Goal: Task Accomplishment & Management: Use online tool/utility

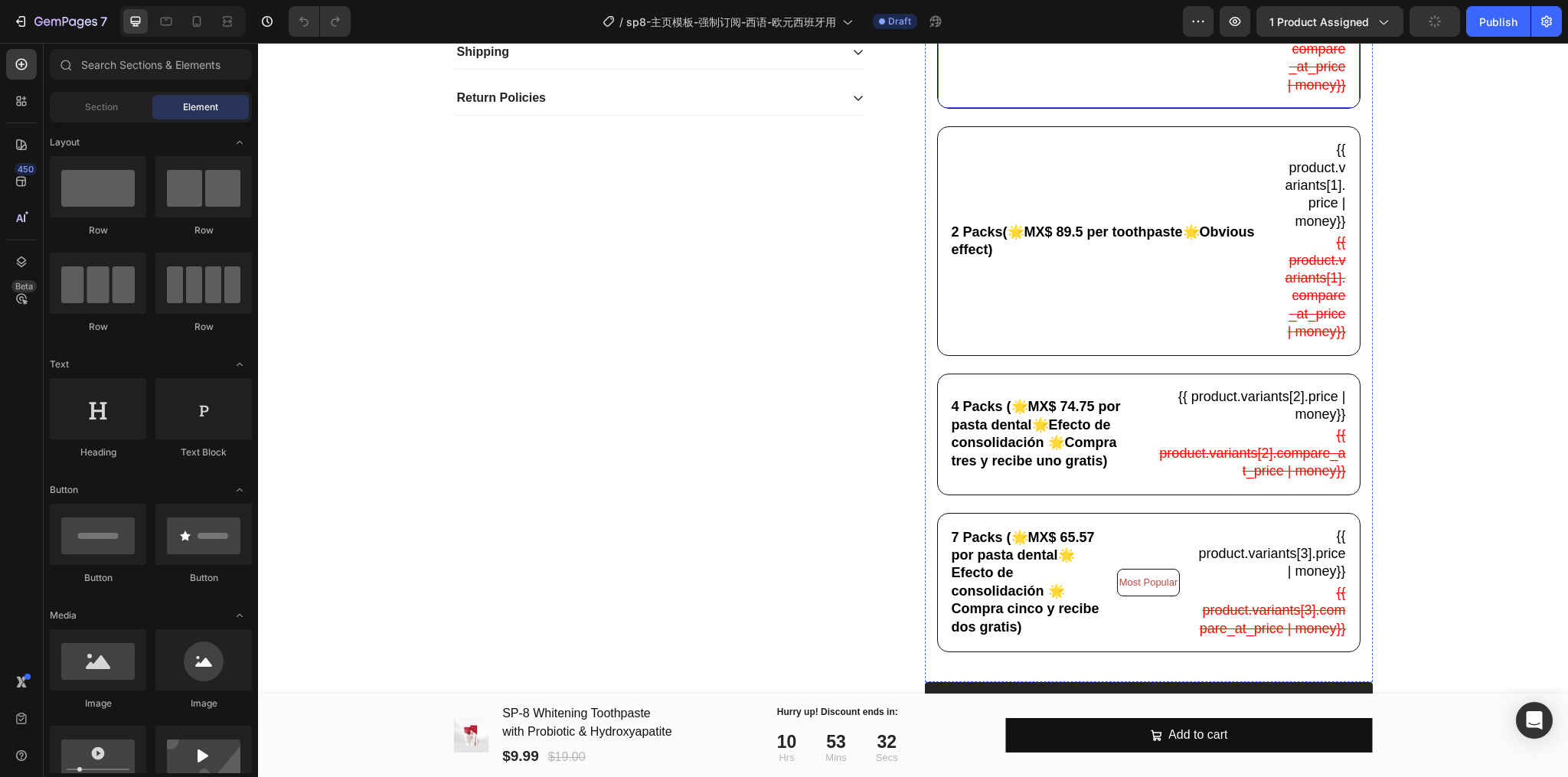
scroll to position [715, 0]
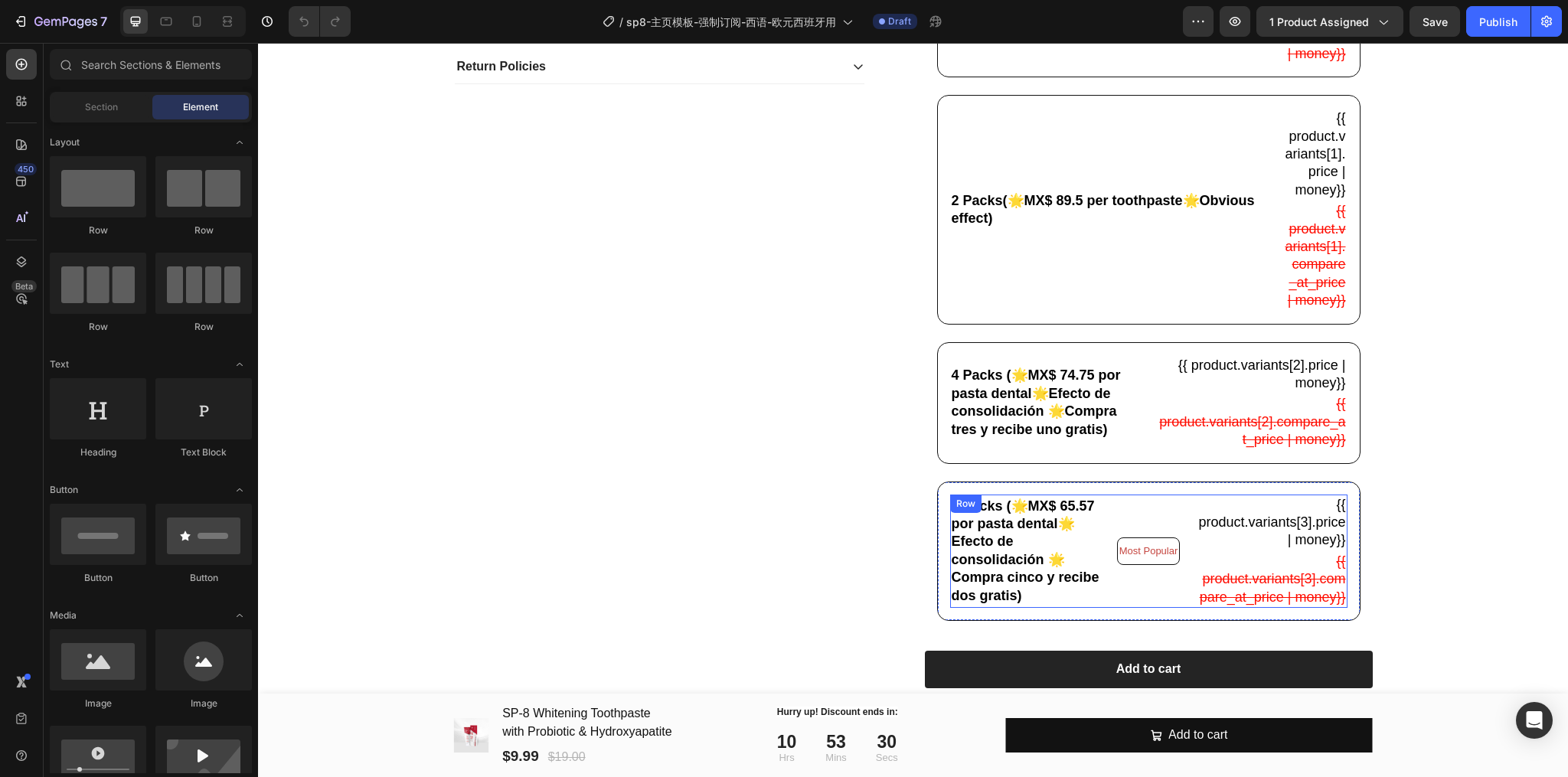
click at [1075, 536] on div "7 Packs (🌟MX$ 65.57 por pasta dental🌟Efecto de consolidación 🌟Compra cinco y re…" at bounding box center [1026, 551] width 153 height 113
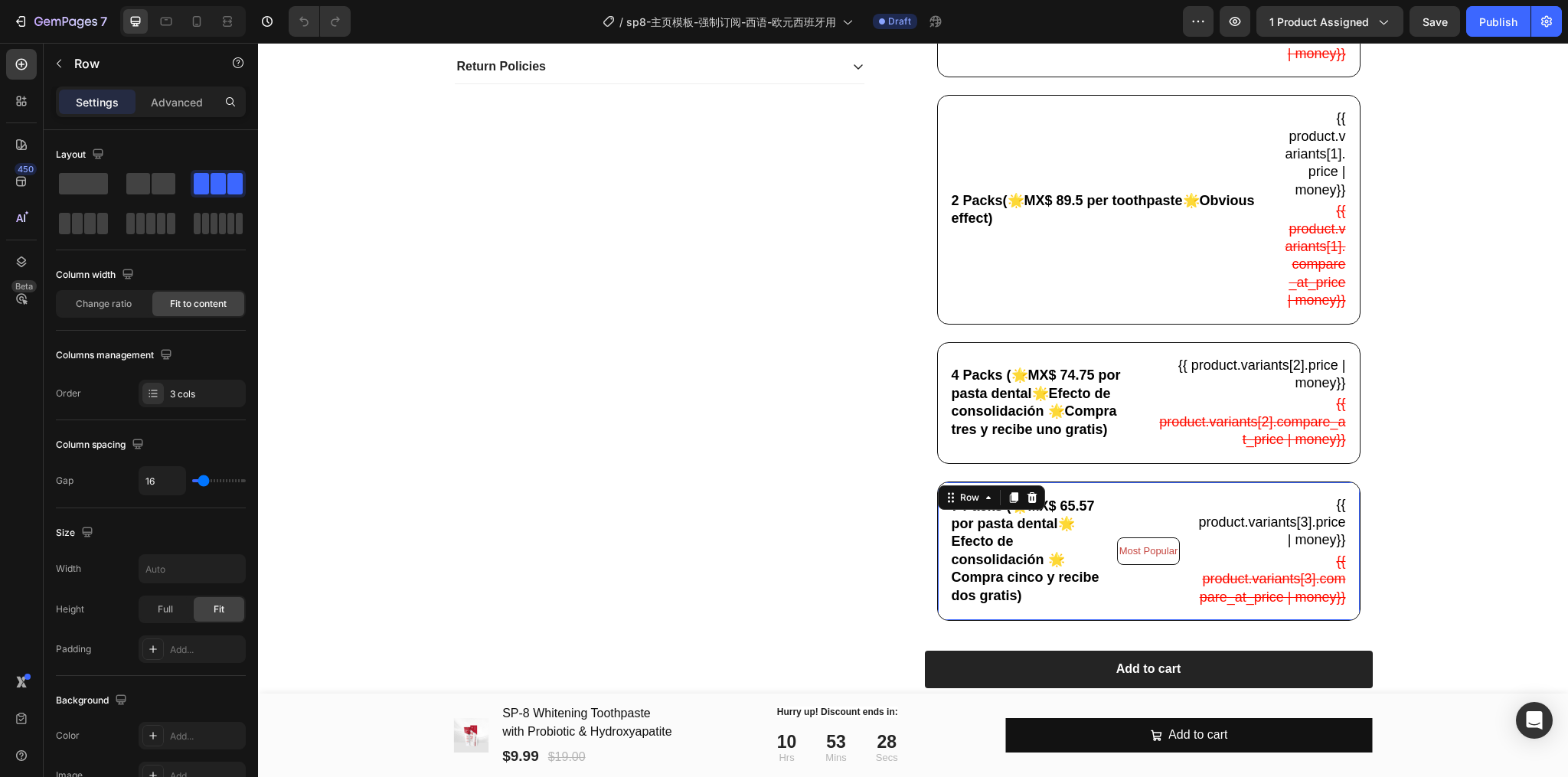
click at [1097, 518] on div "7 Packs (🌟MX$ 65.57 por pasta dental🌟Efecto de consolidación 🌟Compra cinco y re…" at bounding box center [1148, 550] width 423 height 139
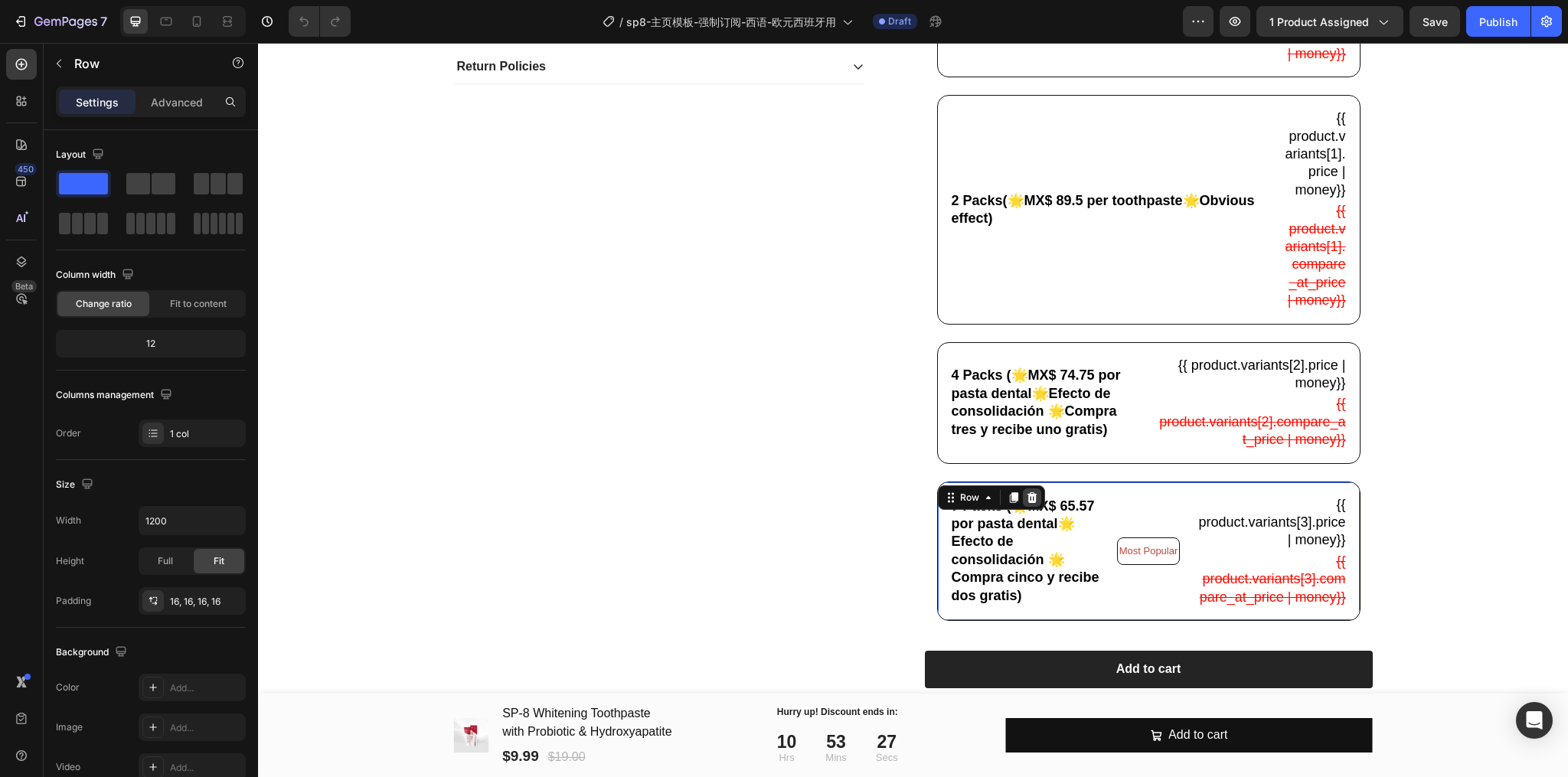
click at [1025, 507] on div at bounding box center [1031, 497] width 18 height 18
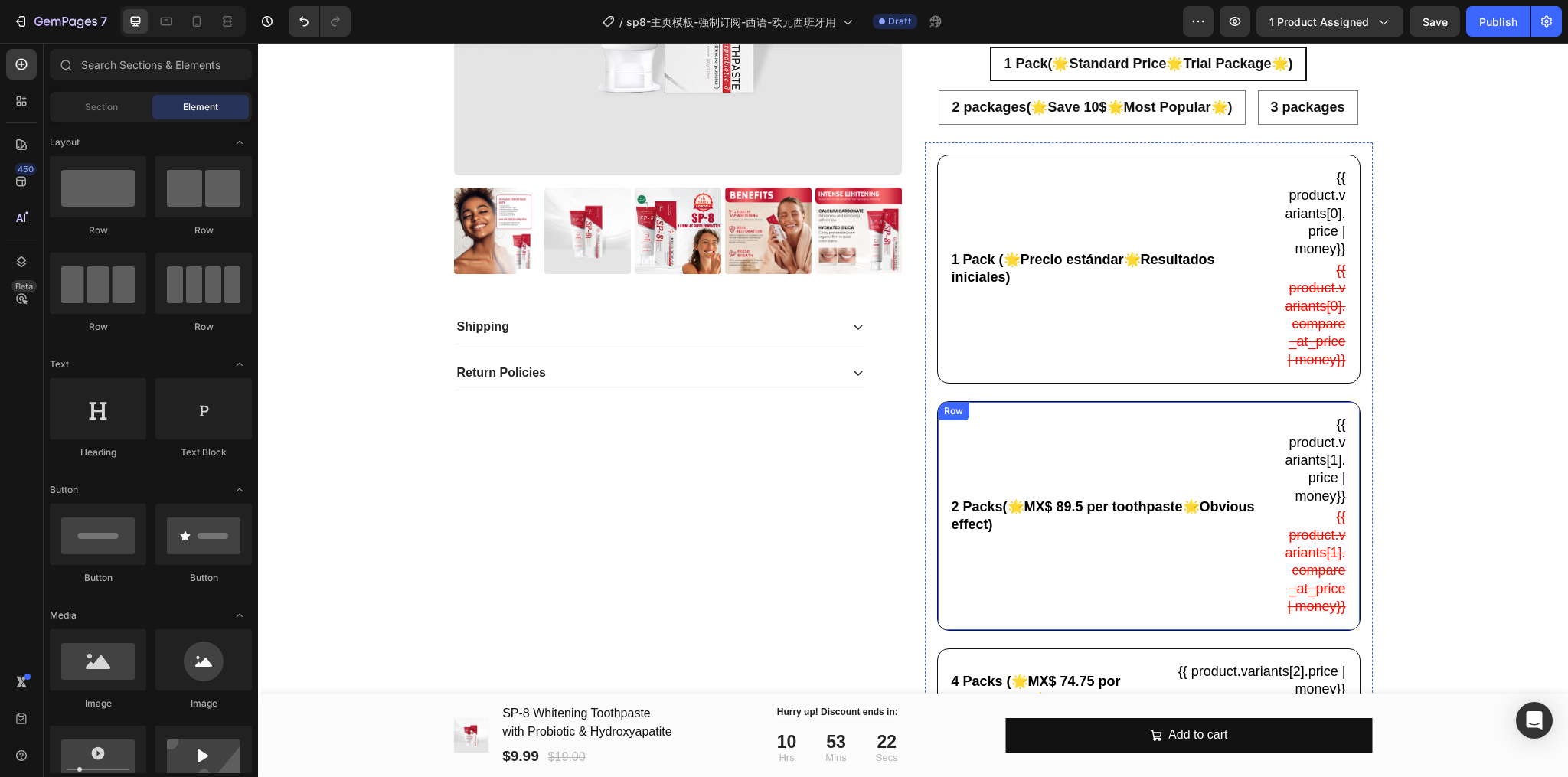
scroll to position [306, 0]
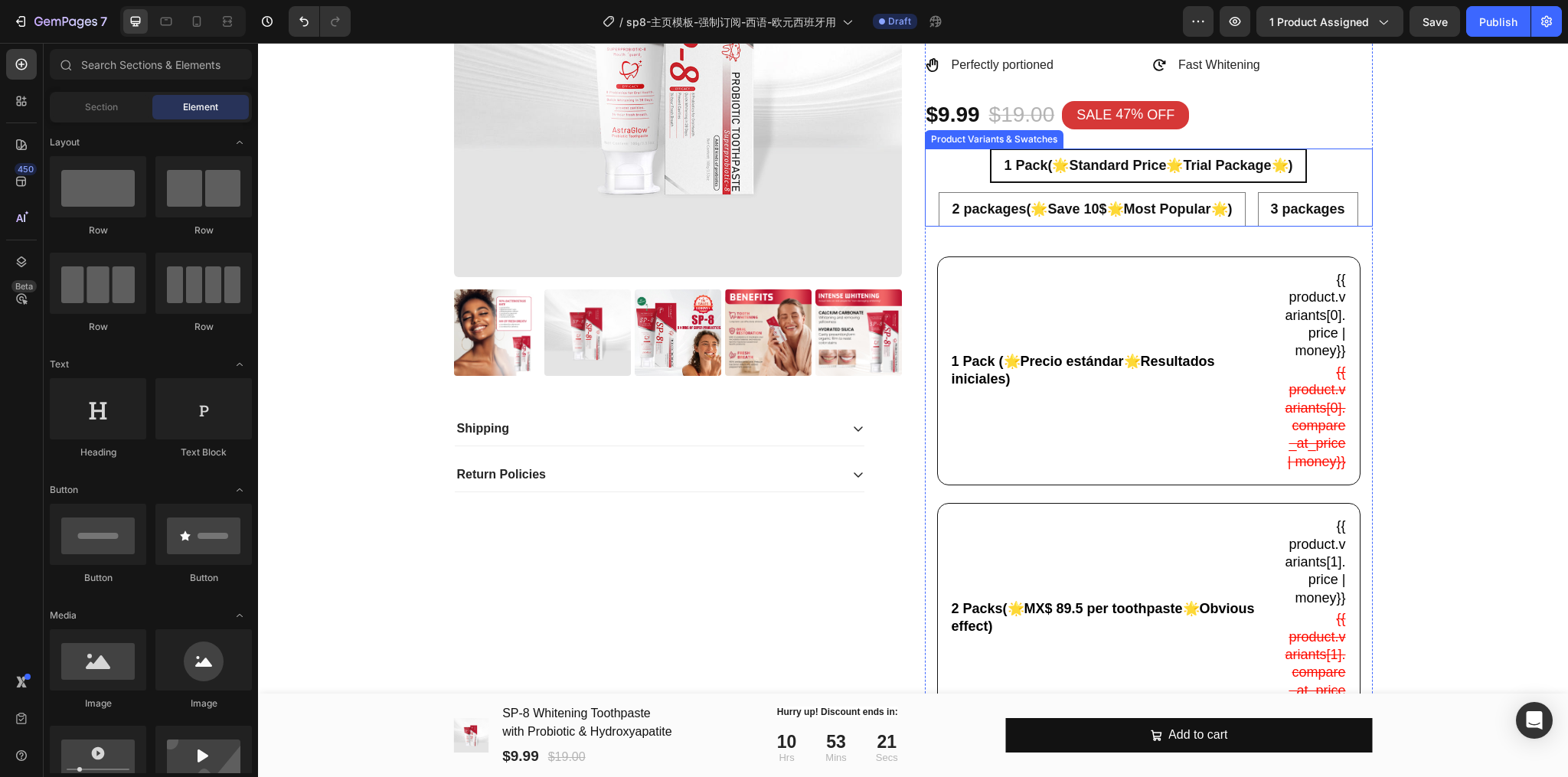
click at [1174, 169] on span "1 Pack(🌟Standard Price🌟Trial Package🌟)" at bounding box center [1147, 165] width 288 height 15
click at [1148, 148] on input "1 Pack(🌟Standard Price🌟Trial Package🌟) 1 Pack(🌟Standard Price🌟Trial Package🌟) 1…" at bounding box center [1147, 147] width 1 height 1
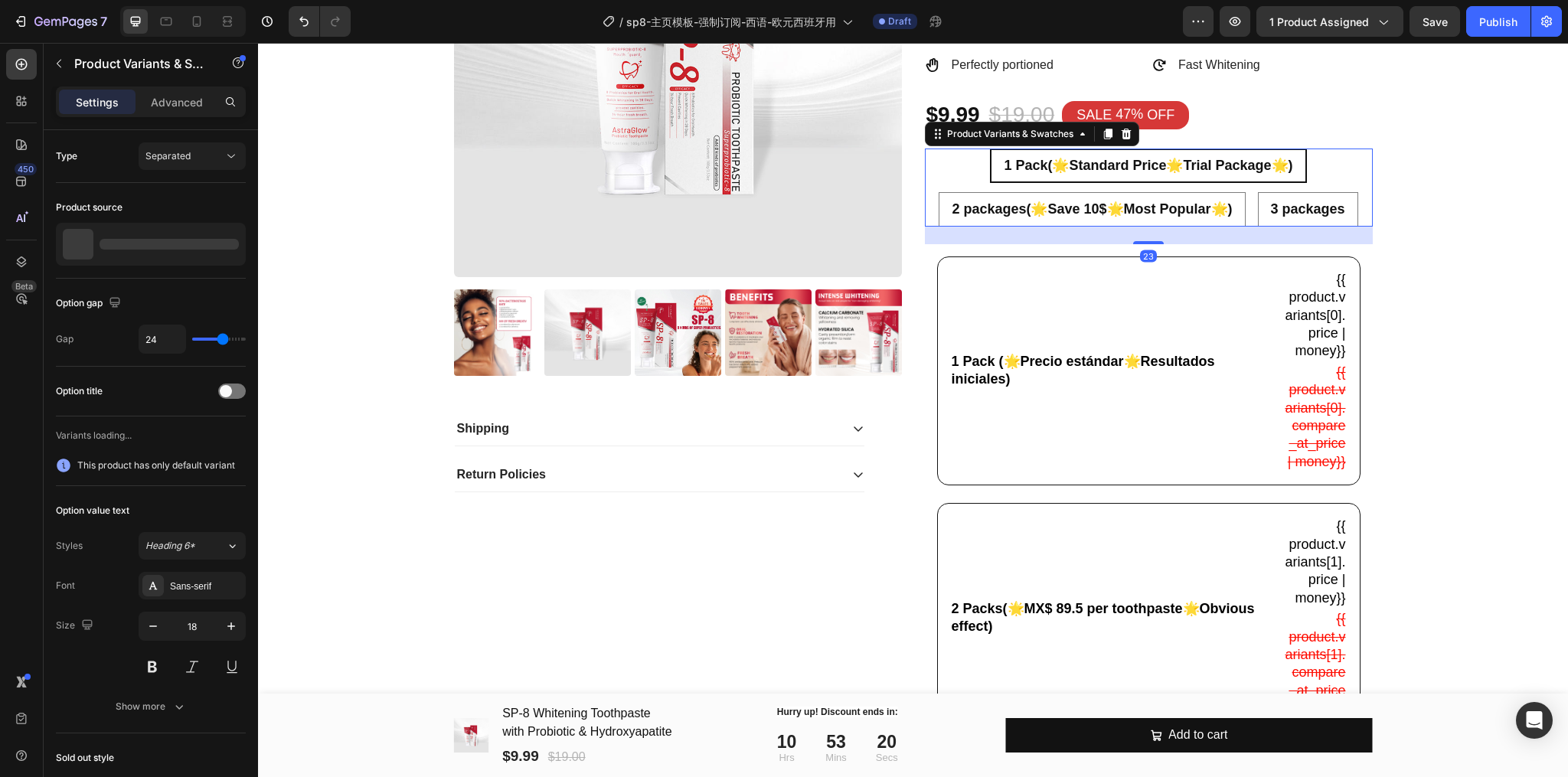
click at [1174, 169] on span "1 Pack(🌟Standard Price🌟Trial Package🌟)" at bounding box center [1147, 165] width 288 height 15
click at [1148, 148] on input "1 Pack(🌟Standard Price🌟Trial Package🌟) 1 Pack(🌟Standard Price🌟Trial Package🌟) 1…" at bounding box center [1147, 147] width 1 height 1
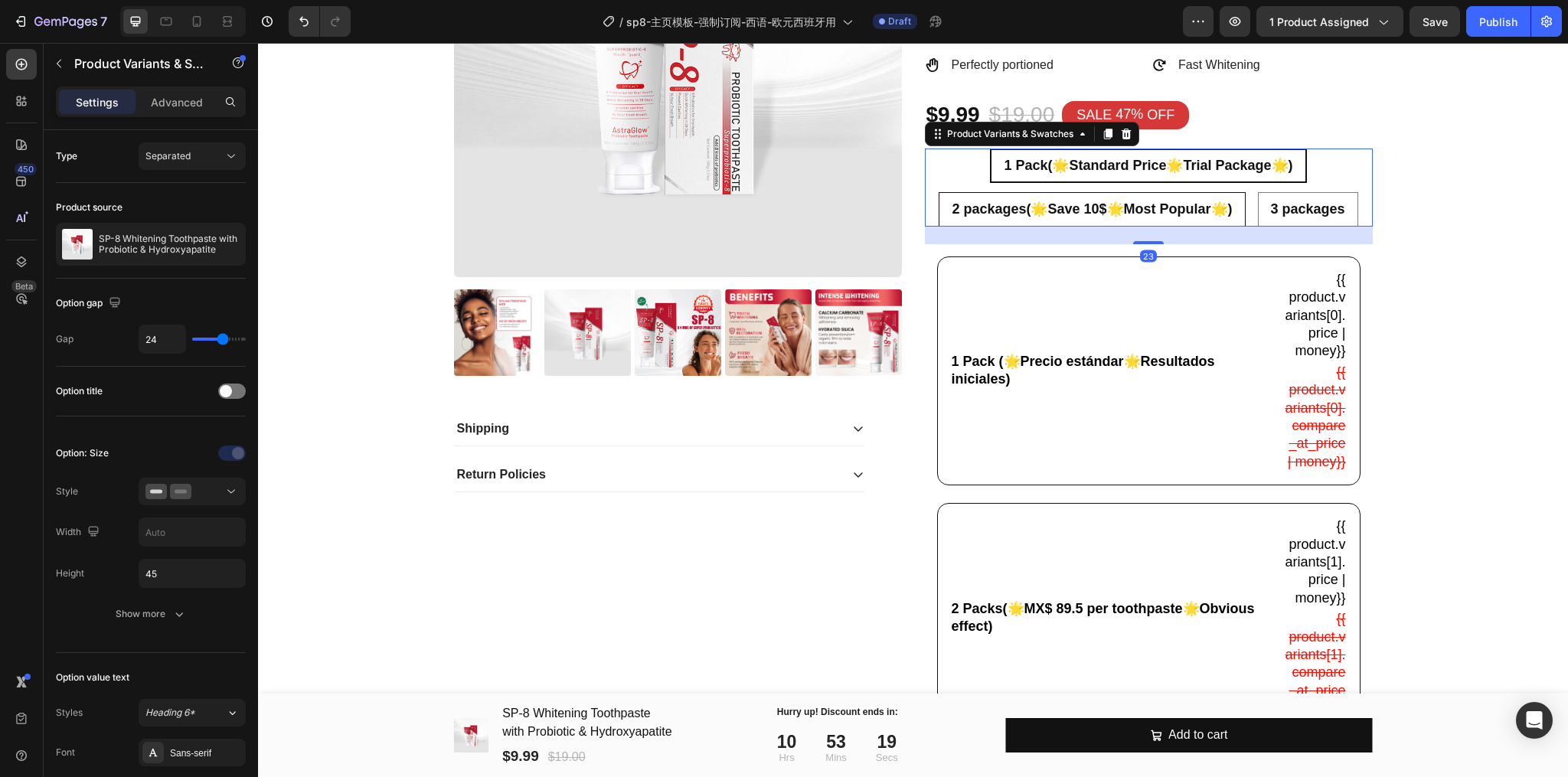
click at [1119, 211] on span "2 packages(🌟Save 10$🌟Most Popular🌟)" at bounding box center [1092, 209] width 280 height 15
click at [1092, 192] on input "2 packages(🌟Save 10$🌟Most Popular🌟) 2 packages(🌟Save 10$🌟Most Popular🌟) 2 packa…" at bounding box center [1091, 191] width 1 height 1
radio input "true"
click at [1274, 210] on span "3 packages" at bounding box center [1308, 209] width 75 height 15
click at [1307, 192] on input "3 packages 3 packages 3 packages" at bounding box center [1307, 191] width 1 height 1
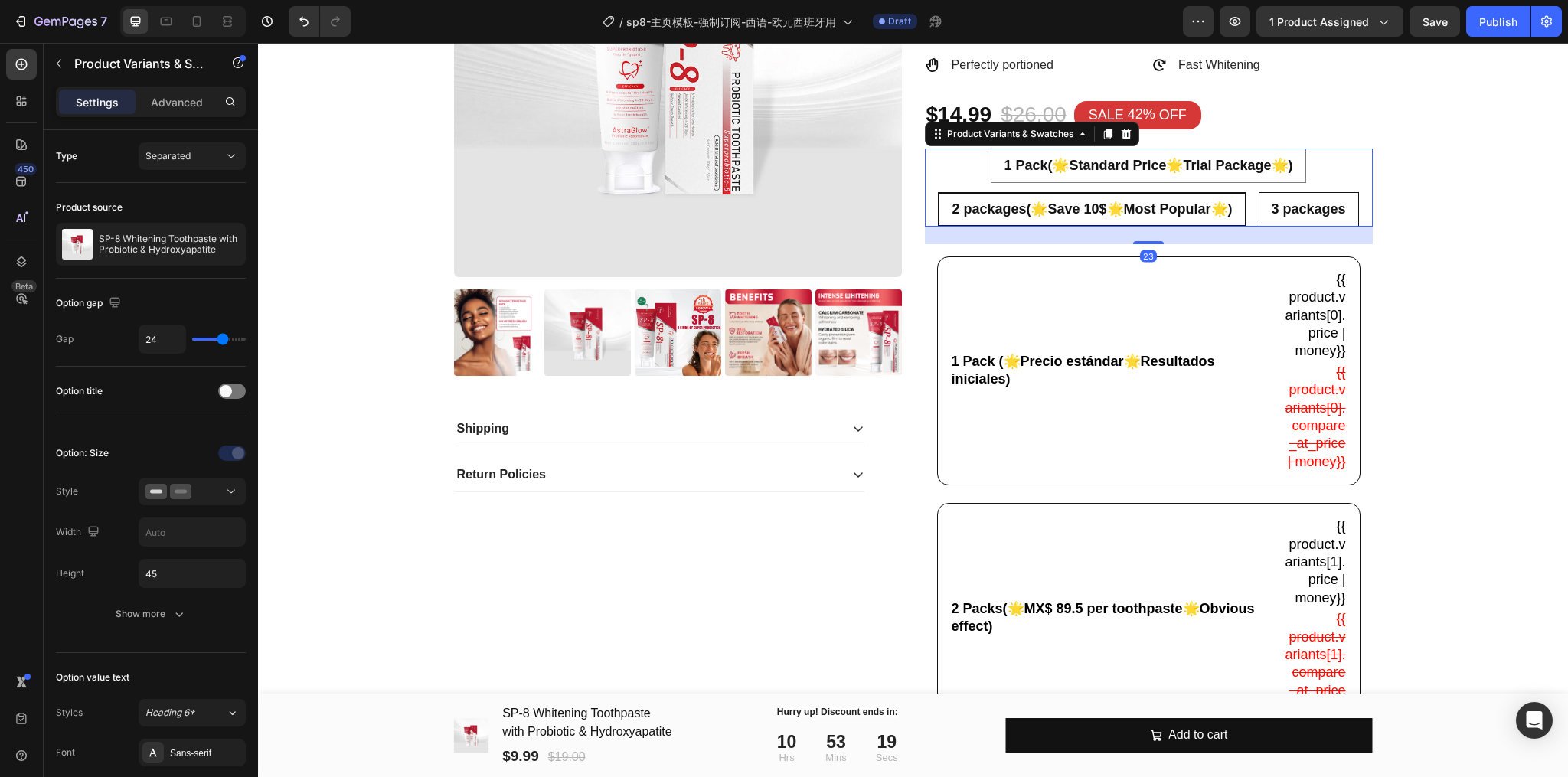
radio input "true"
click at [1003, 175] on div "1 Pack(🌟Standard Price🌟Trial Package🌟)" at bounding box center [1147, 166] width 313 height 30
click at [1147, 148] on input "1 Pack(🌟Standard Price🌟Trial Package🌟) 1 Pack(🌟Standard Price🌟Trial Package🌟) 1…" at bounding box center [1147, 147] width 1 height 1
radio input "true"
click at [1012, 426] on div "1 Pack (🌟Precio estándar🌟Resultados iniciales) Text Block" at bounding box center [1110, 371] width 320 height 203
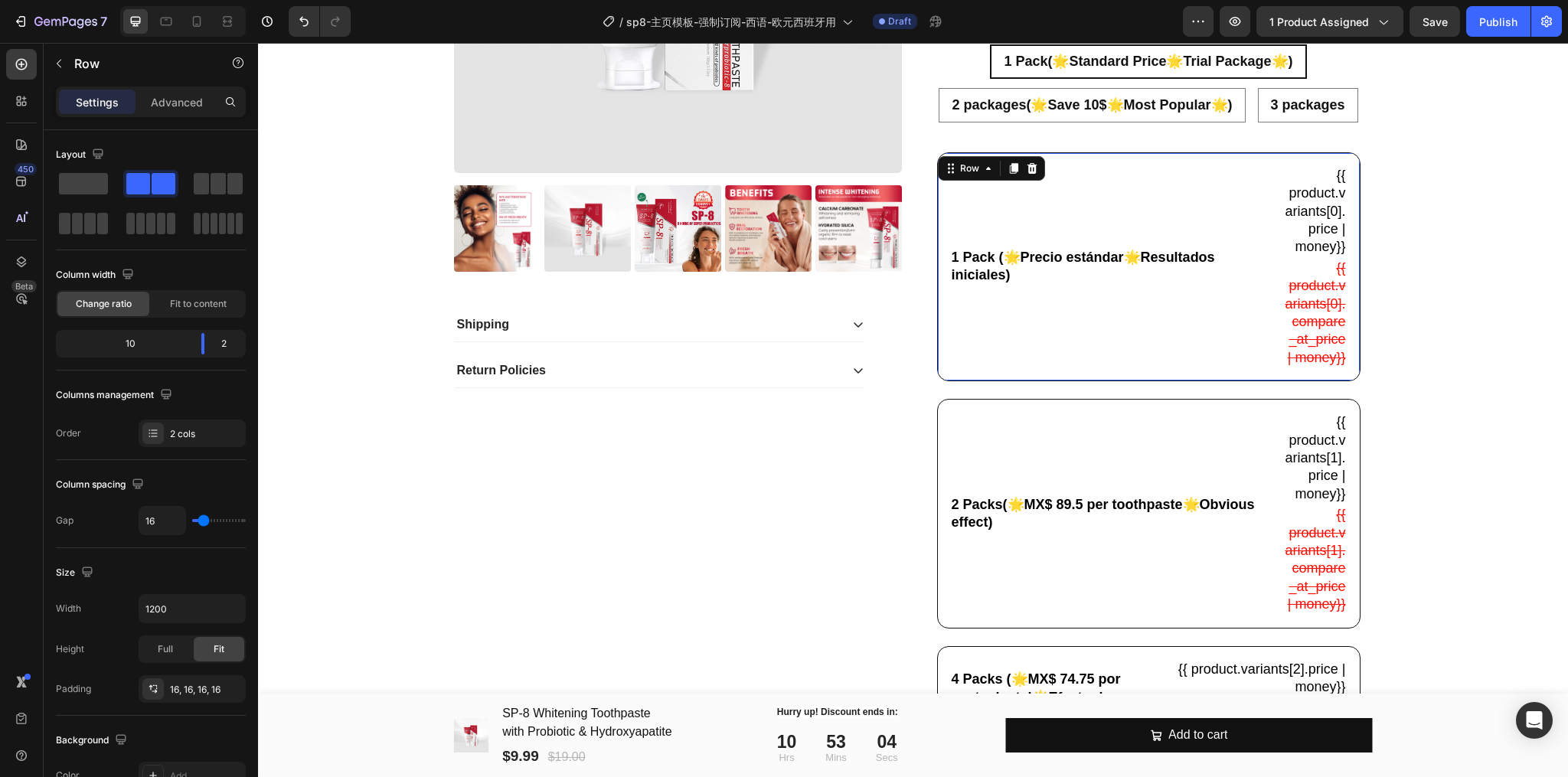
scroll to position [509, 0]
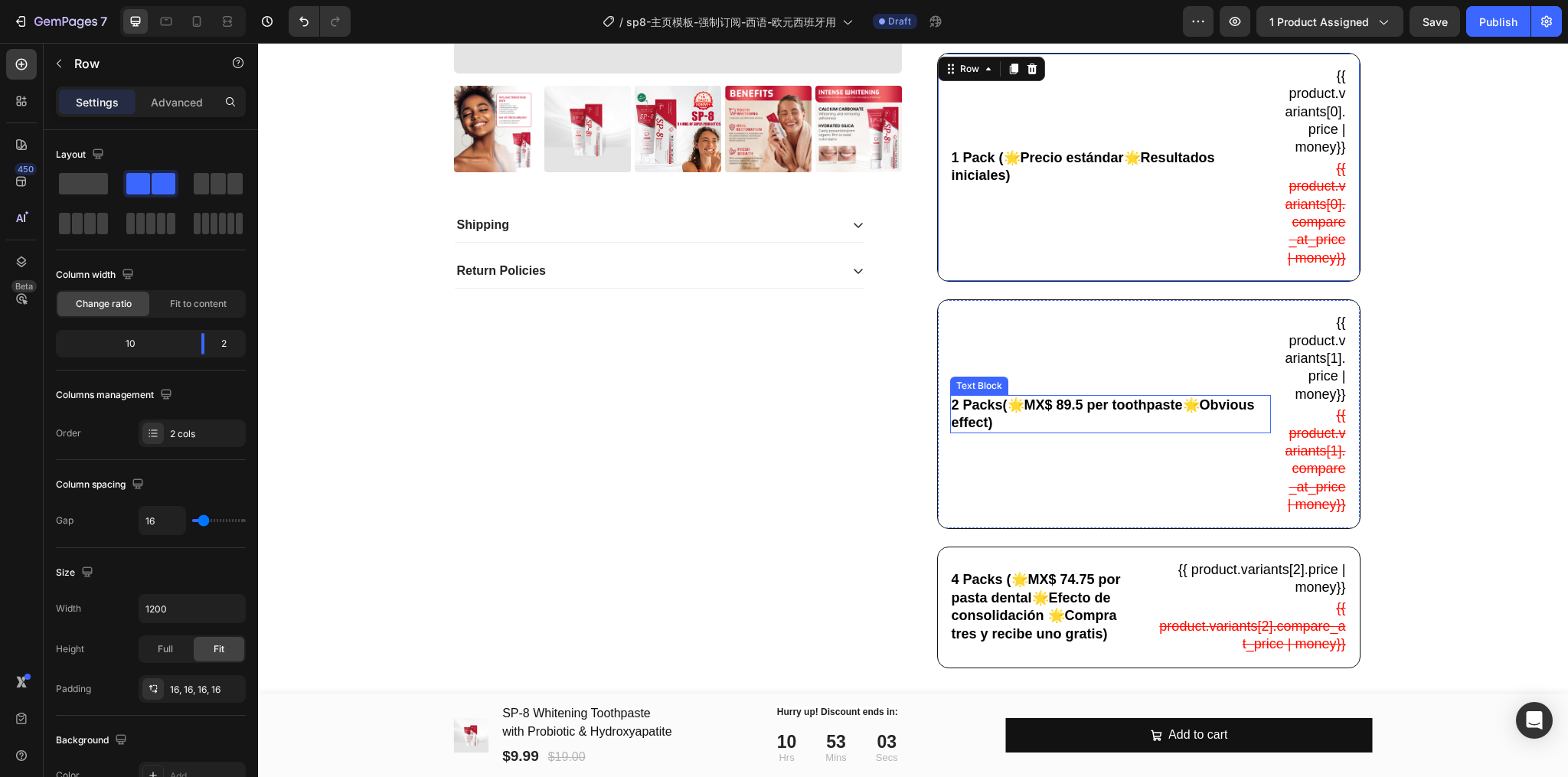
click at [1052, 428] on p "2 Packs(🌟MX$ 89.5 per toothpaste🌟Obvious effect)" at bounding box center [1111, 415] width 318 height 36
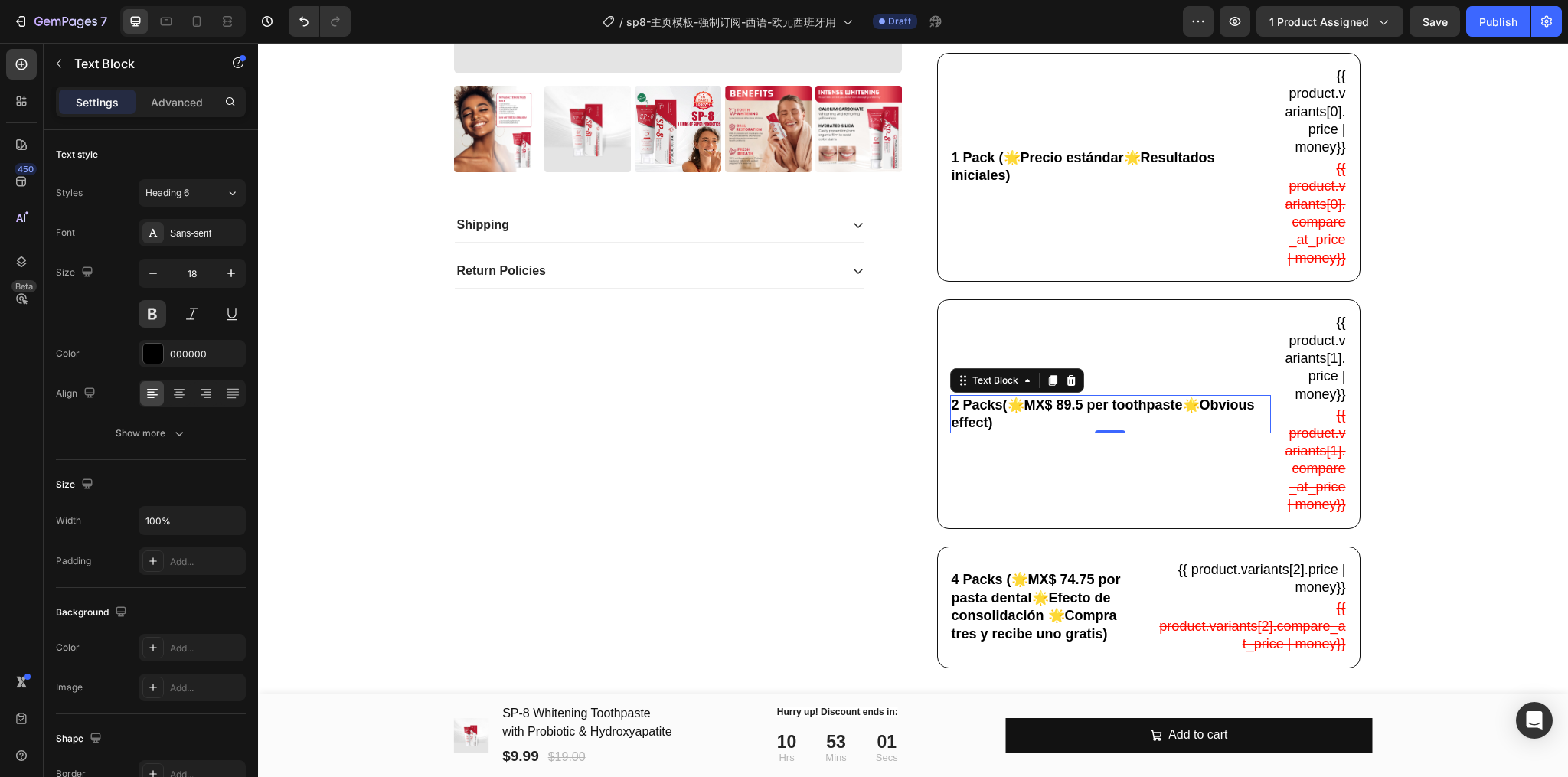
click at [1083, 433] on p "2 Packs(🌟MX$ 89.5 per toothpaste🌟Obvious effect)" at bounding box center [1111, 415] width 318 height 36
click at [1049, 433] on p "2 Packs(🌟MX$ 6.99 per toothpaste🌟Obvious effect)" at bounding box center [1111, 415] width 318 height 36
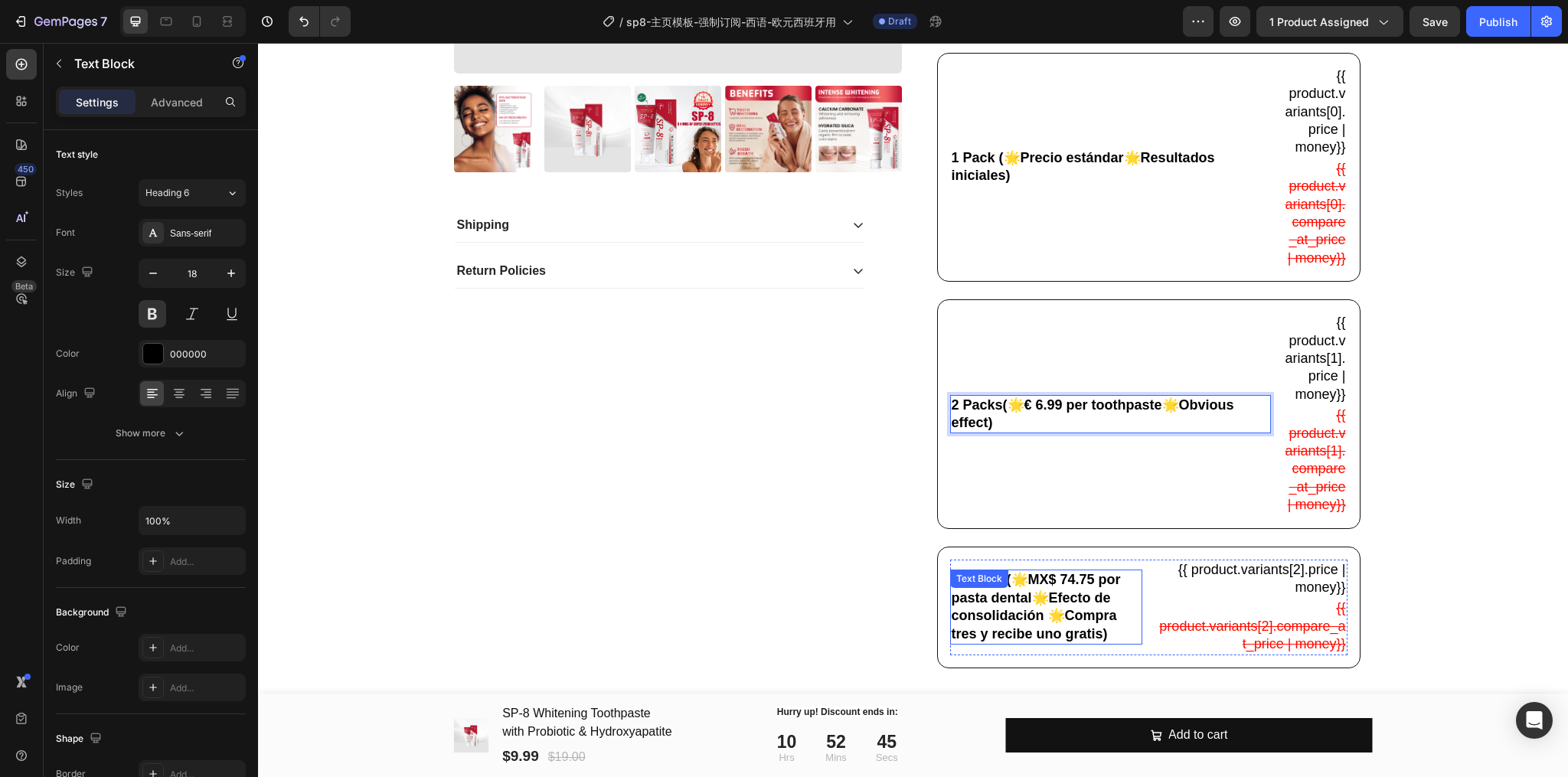
click at [1024, 634] on p "4 Packs (🌟MX$ 74.75 por pasta dental🌟Efecto de consolidación 🌟Compra tres y rec…" at bounding box center [1046, 607] width 190 height 72
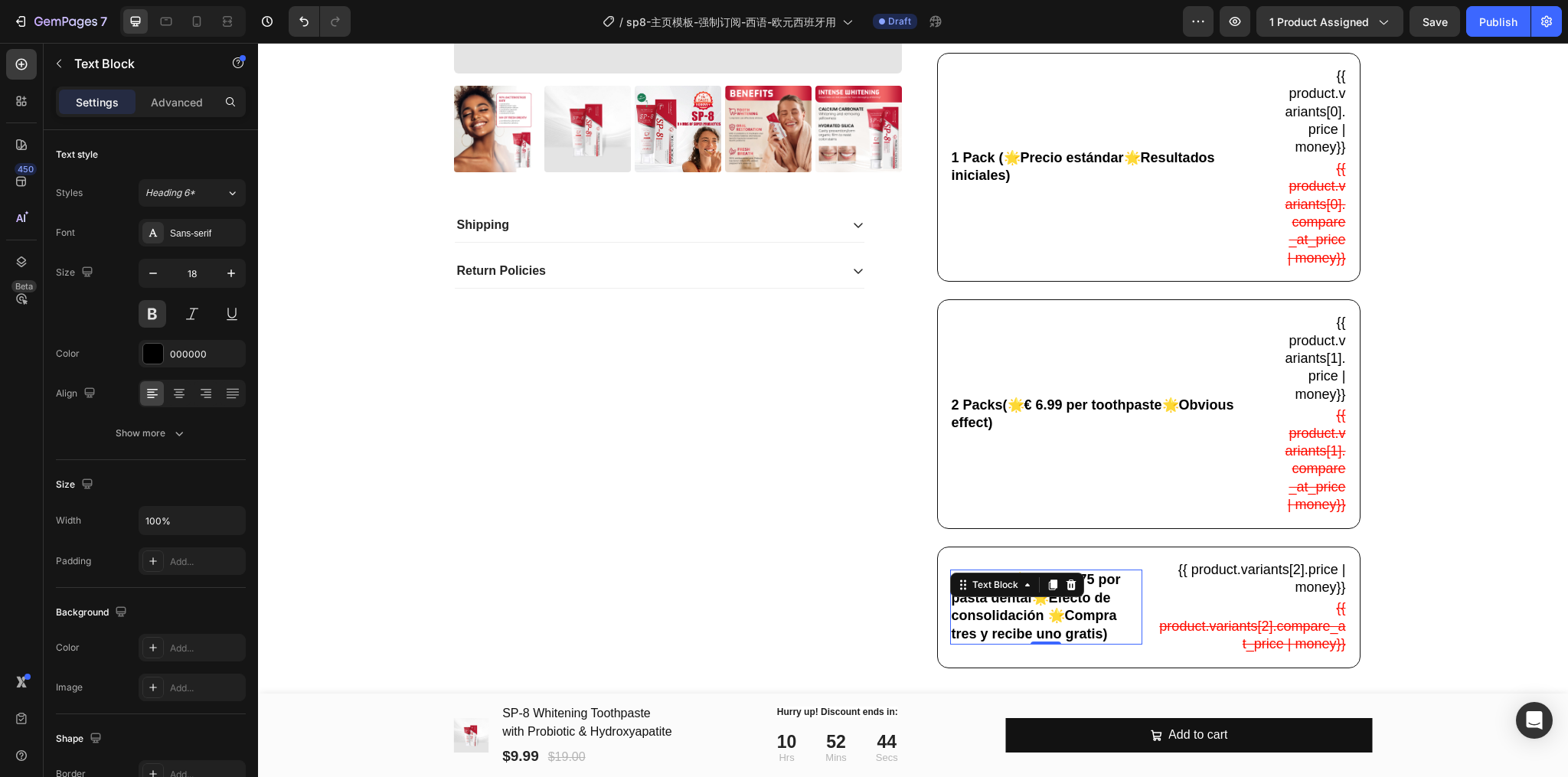
click at [1101, 630] on p "4 Packs (🌟MX$ 74.75 por pasta dental🌟Efecto de consolidación 🌟Compra tres y rec…" at bounding box center [1046, 607] width 190 height 72
click at [995, 618] on p "4 Packs (🌟MX$ 74.75 por pasta dental🌟Efecto de consolidación 🌟Compra tres y rec…" at bounding box center [1046, 607] width 190 height 72
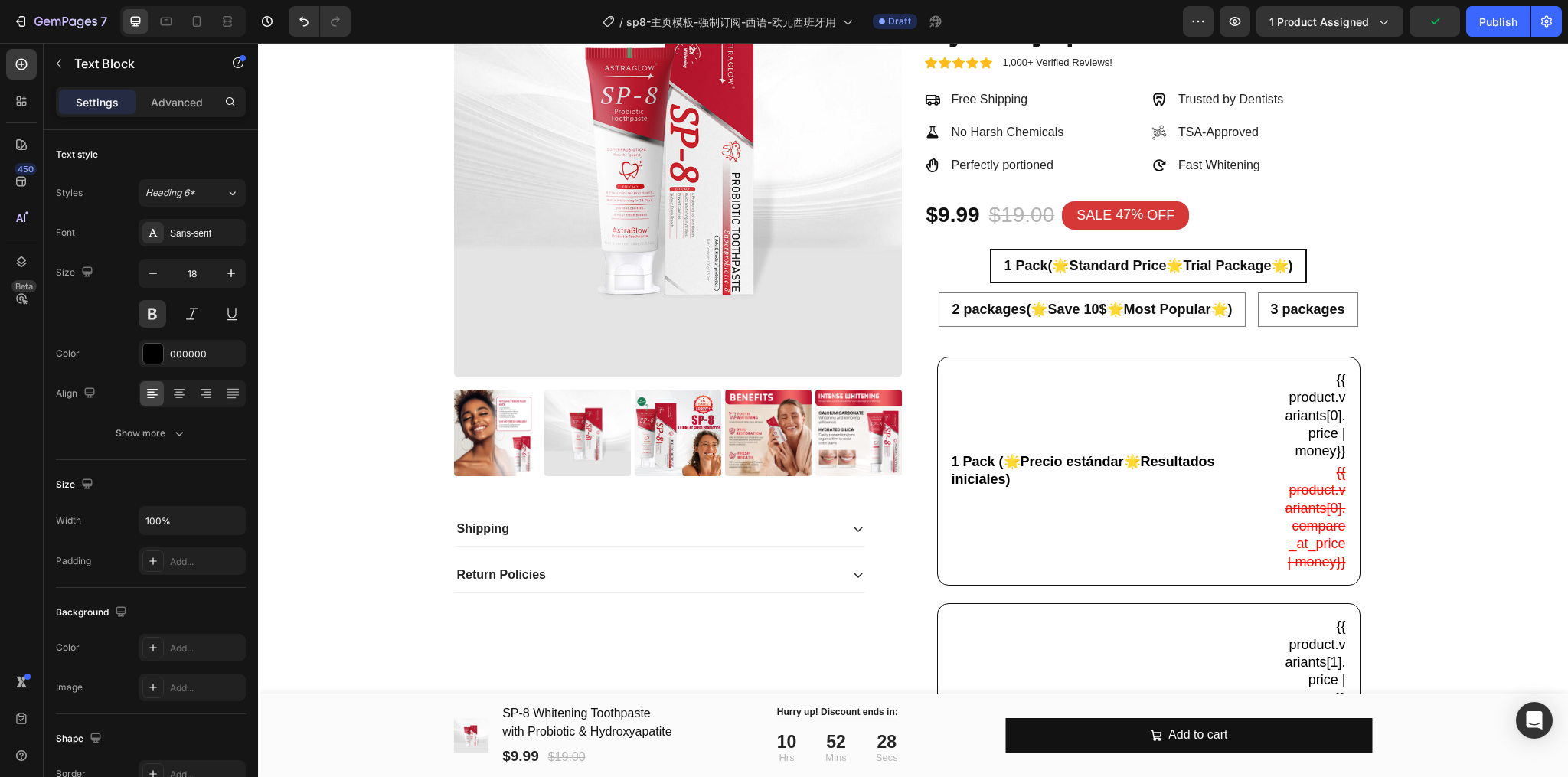
scroll to position [203, 0]
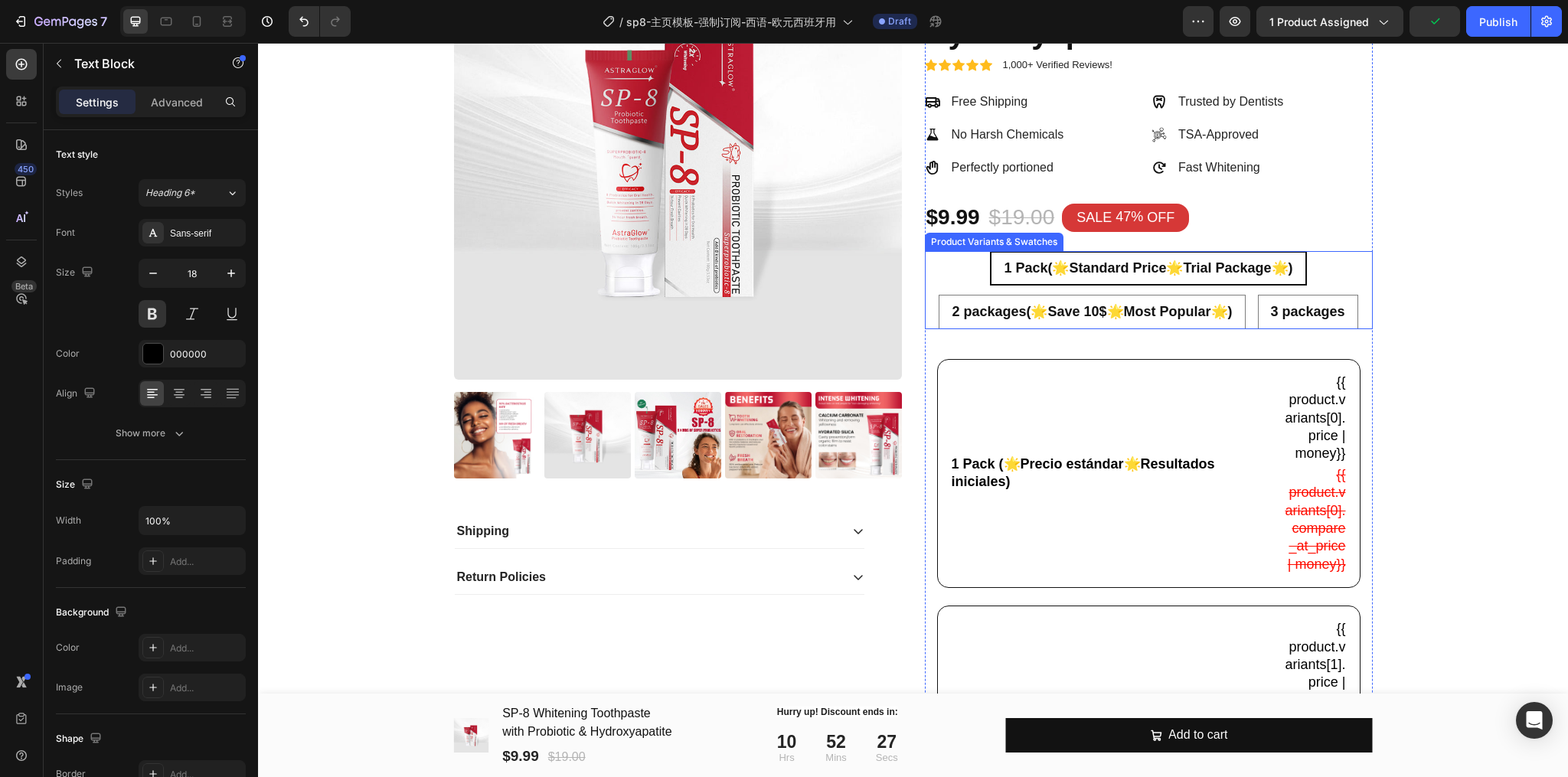
click at [1248, 304] on div "1 Pack(🌟Standard Price🌟Trial Package🌟) 1 Pack(🌟Standard Price🌟Trial Package🌟) 1…" at bounding box center [1148, 290] width 448 height 78
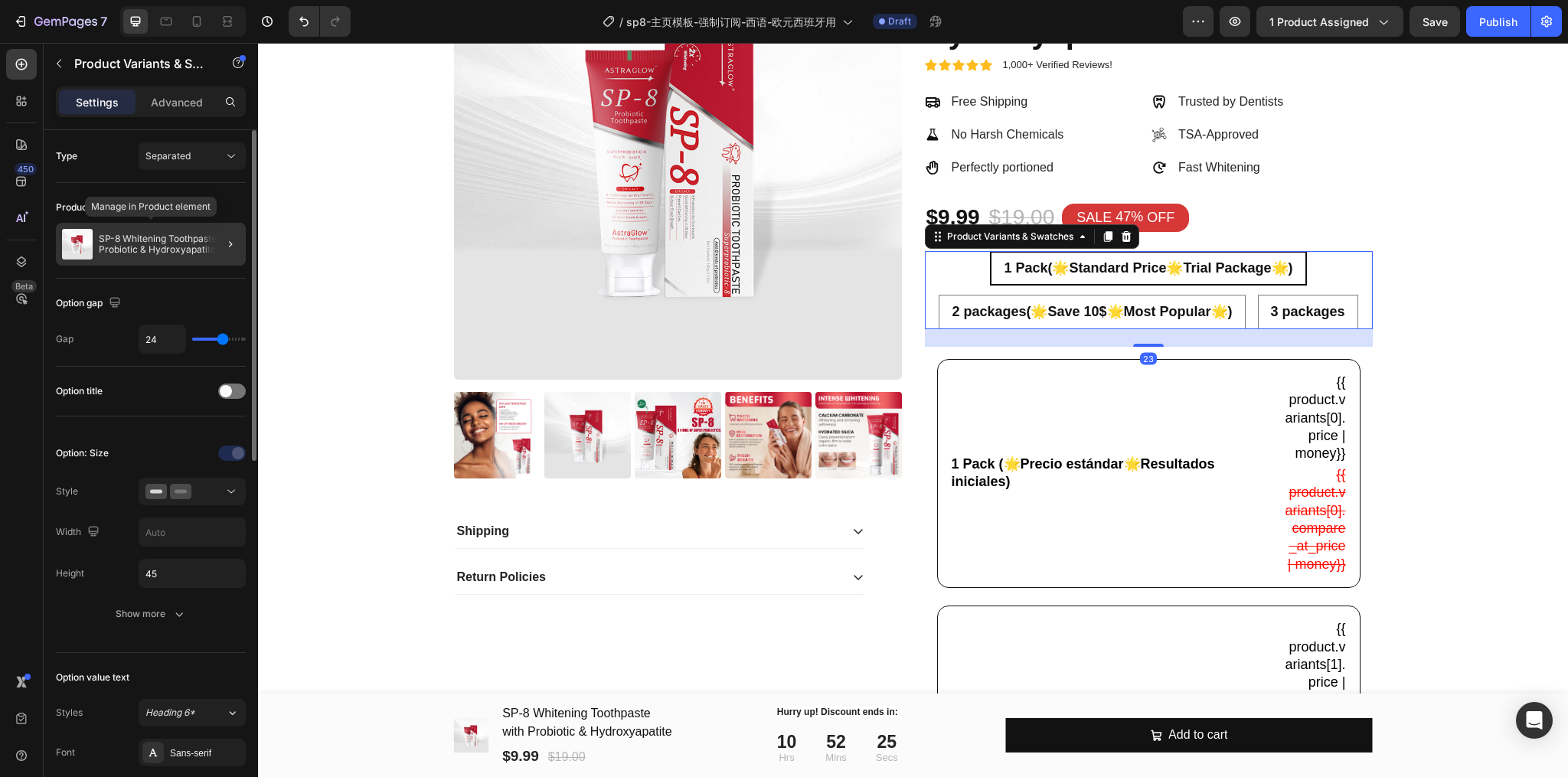
click at [120, 251] on p "SP-8 Whitening Toothpaste with Probiotic & Hydroxyapatite" at bounding box center [168, 244] width 141 height 22
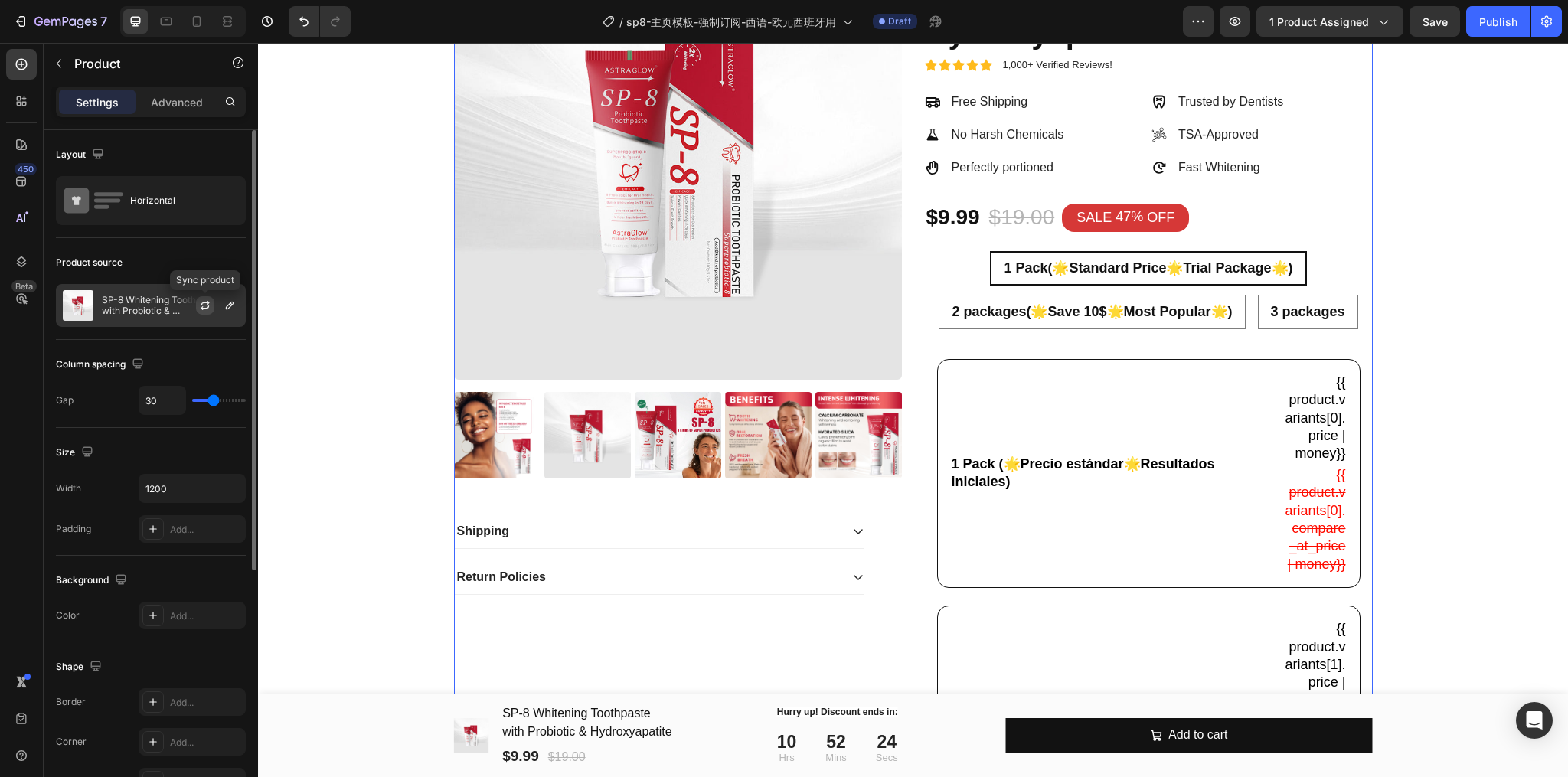
click at [203, 308] on icon "button" at bounding box center [205, 305] width 12 height 12
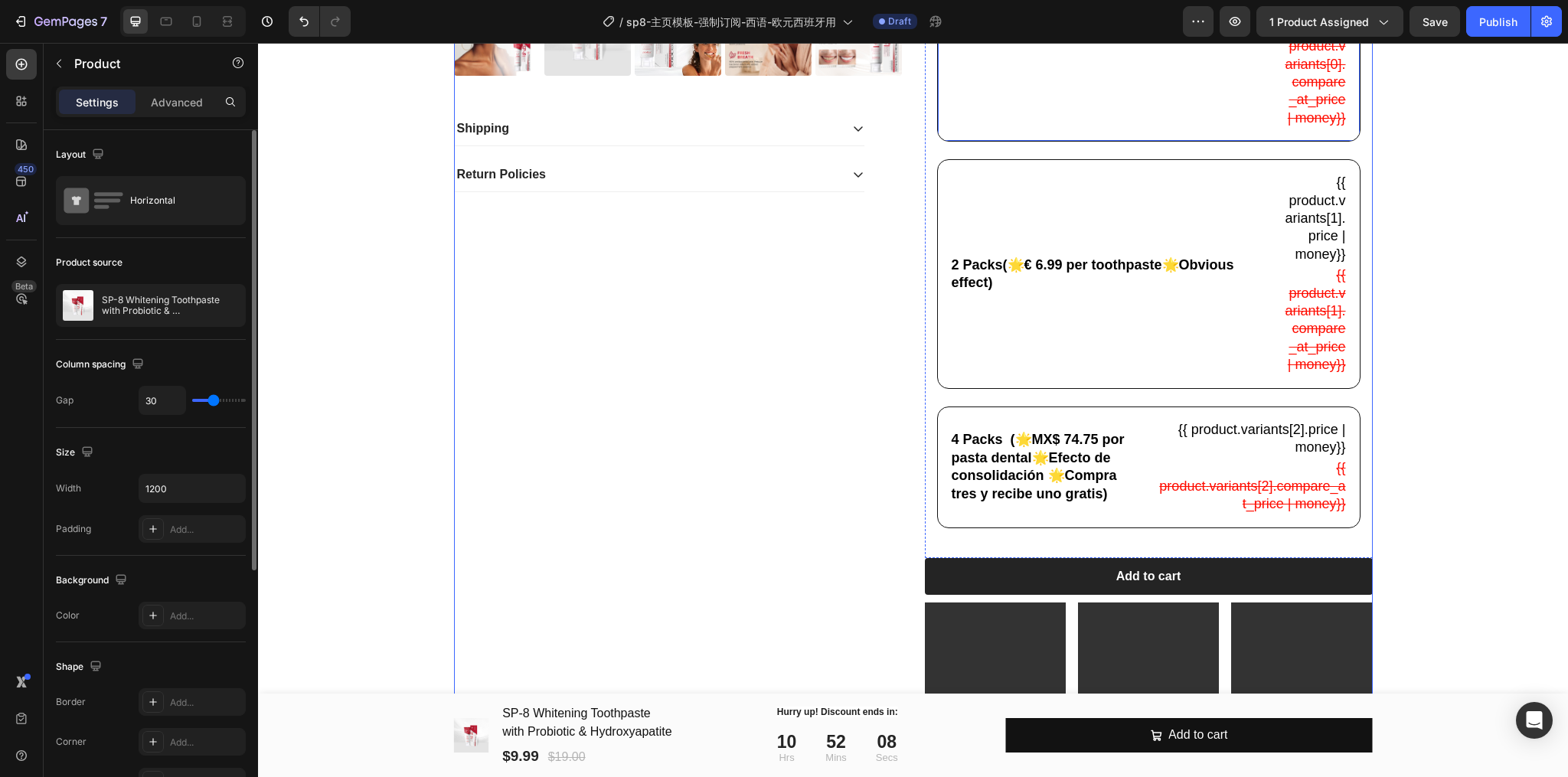
scroll to position [613, 0]
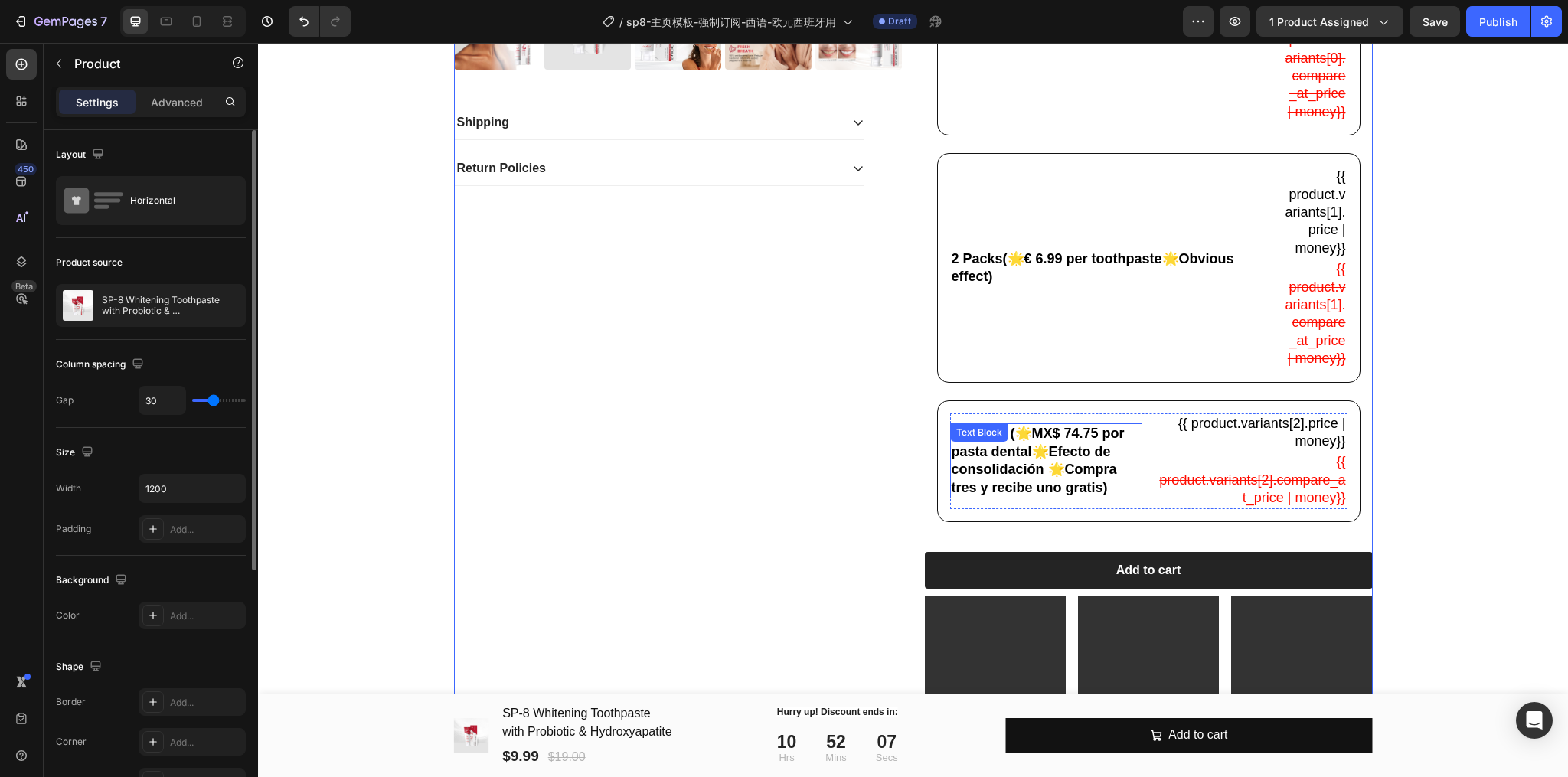
click at [1072, 480] on p "4 Packs (🌟MX$ 74.75 por pasta dental🌟Efecto de consolidación 🌟Compra tres y rec…" at bounding box center [1046, 461] width 190 height 72
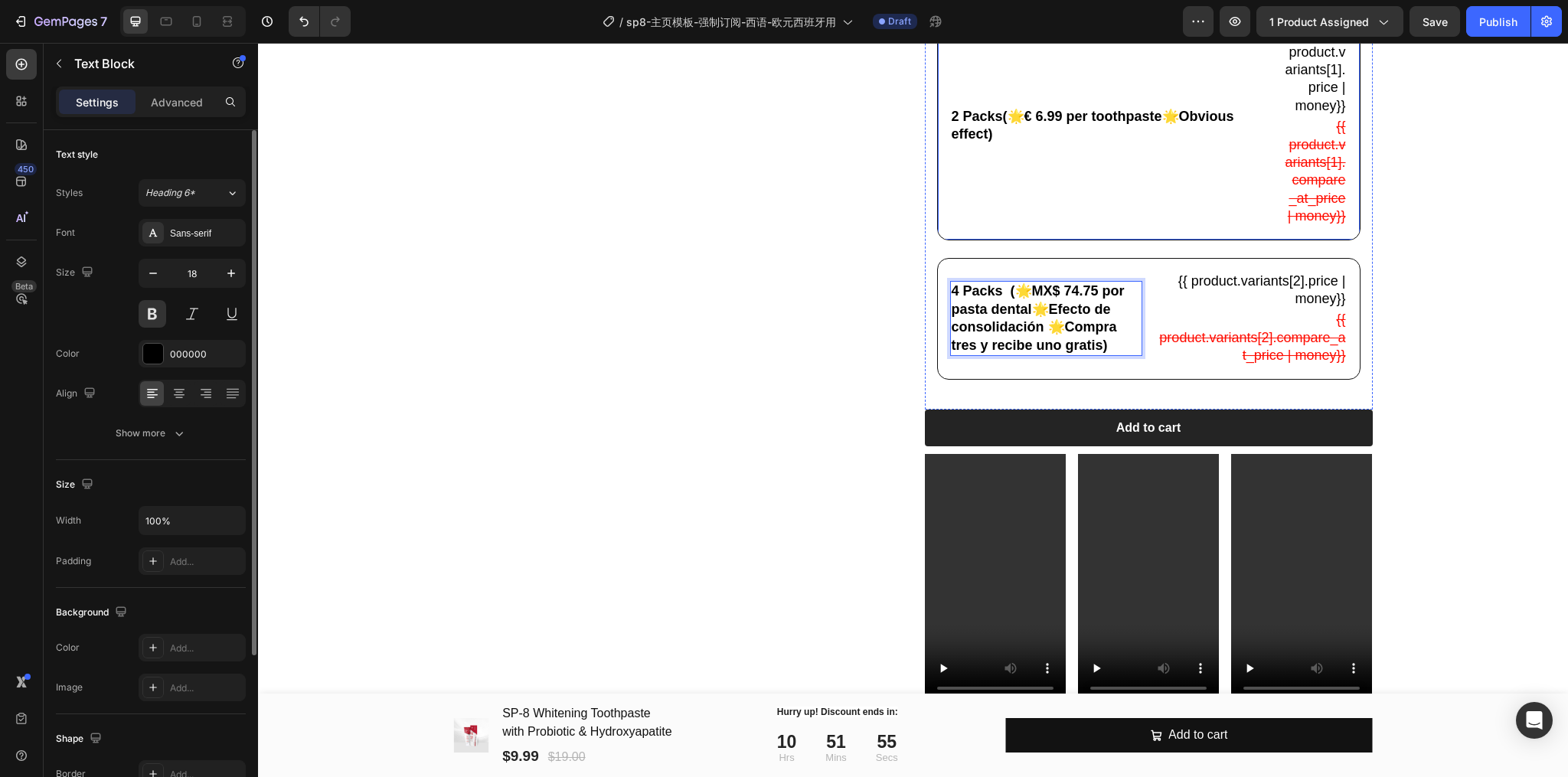
scroll to position [715, 0]
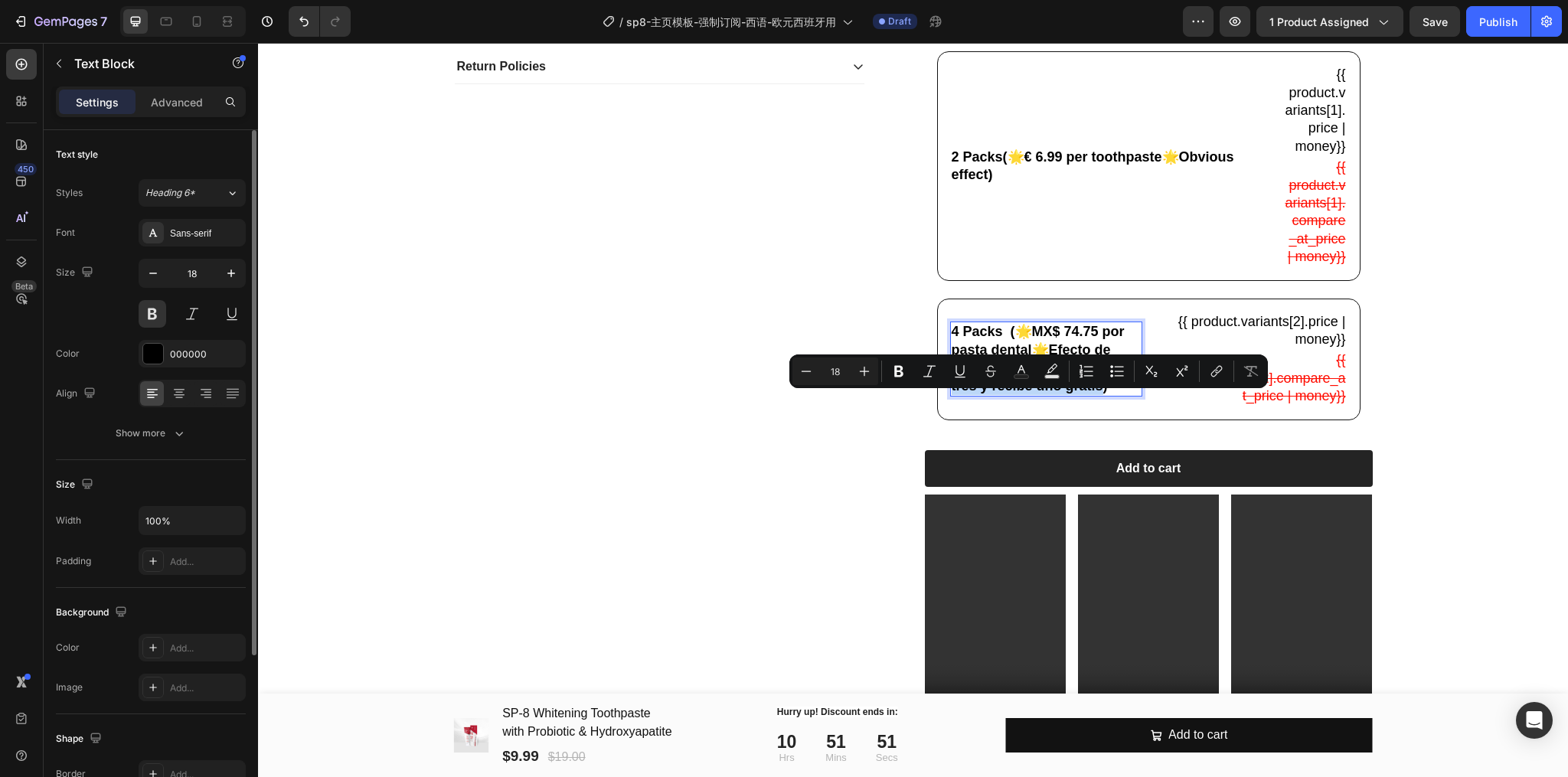
drag, startPoint x: 1100, startPoint y: 423, endPoint x: 1061, endPoint y: 408, distance: 41.8
click at [1061, 395] on p "4 Packs (🌟MX$ 74.75 por pasta dental🌟Efecto de consolidación 🌟Compra tres y rec…" at bounding box center [1046, 359] width 190 height 72
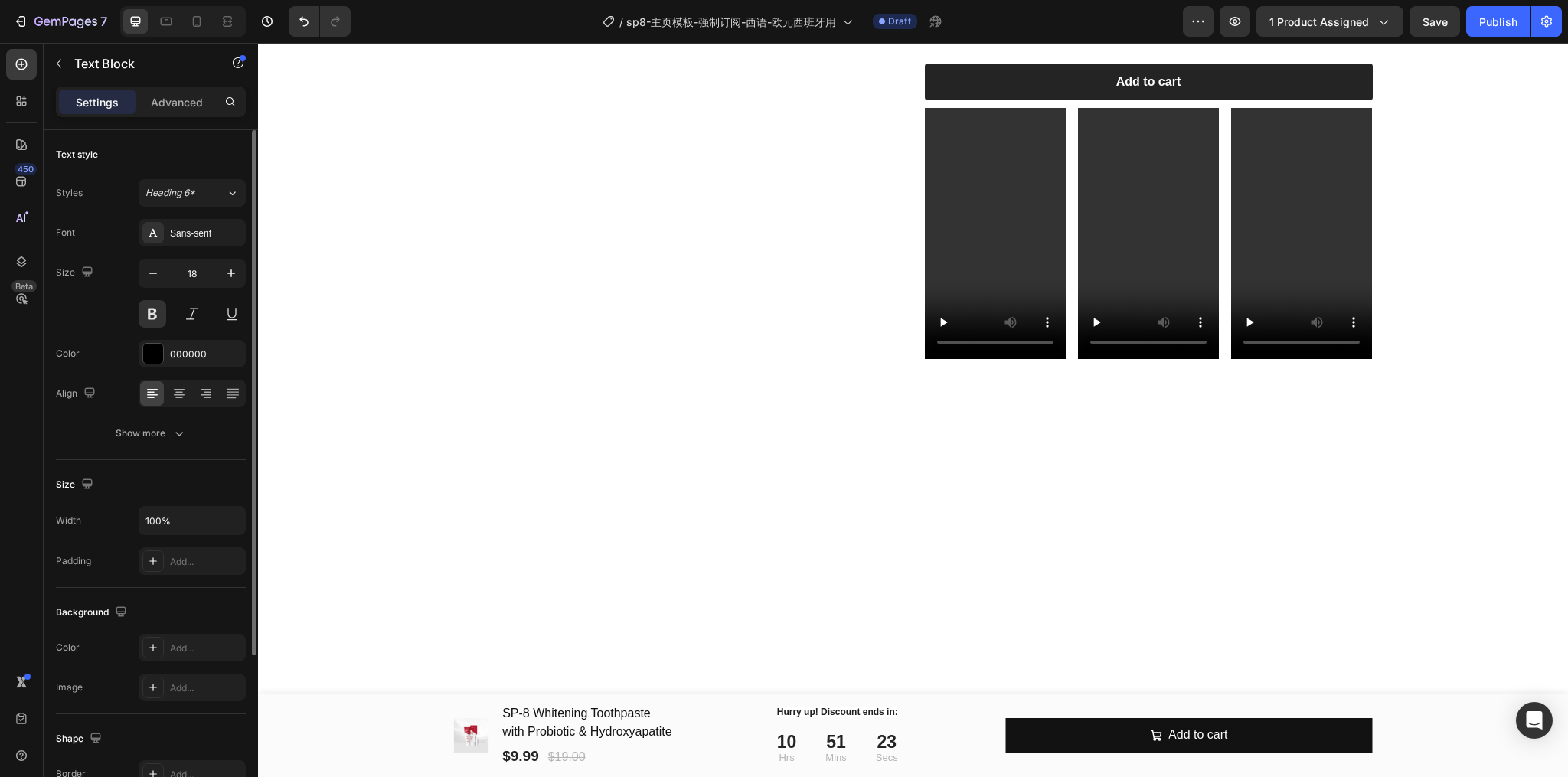
scroll to position [519, 0]
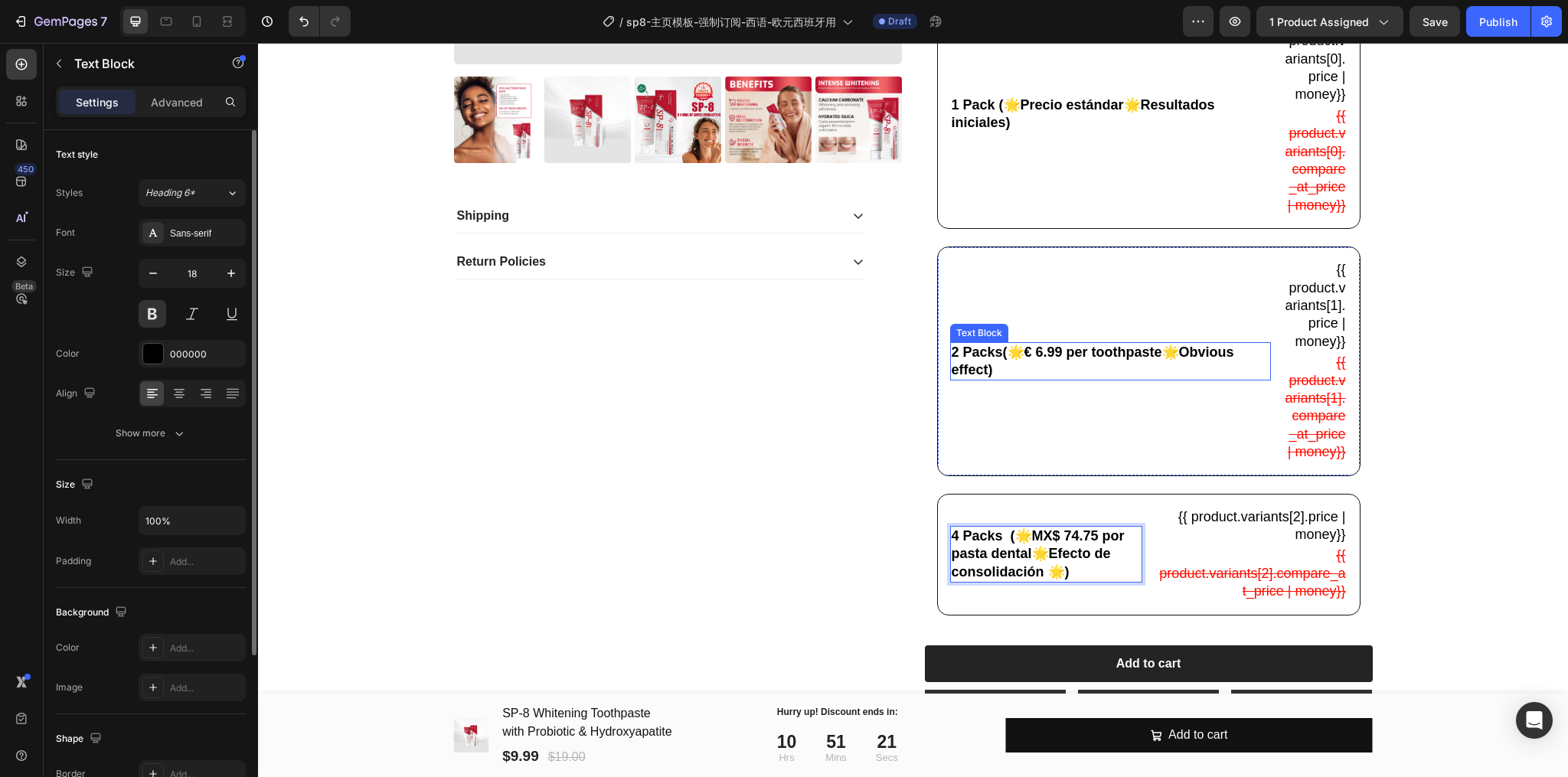
click at [1075, 380] on p "2 Packs(🌟€ 6.99 per toothpaste🌟Obvious effect)" at bounding box center [1111, 362] width 318 height 36
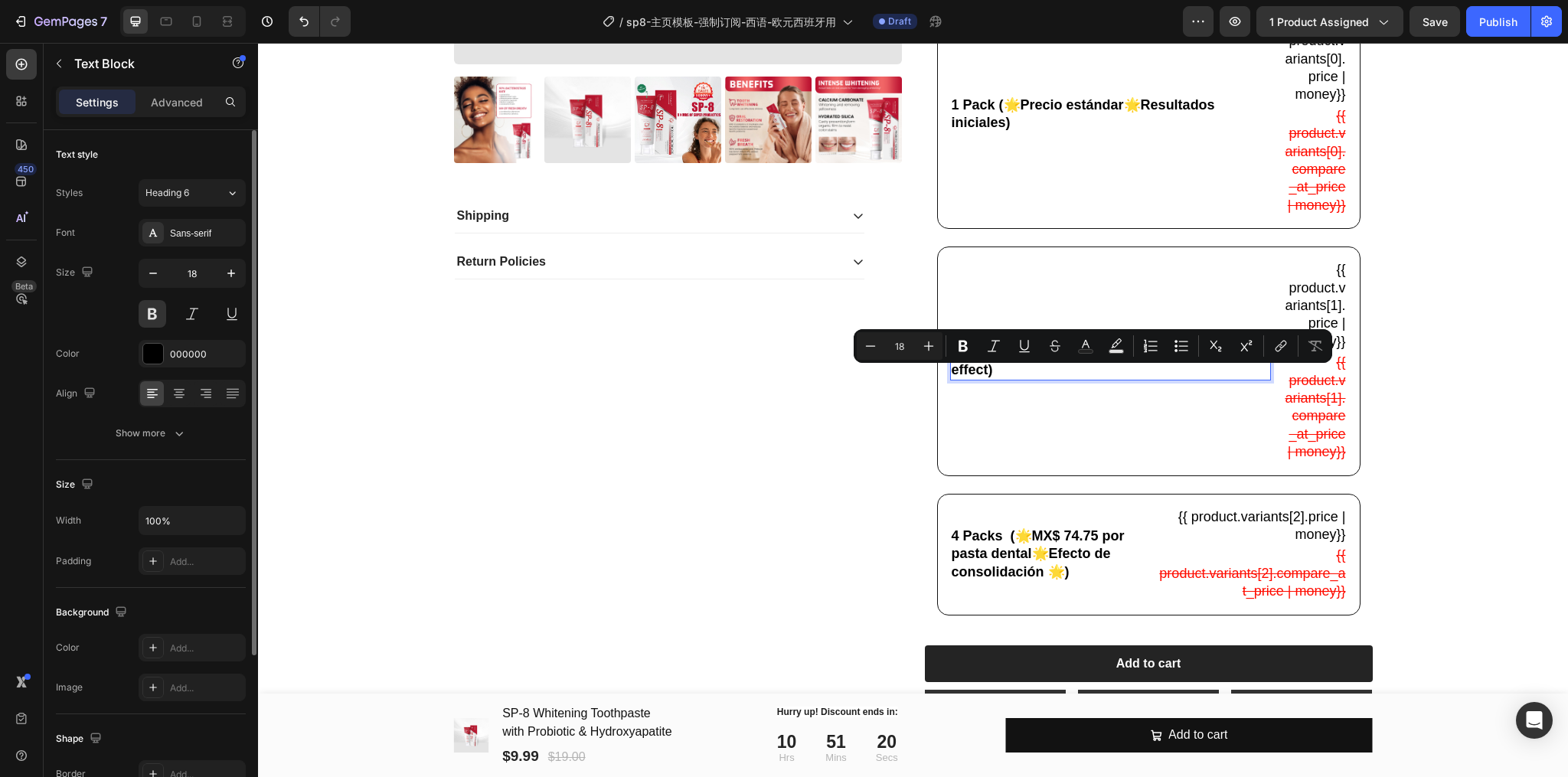
click at [975, 380] on p "2 Packs(🌟€ 6.99 per toothpaste🌟Obvious effect)" at bounding box center [1111, 362] width 318 height 36
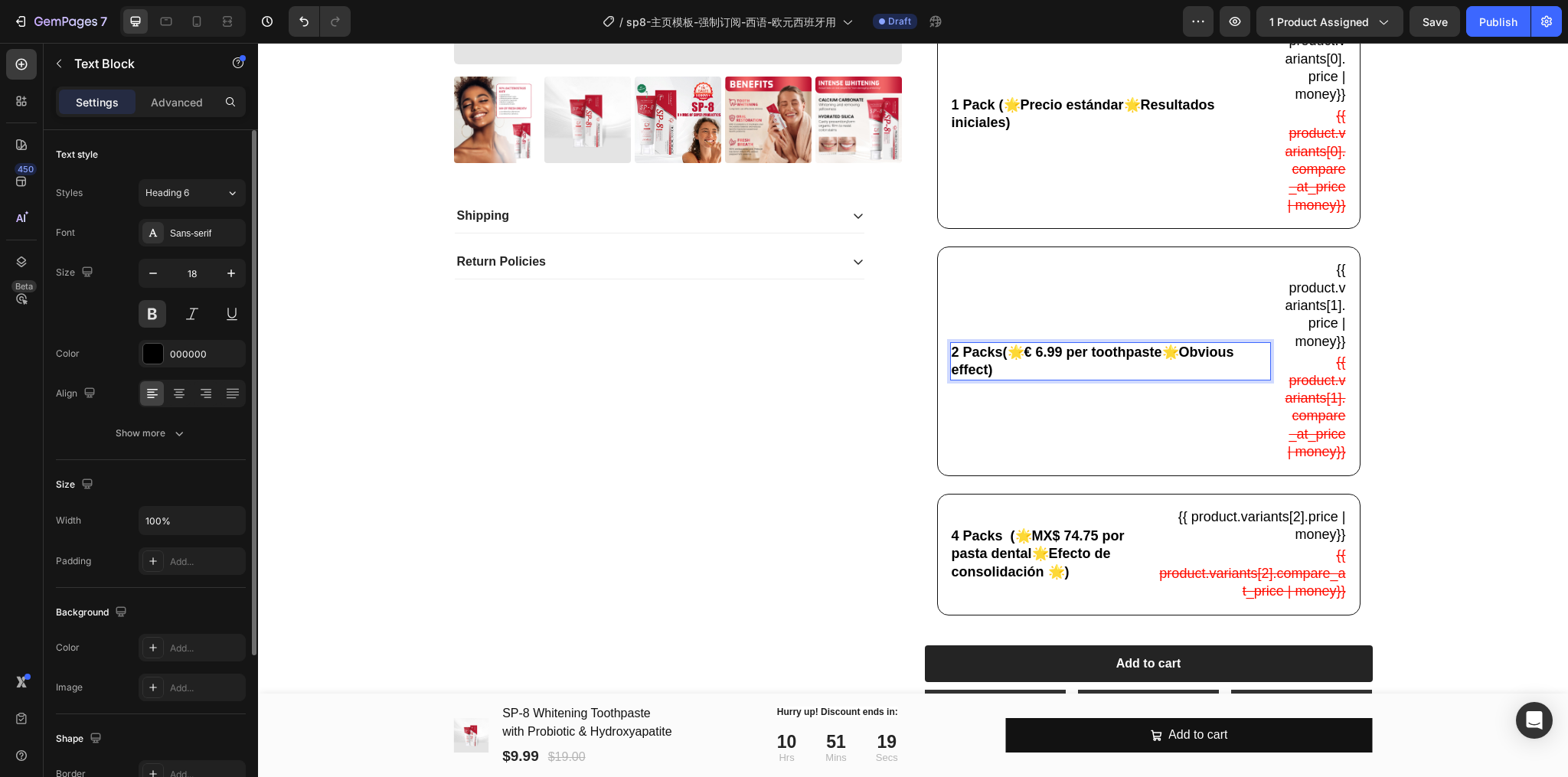
click at [989, 380] on p "2 Packs(🌟€ 6.99 per toothpaste🌟Obvious effect)" at bounding box center [1111, 362] width 318 height 36
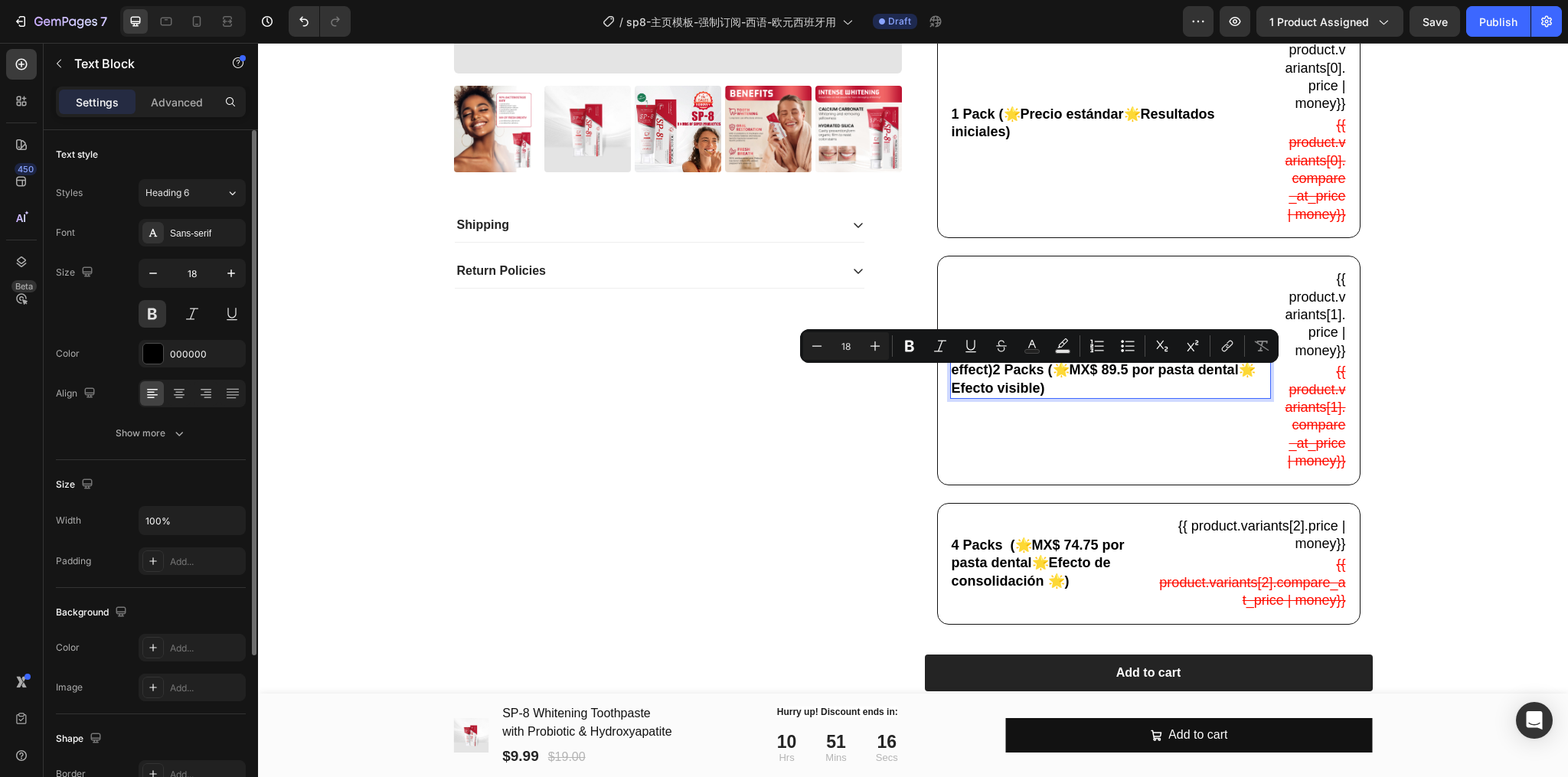
drag, startPoint x: 1020, startPoint y: 383, endPoint x: 1058, endPoint y: 381, distance: 38.1
click at [1058, 381] on p "2 Packs(🌟€ 6.99 per toothpaste🌟Obvious effect)2 Packs (🌟MX$ 89.5 por pasta dent…" at bounding box center [1111, 371] width 318 height 54
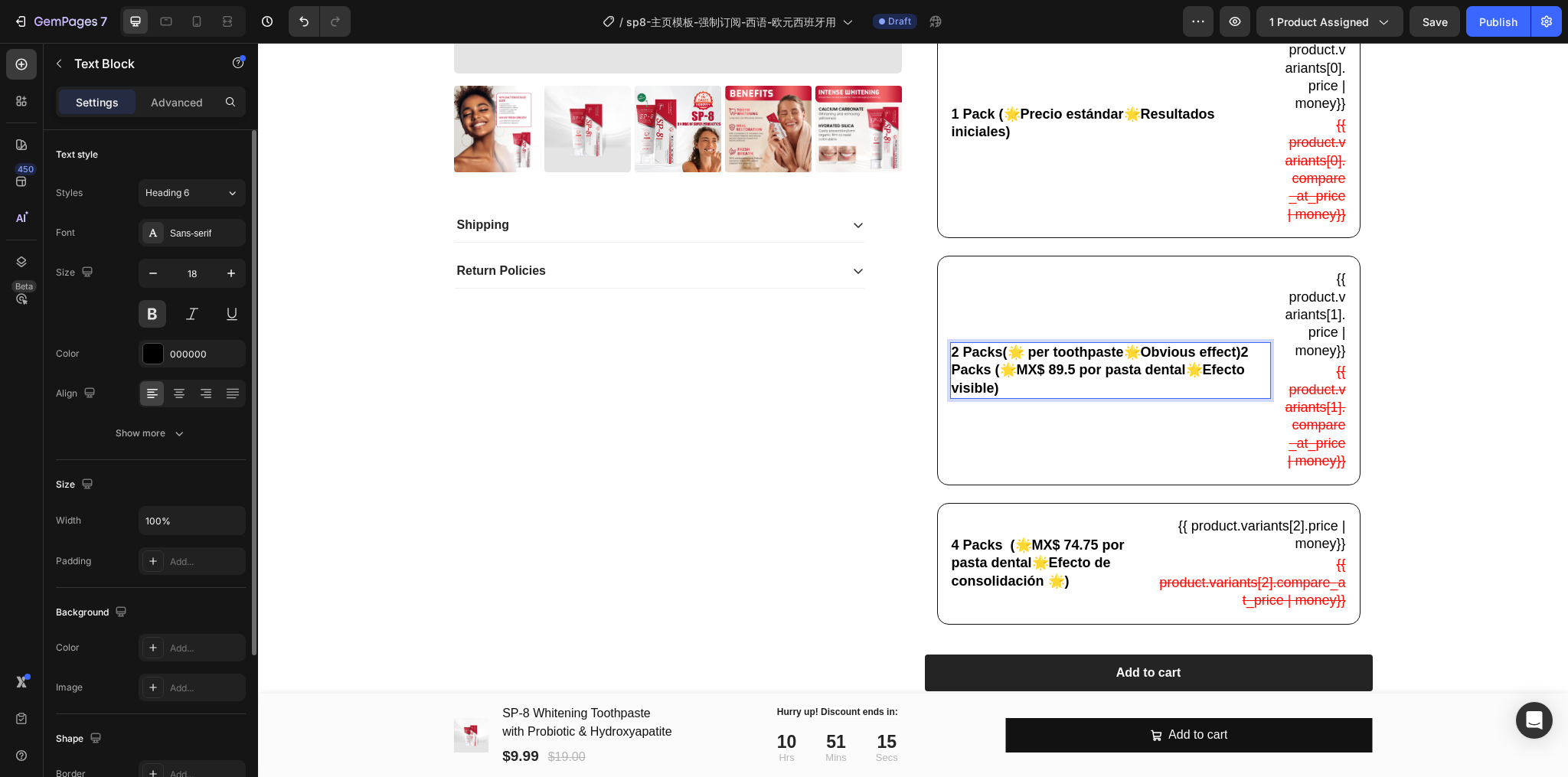
click at [1046, 391] on p "2 Packs(🌟 per toothpaste🌟Obvious effect)2 Packs (🌟MX$ 89.5 por pasta dental🌟Efe…" at bounding box center [1111, 371] width 318 height 54
drag, startPoint x: 1077, startPoint y: 399, endPoint x: 1014, endPoint y: 397, distance: 63.0
click at [1014, 397] on p "2 Packs(🌟 per toothpaste🌟Obvious effect)2 Packs (🌟MX$ 89.5 por pasta dental🌟Efe…" at bounding box center [1111, 371] width 318 height 54
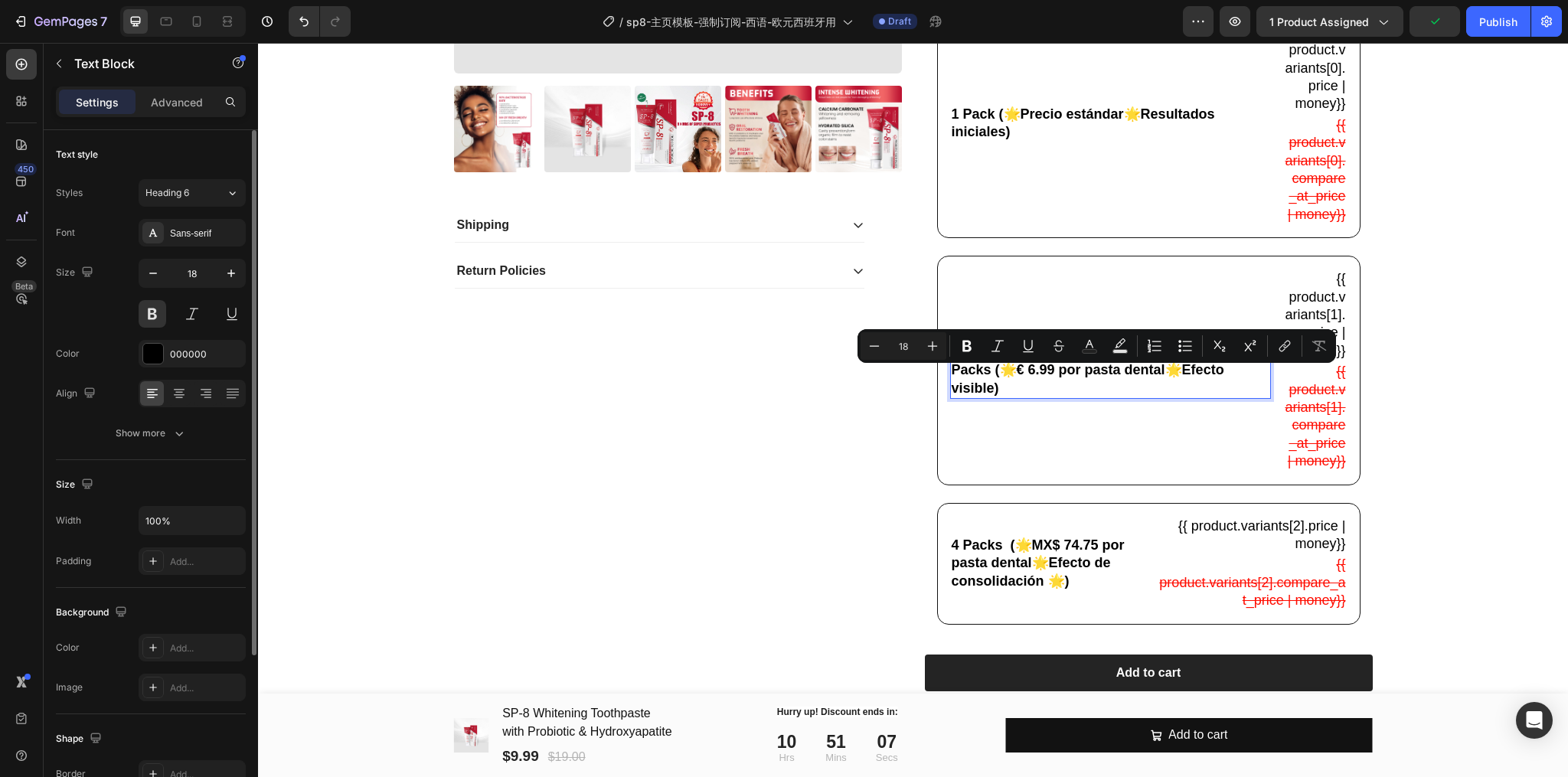
drag, startPoint x: 1248, startPoint y: 386, endPoint x: 945, endPoint y: 386, distance: 303.0
click at [952, 386] on p "2 Packs(🌟 per toothpaste🌟Obvious effect)2 Packs (🌟€ 6.99 por pasta dental🌟Efect…" at bounding box center [1111, 371] width 318 height 54
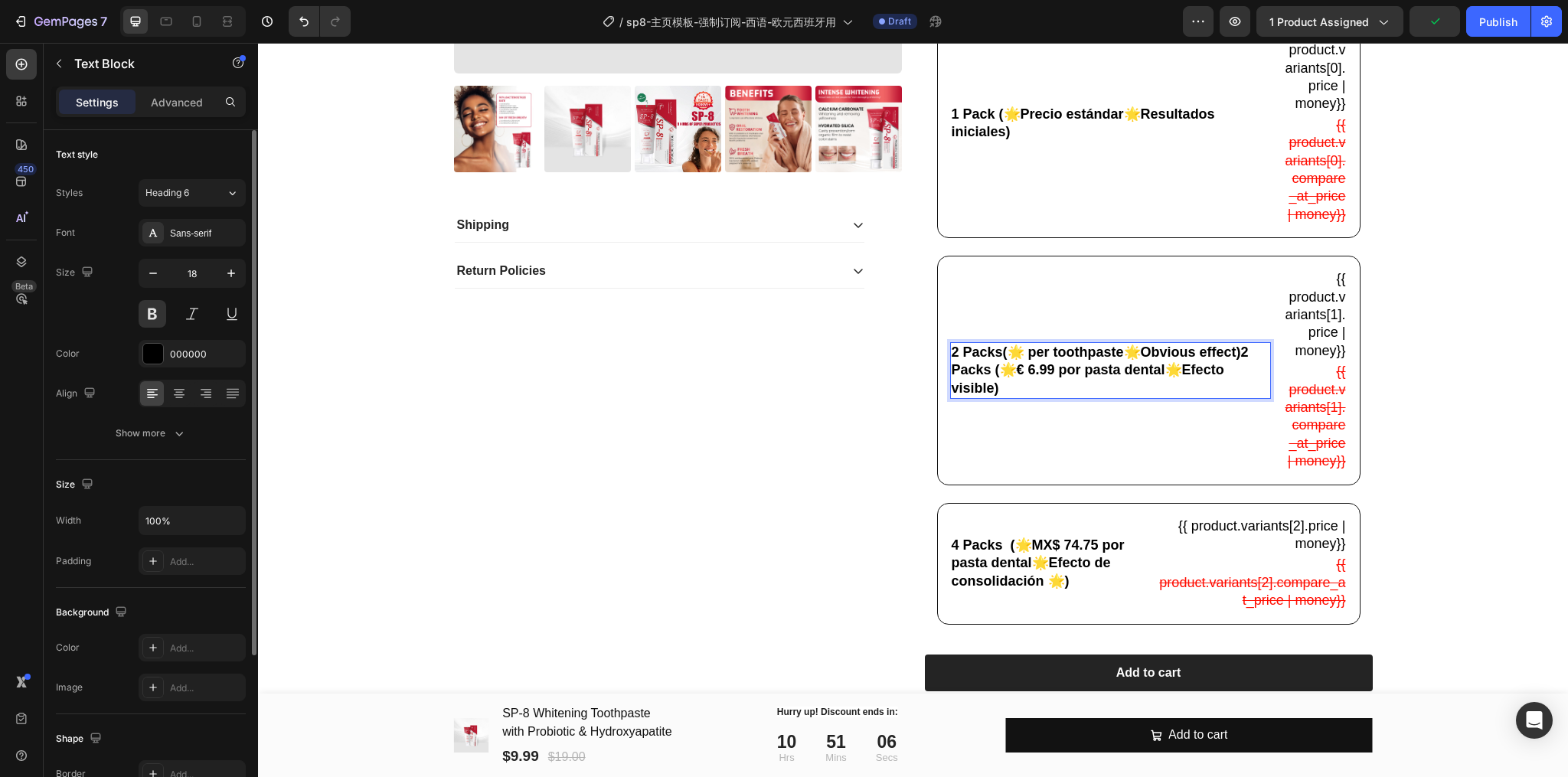
scroll to position [519, 0]
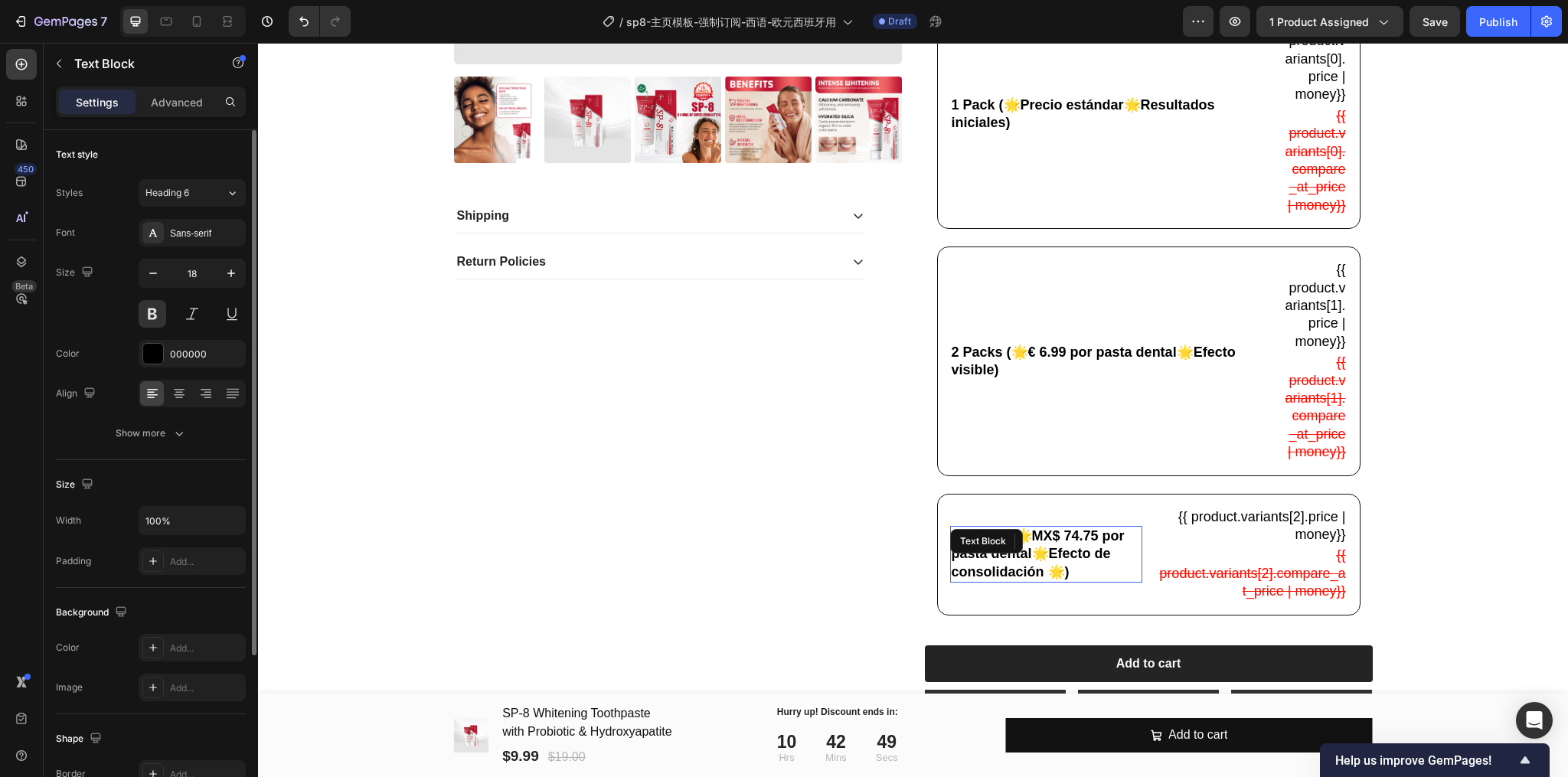
click at [1037, 581] on p "4 Packs (🌟MX$ 74.75 por pasta dental🌟Efecto de consolidación 🌟)" at bounding box center [1046, 554] width 190 height 54
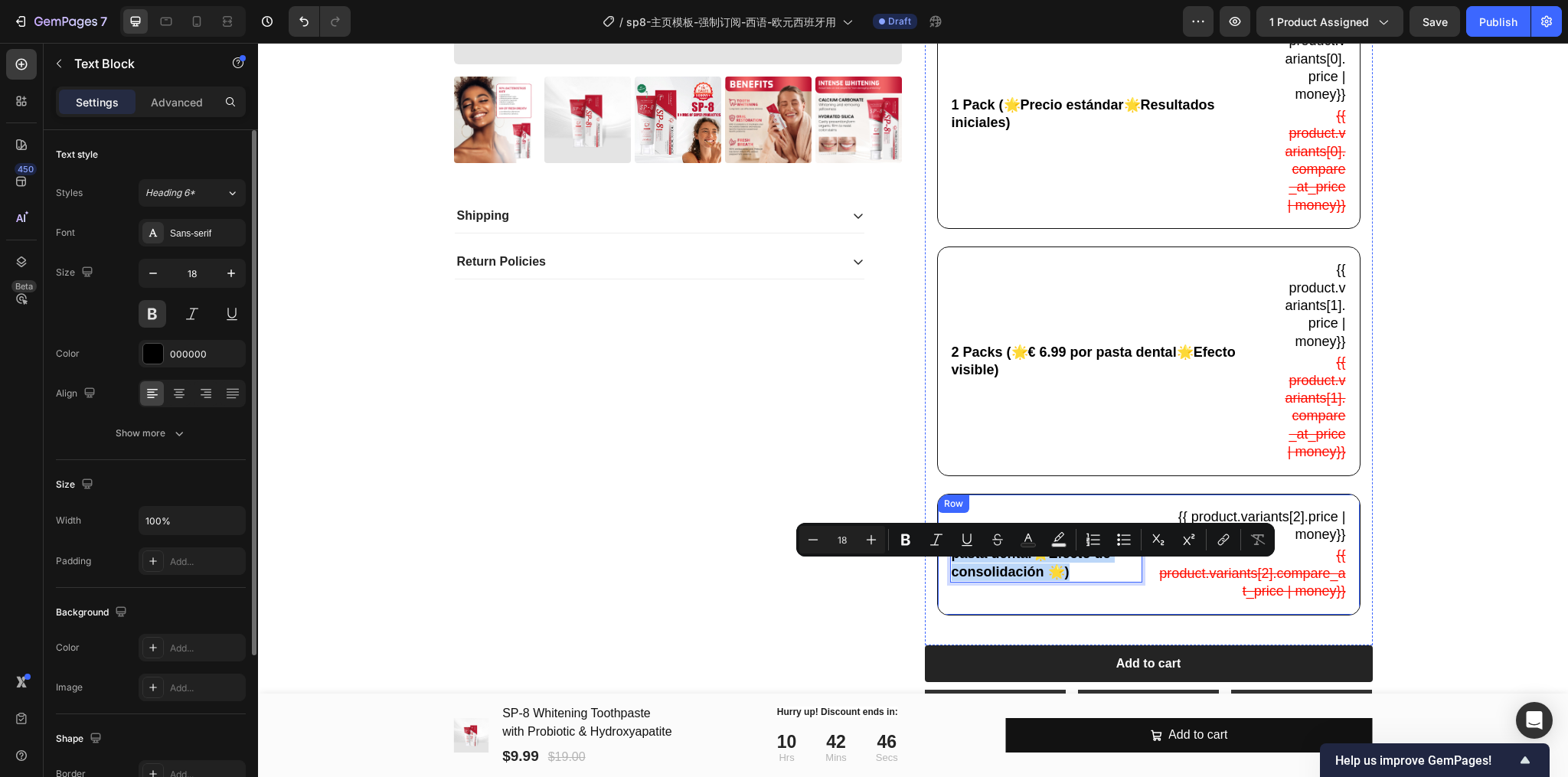
drag, startPoint x: 1071, startPoint y: 611, endPoint x: 939, endPoint y: 578, distance: 136.1
click at [939, 578] on div "4 Packs (🌟MX$ 74.75 por pasta dental🌟Efecto de consolidación 🌟) Text Block 0 {{…" at bounding box center [1148, 554] width 423 height 122
copy p "4 Packs (🌟MX$ 74.75 por pasta dental🌟Efecto de consolidación 🌟)"
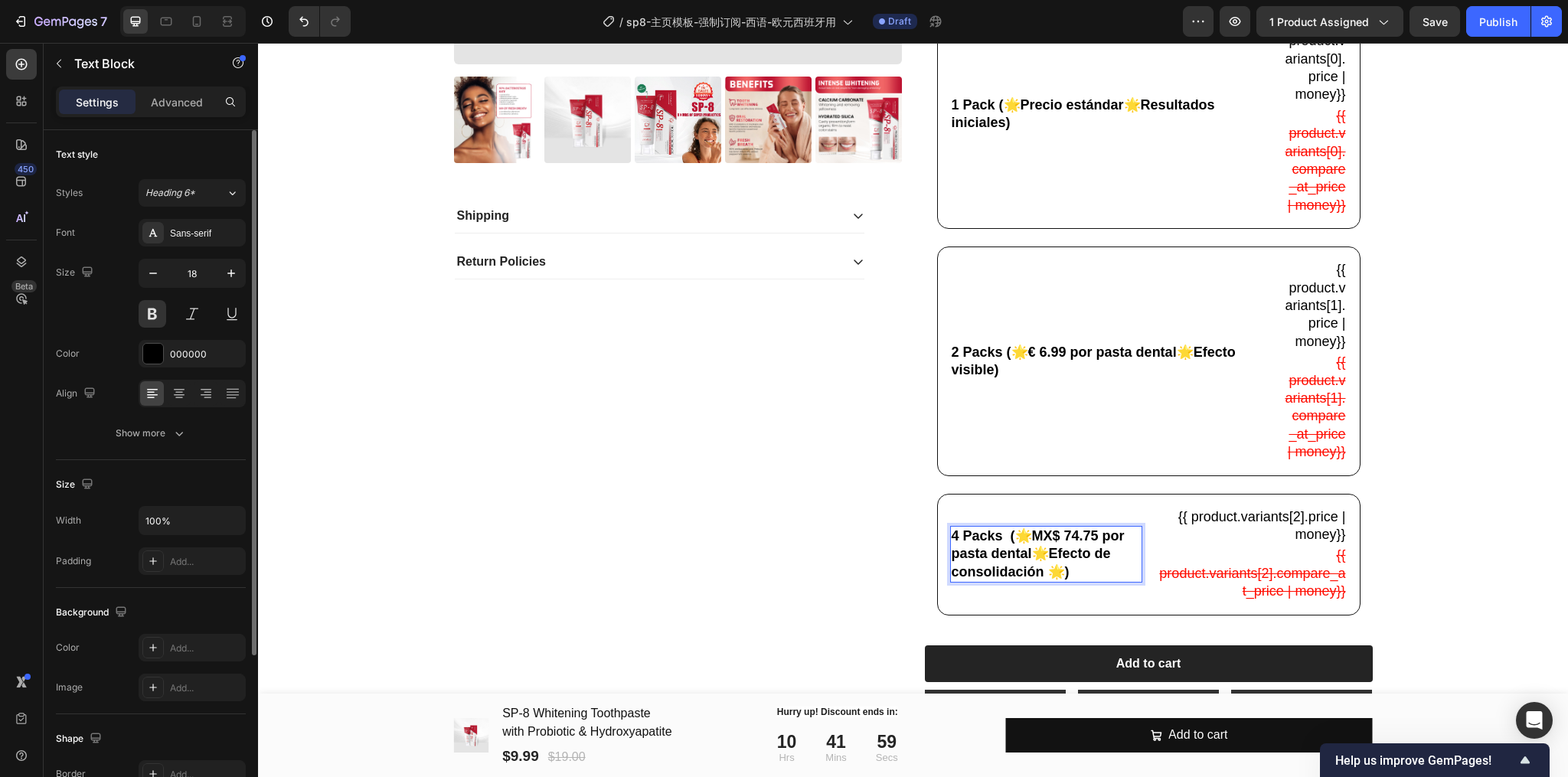
scroll to position [501, 0]
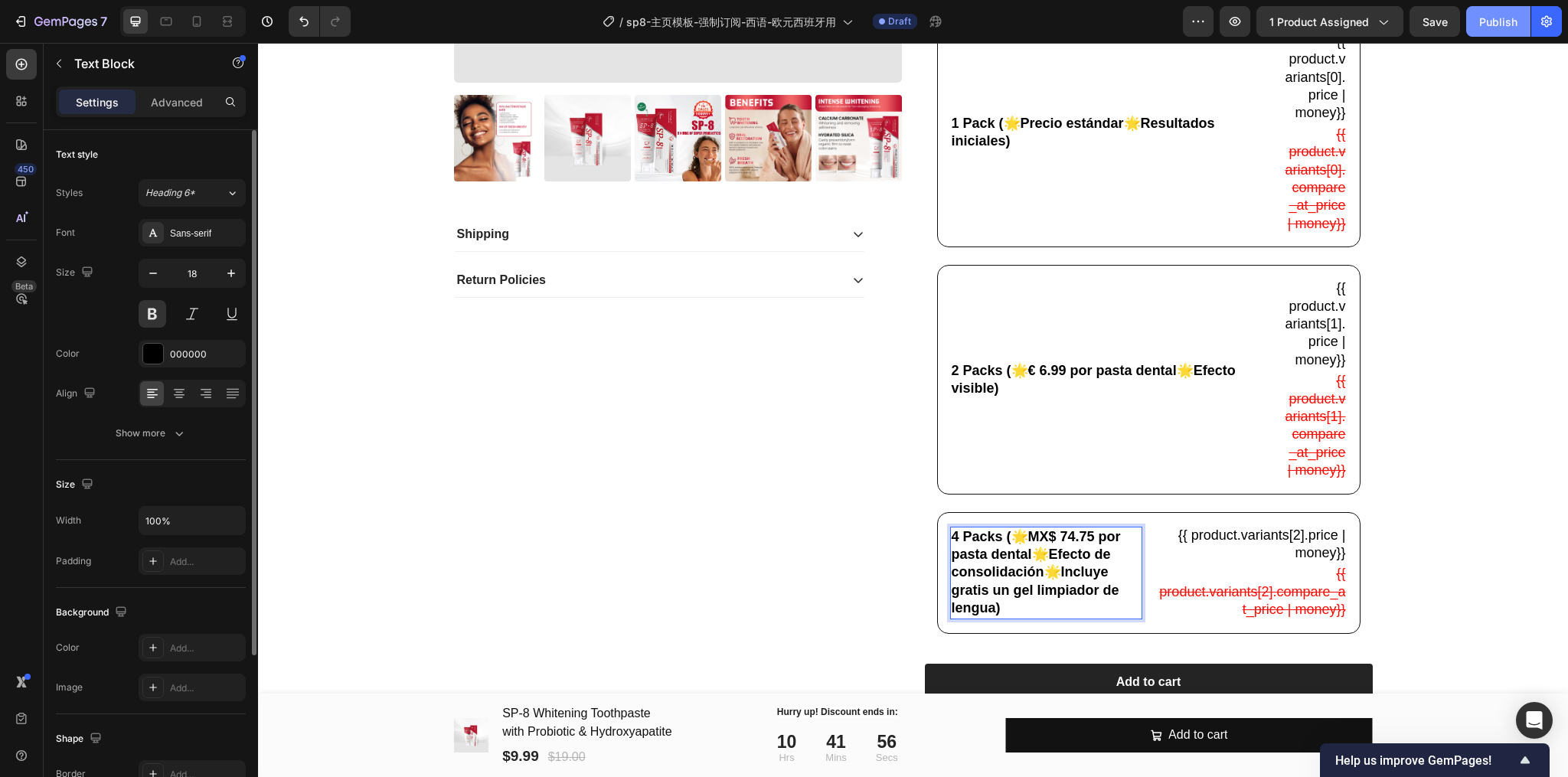
click at [1477, 23] on button "Publish" at bounding box center [1498, 21] width 64 height 30
click at [1472, 488] on div "Product Images Shipping Return Policies Accordion Icon Icon Icon Icon Icon Icon…" at bounding box center [913, 297] width 1287 height 1324
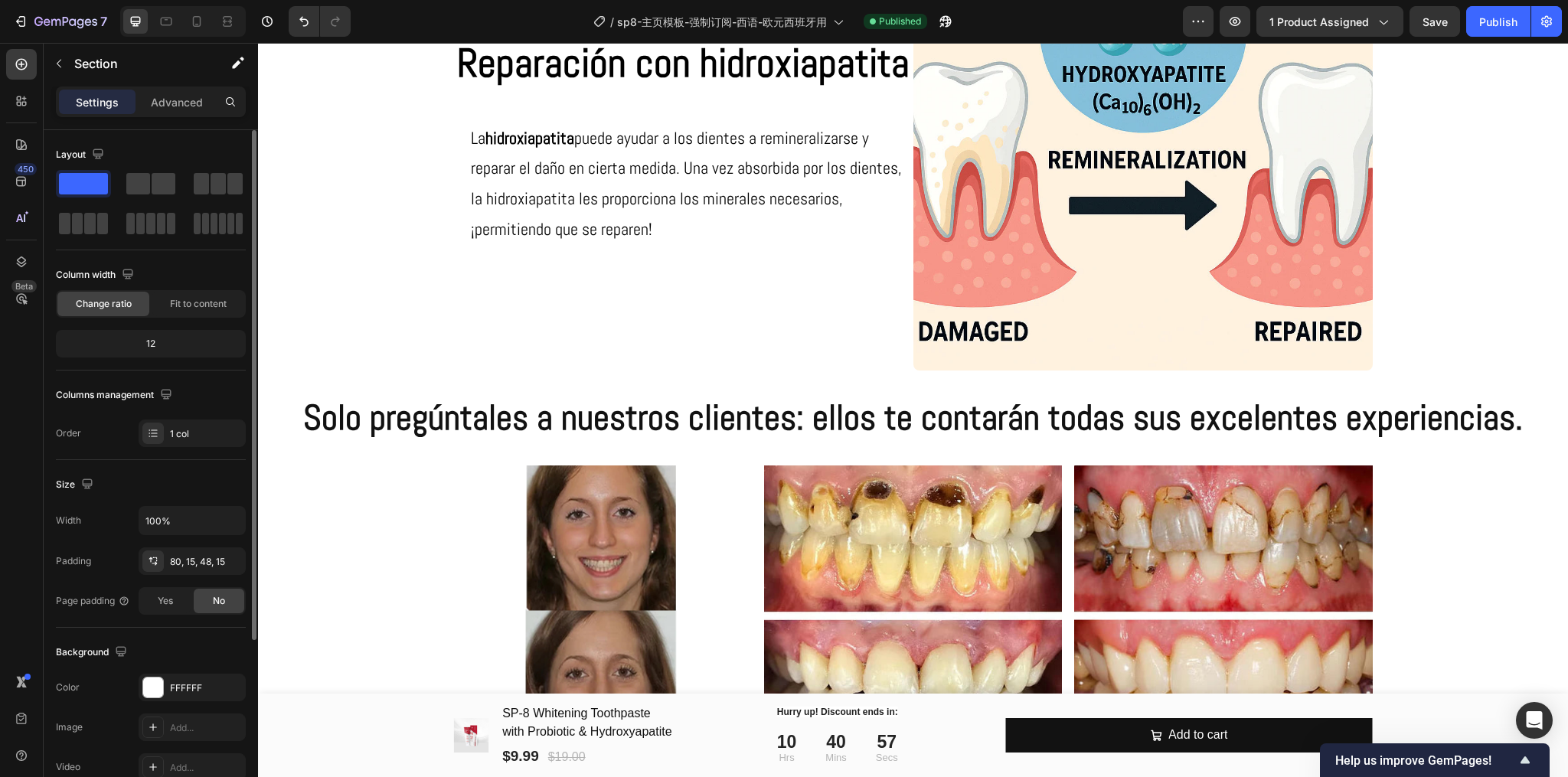
scroll to position [2543, 0]
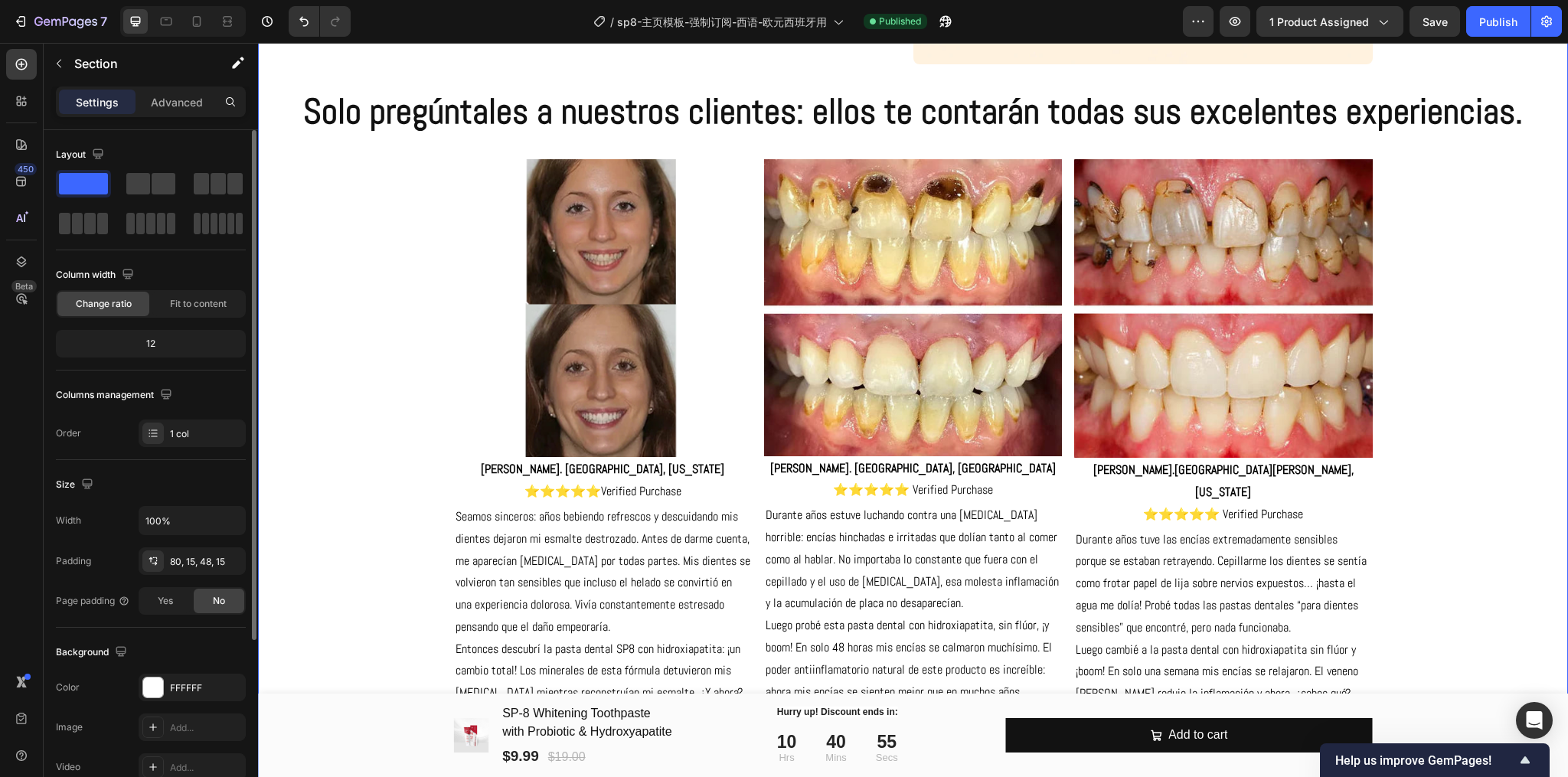
click at [385, 300] on div "Revela el blanco translúcido natural de tus dientes Heading Noticeably Whiter T…" at bounding box center [913, 307] width 1287 height 2522
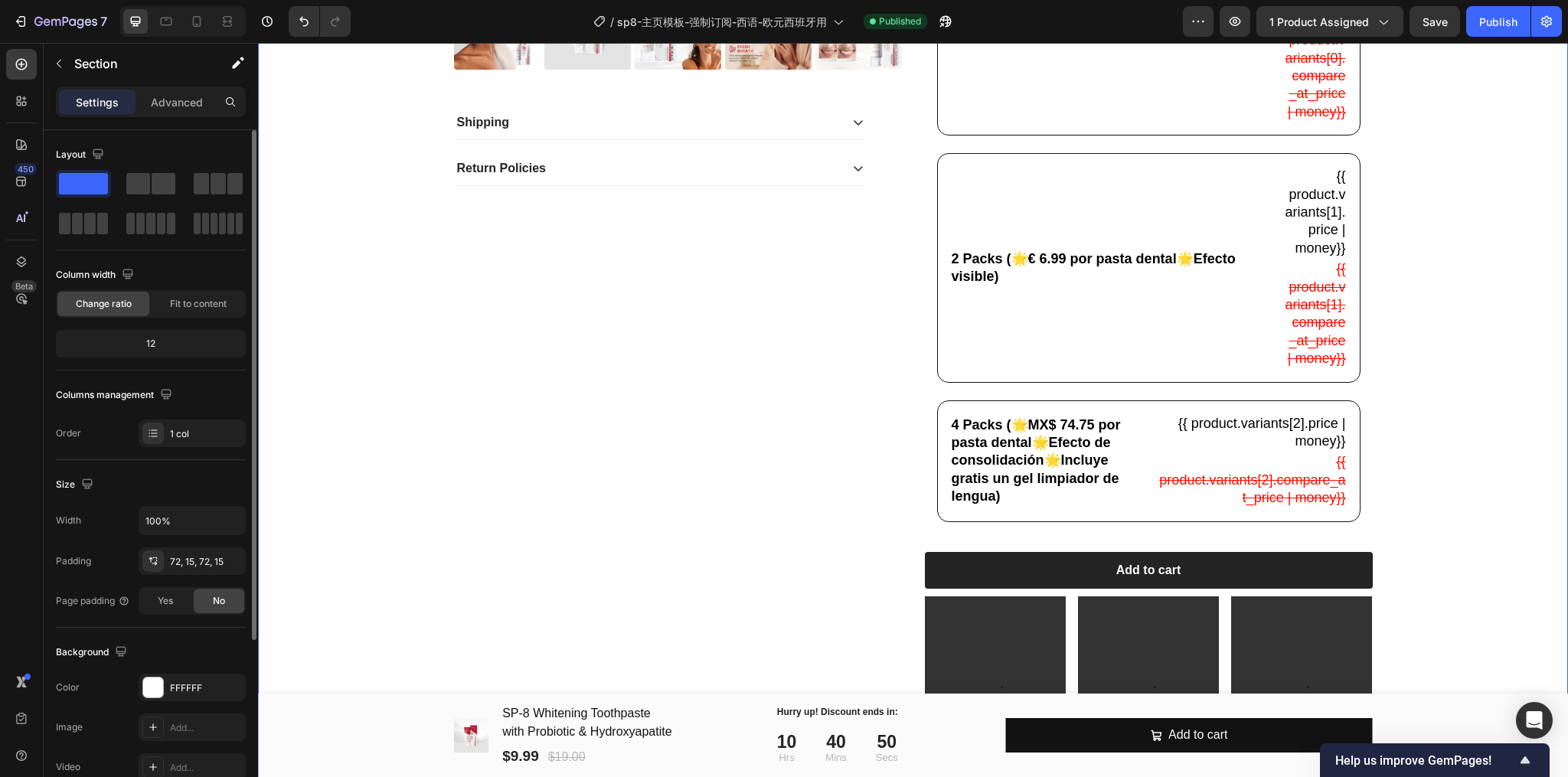
scroll to position [919, 0]
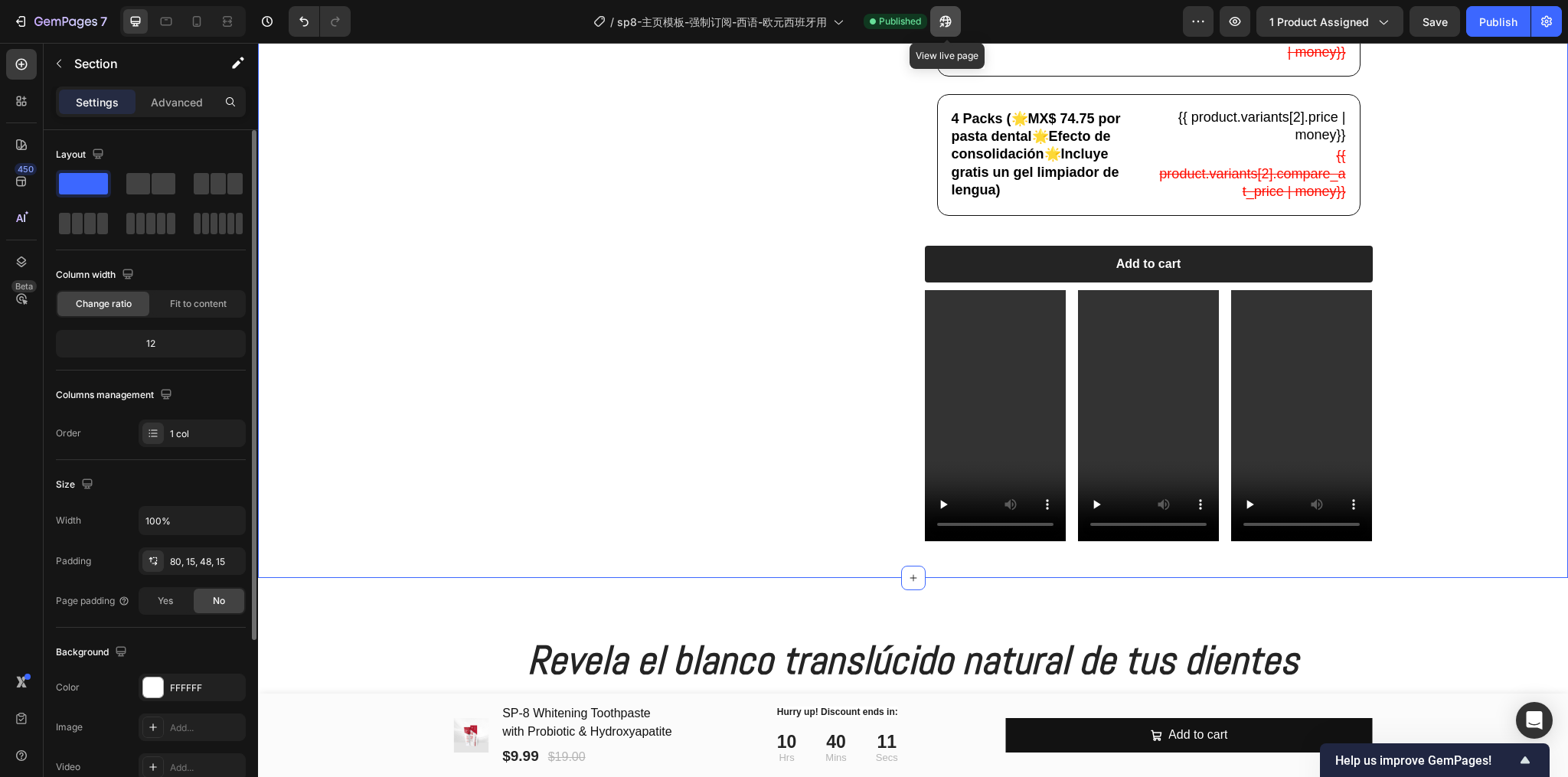
click at [944, 18] on icon "button" at bounding box center [945, 22] width 15 height 15
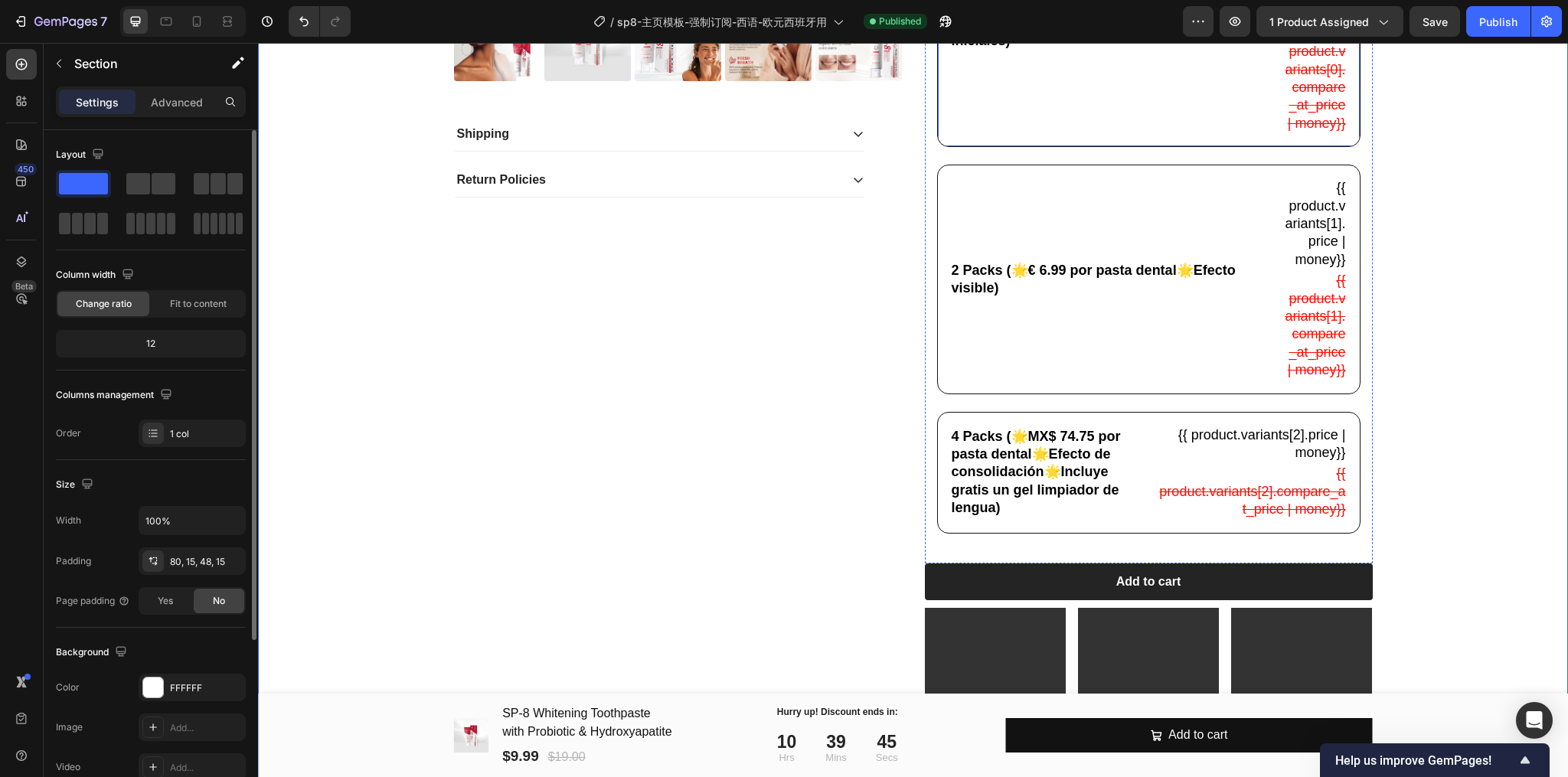
scroll to position [408, 0]
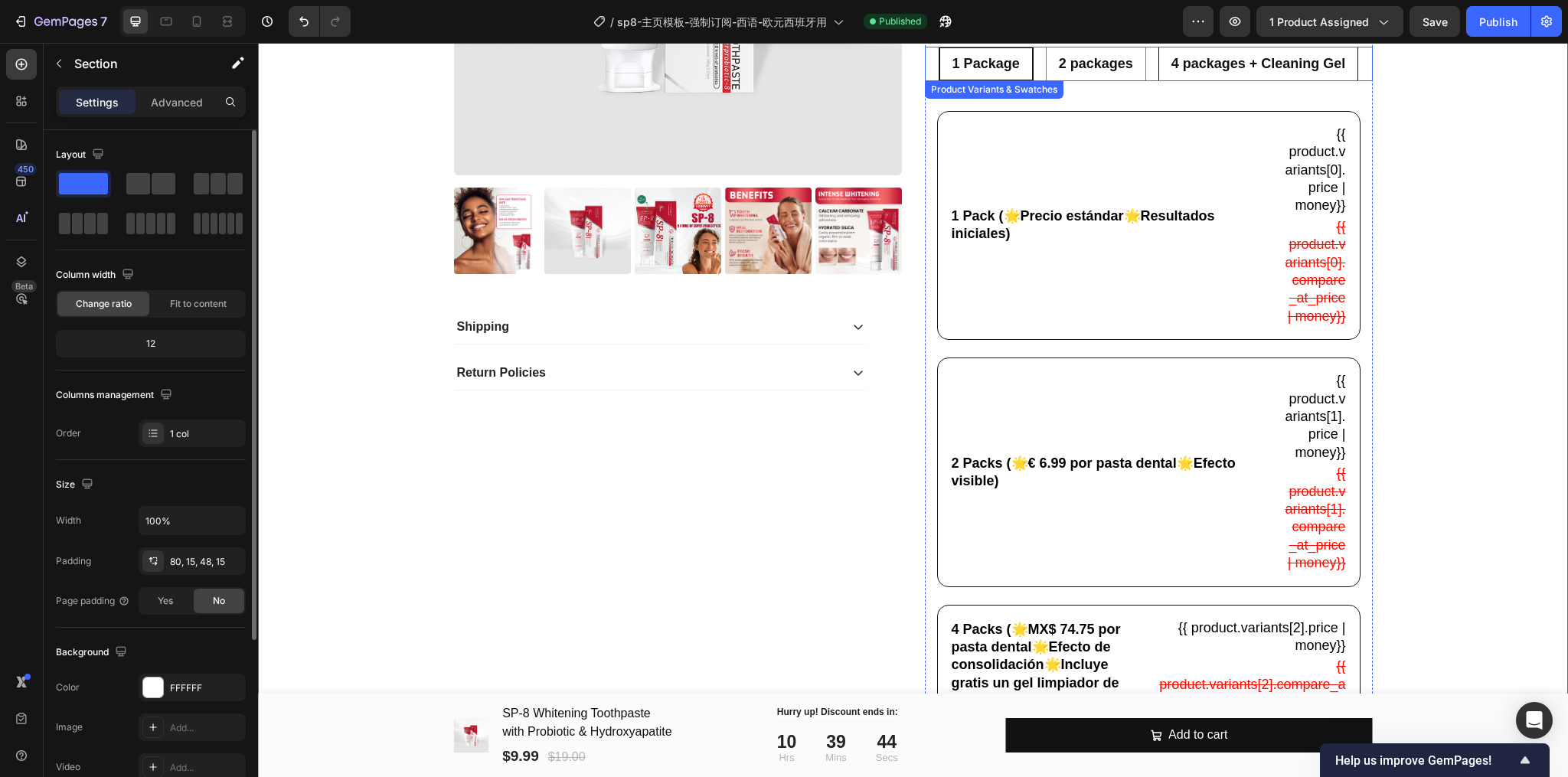
click at [1205, 59] on span "4 packages + Cleaning Gel" at bounding box center [1258, 63] width 175 height 15
click at [1258, 46] on input "4 packages + Cleaning Gel 4 packages + Cleaning Gel 4 packages + Cleaning Gel" at bounding box center [1258, 46] width 1 height 1
radio input "true"
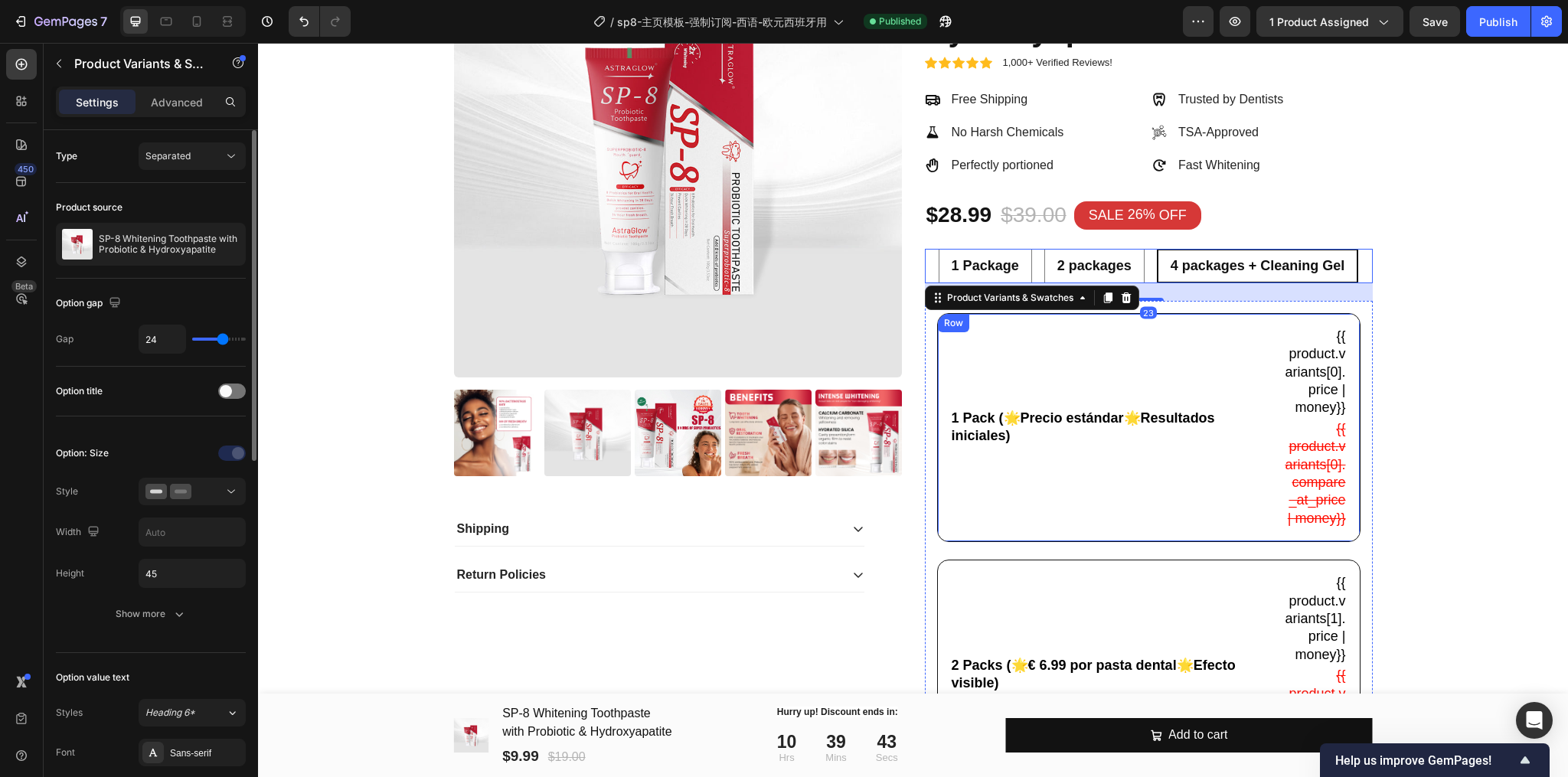
scroll to position [203, 0]
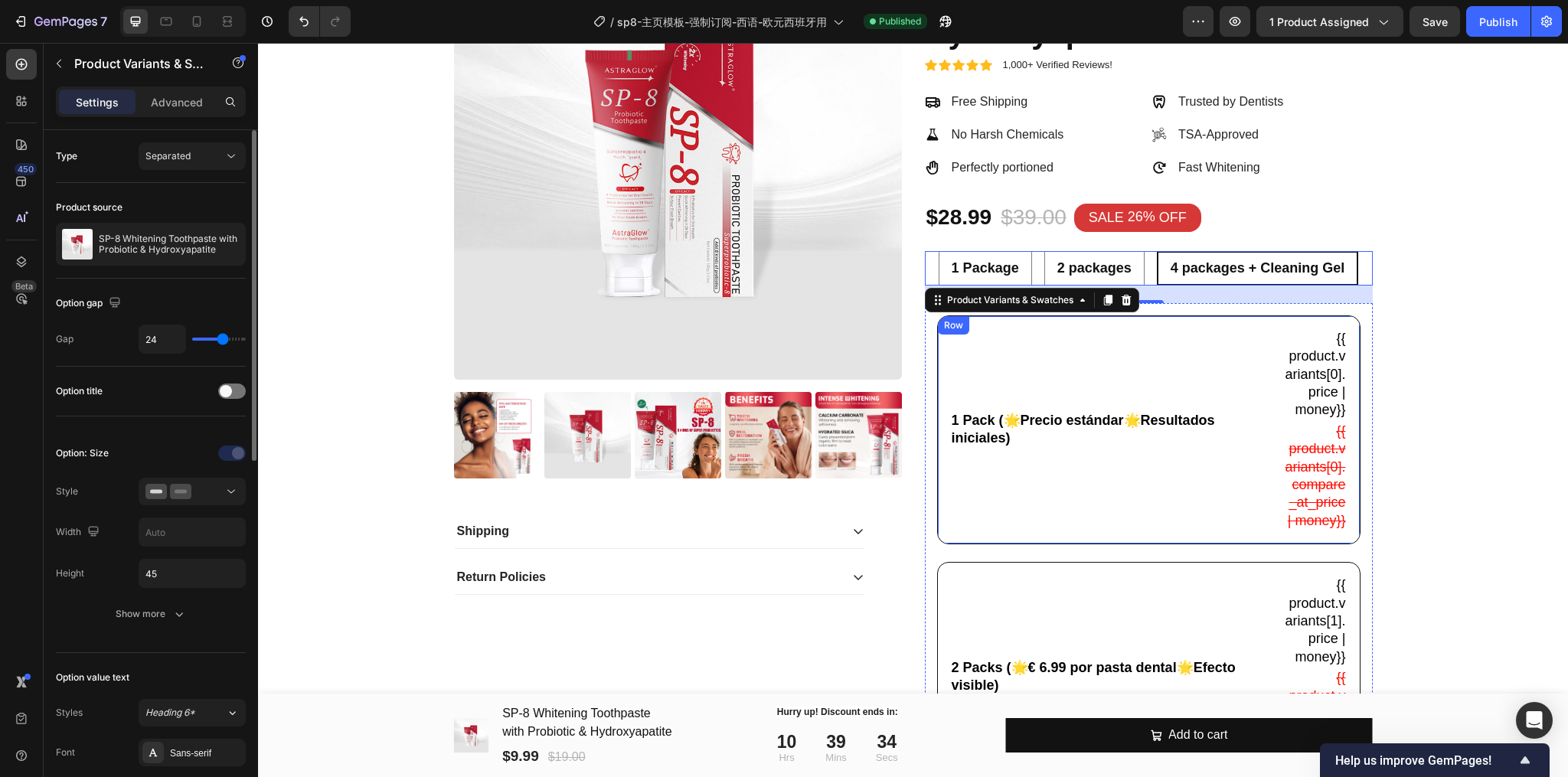
click at [1070, 531] on div "1 Pack (🌟Precio estándar🌟Resultados iniciales) Text Block" at bounding box center [1110, 429] width 320 height 203
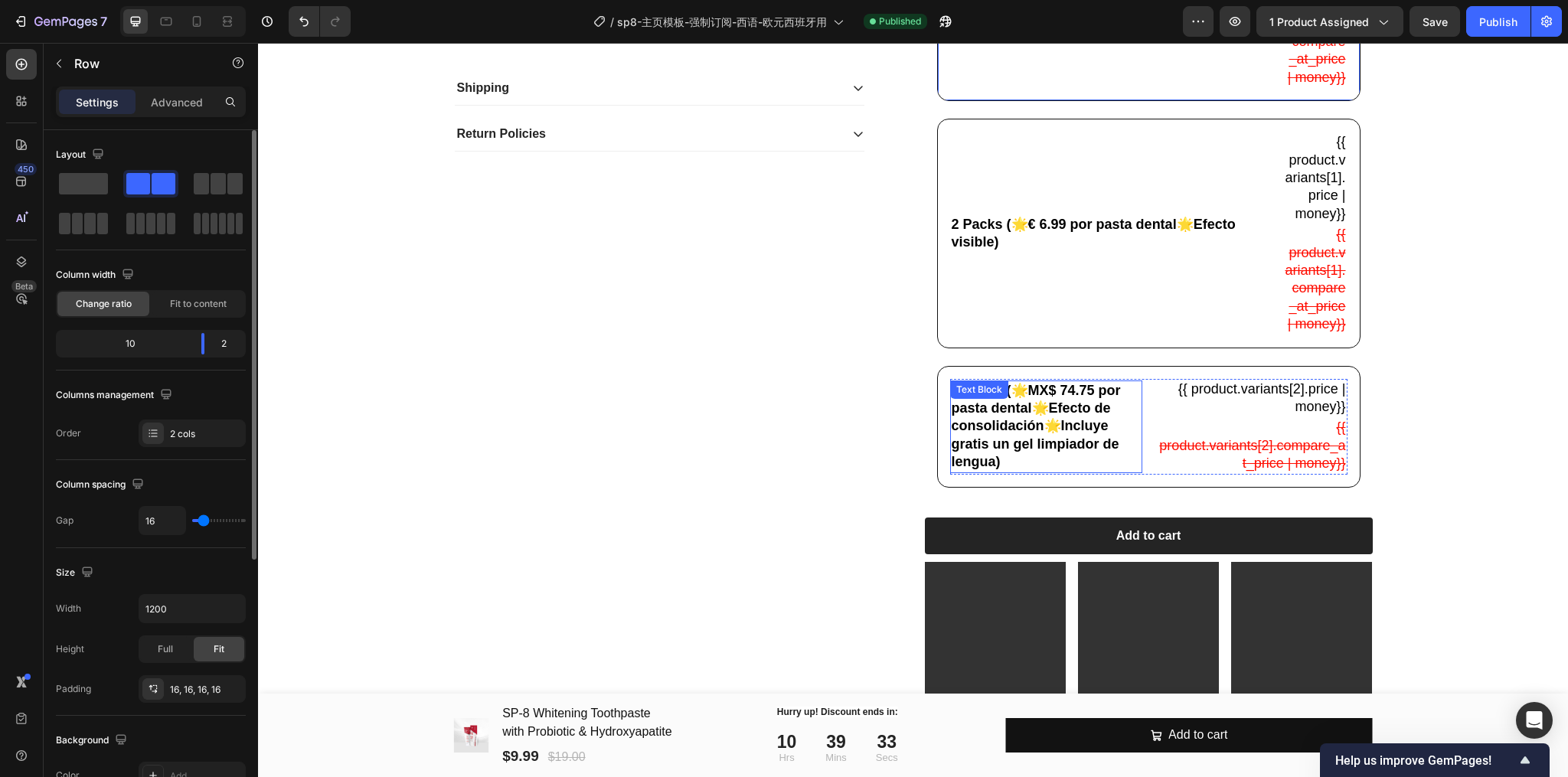
scroll to position [613, 0]
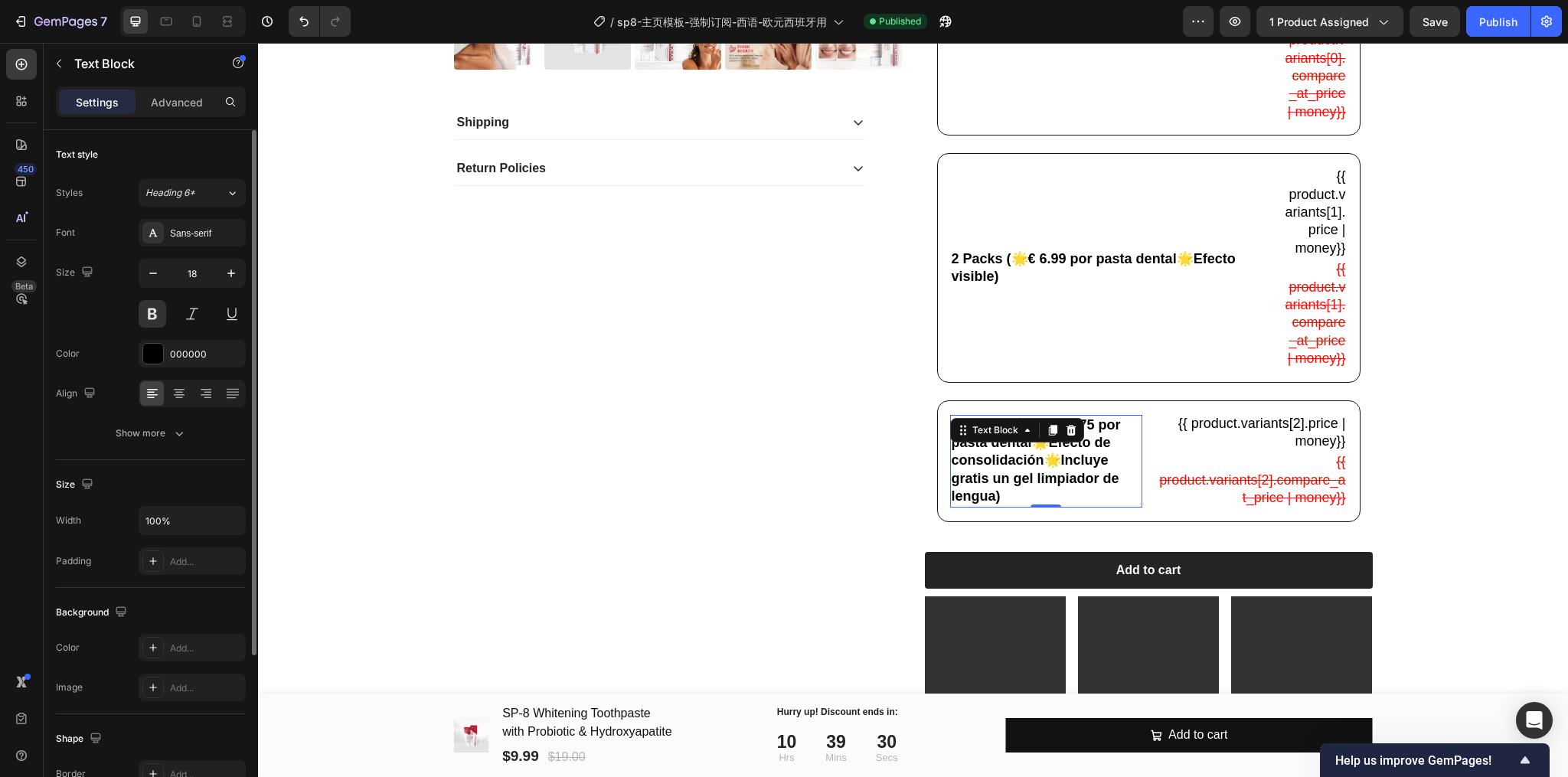
click at [1031, 505] on p "4 Packs (🌟MX$ 74.75 por pasta dental🌟Efecto de consolidación🌟Incluye gratis un …" at bounding box center [1046, 461] width 190 height 90
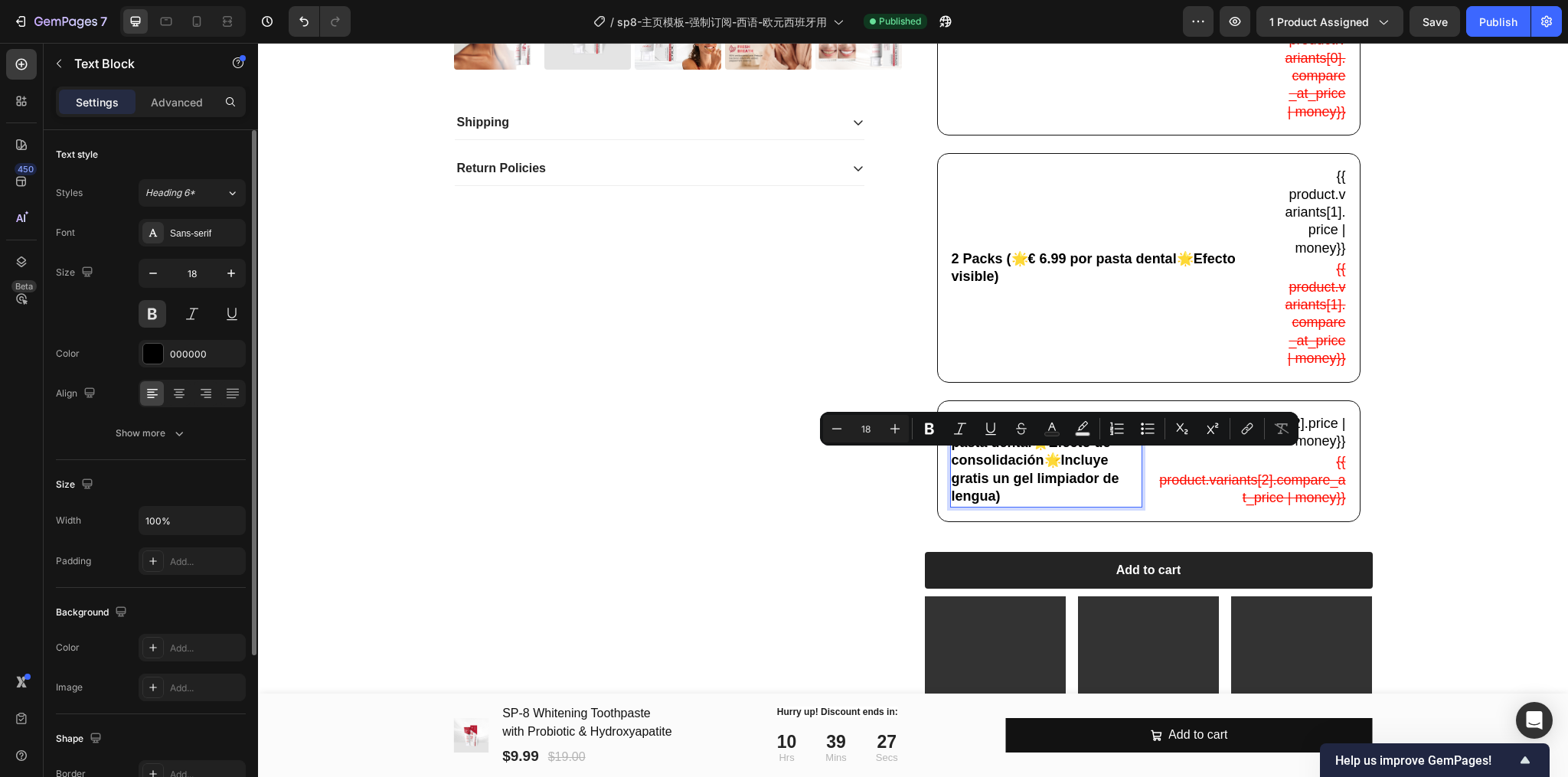
drag, startPoint x: 1025, startPoint y: 465, endPoint x: 1097, endPoint y: 463, distance: 72.0
click at [1097, 463] on p "4 Packs (🌟MX$ 74.75 por pasta dental🌟Efecto de consolidación🌟Incluye gratis un …" at bounding box center [1046, 461] width 190 height 90
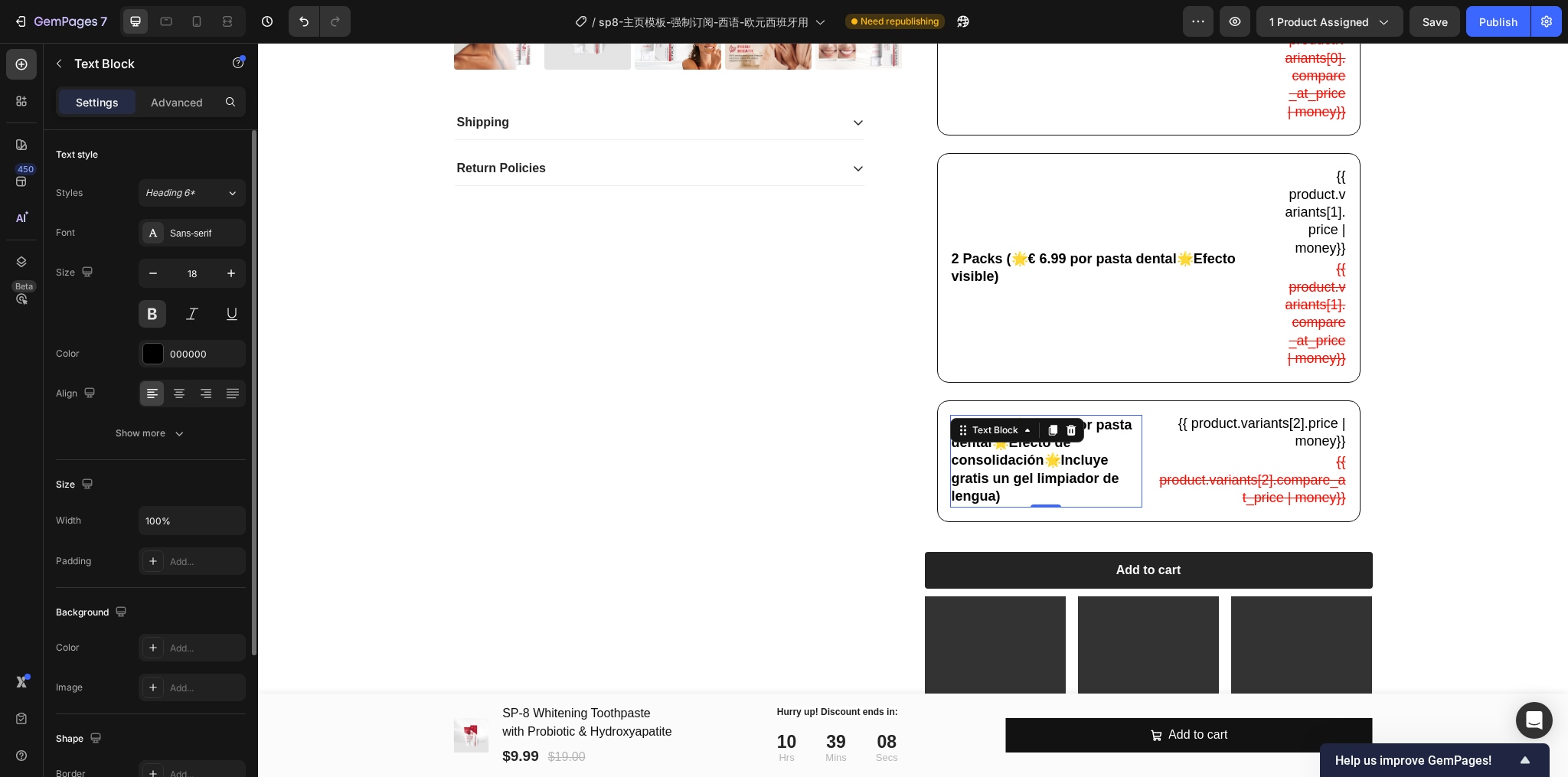
click at [1013, 506] on p "4 Packs (🌟€ 7.25 por pasta dental🌟Efecto de consolidación🌟Incluye gratis un gel…" at bounding box center [1046, 461] width 190 height 90
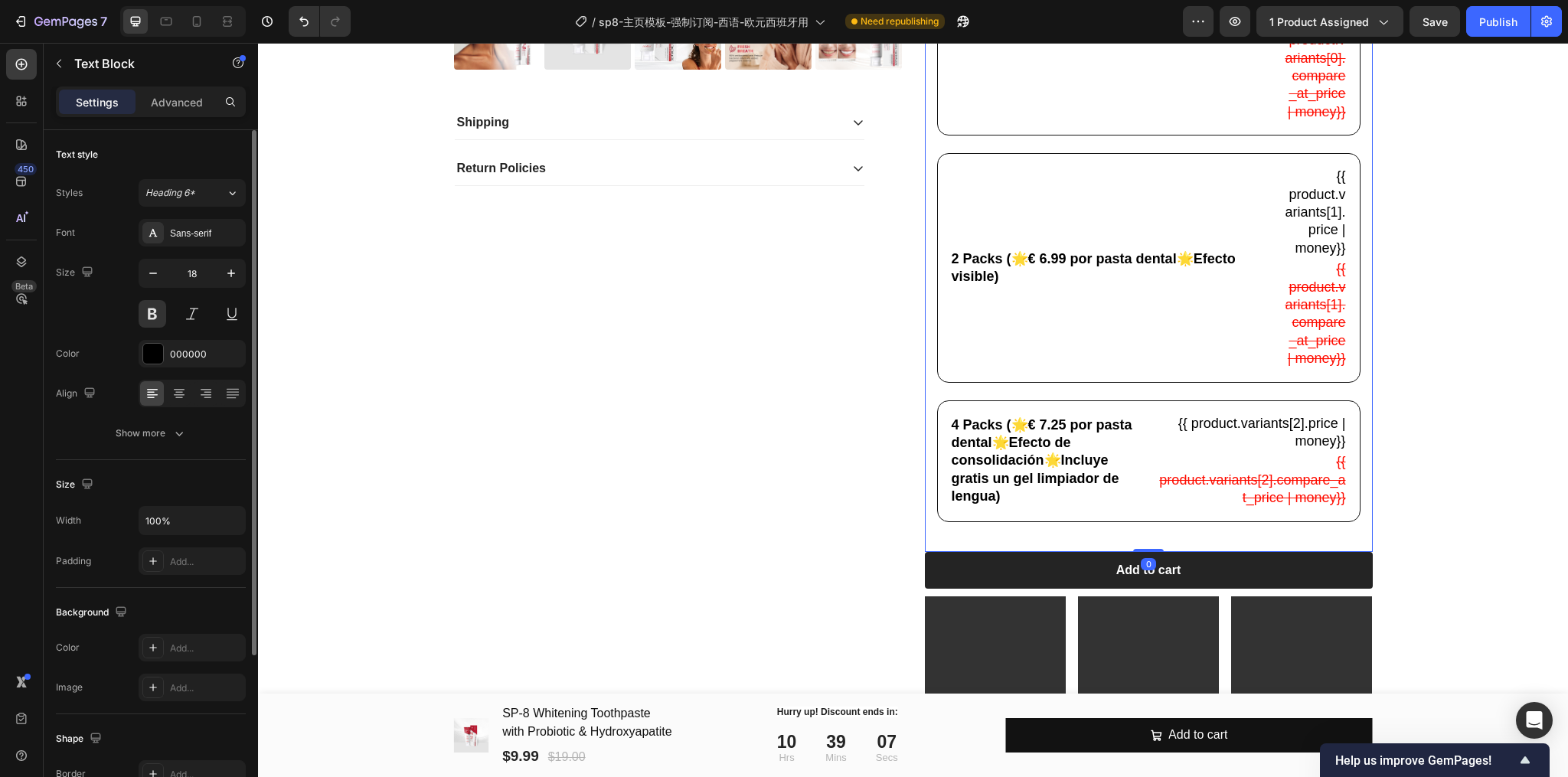
click at [1150, 540] on div "1 Pack (🌟Precio estándar🌟Resultados iniciales) Text Block {{ product.variants[0…" at bounding box center [1148, 223] width 423 height 633
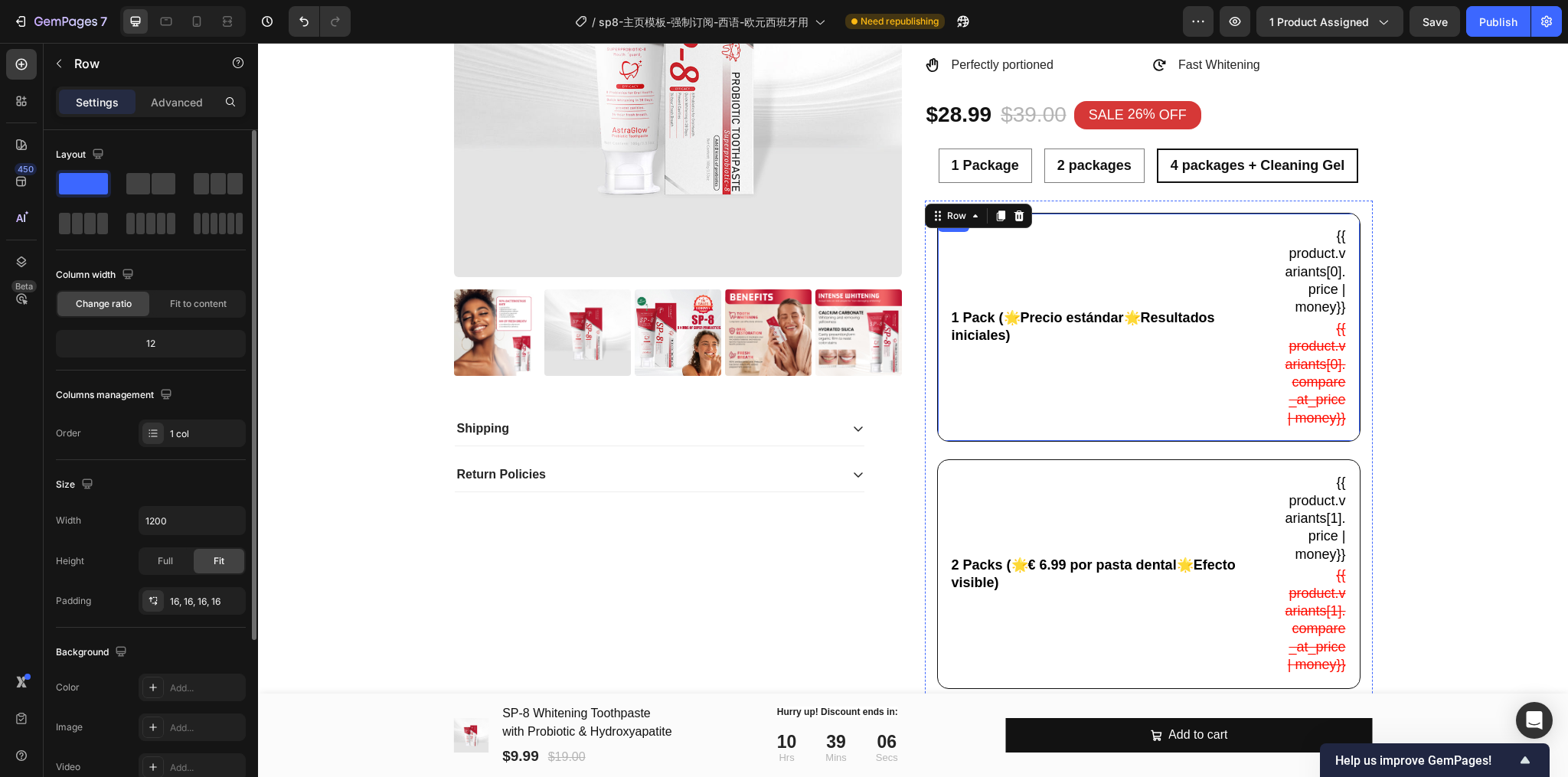
scroll to position [715, 0]
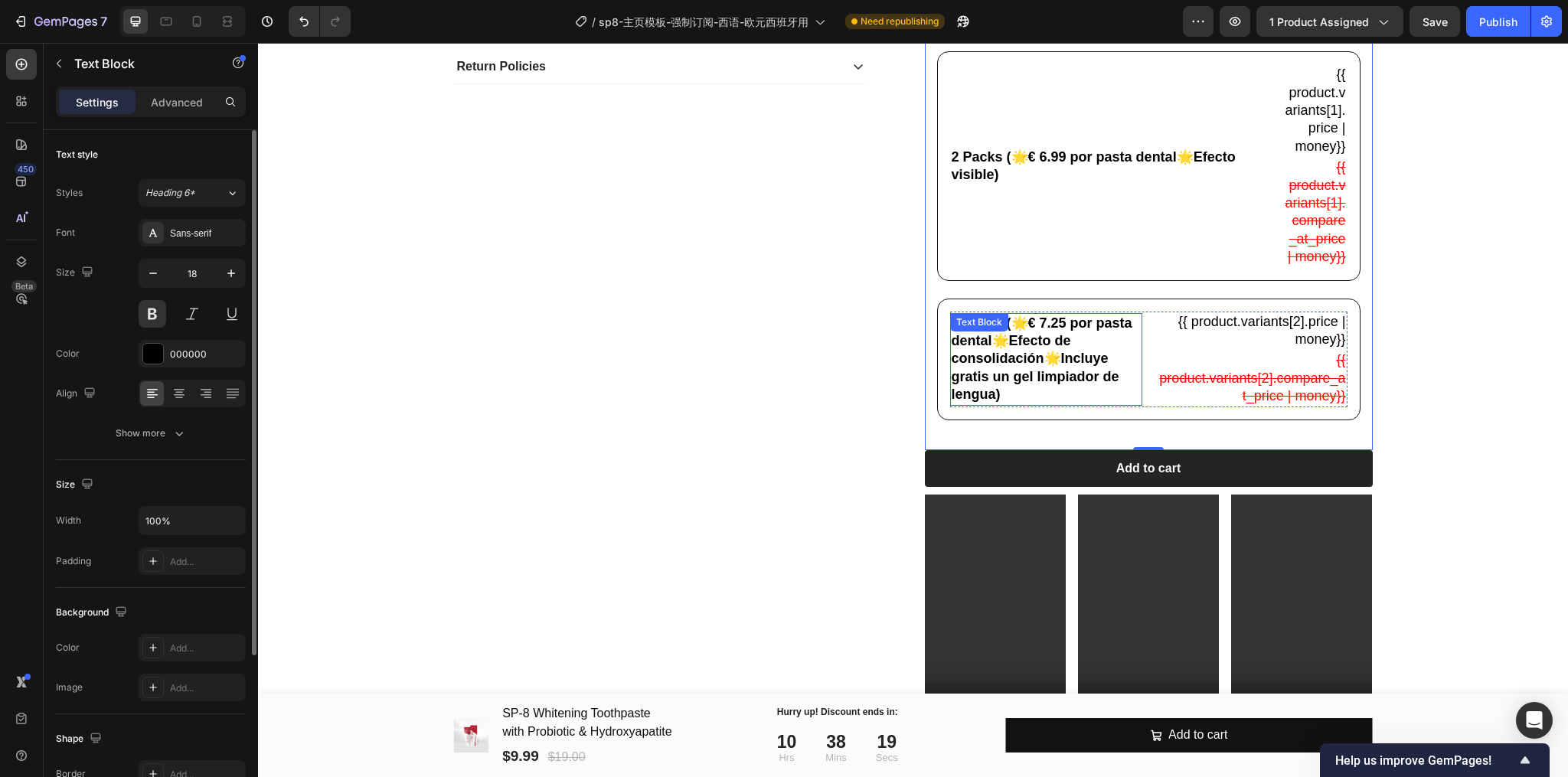
click at [1035, 372] on div "4 Packs (🌟€ 7.25 por pasta dental🌟Efecto de consolidación🌟Incluye gratis un gel…" at bounding box center [1046, 359] width 193 height 93
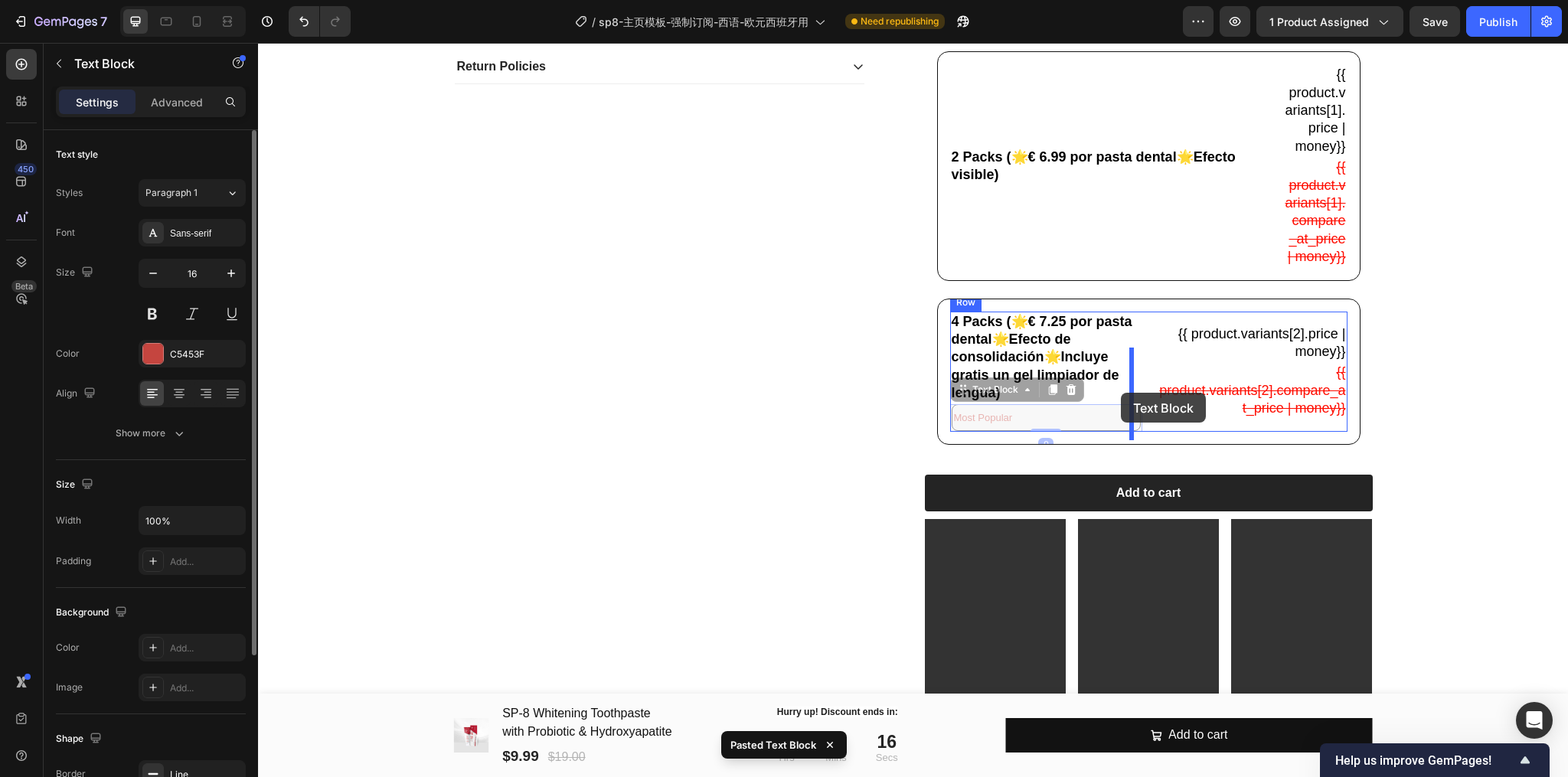
drag, startPoint x: 949, startPoint y: 431, endPoint x: 1121, endPoint y: 393, distance: 176.1
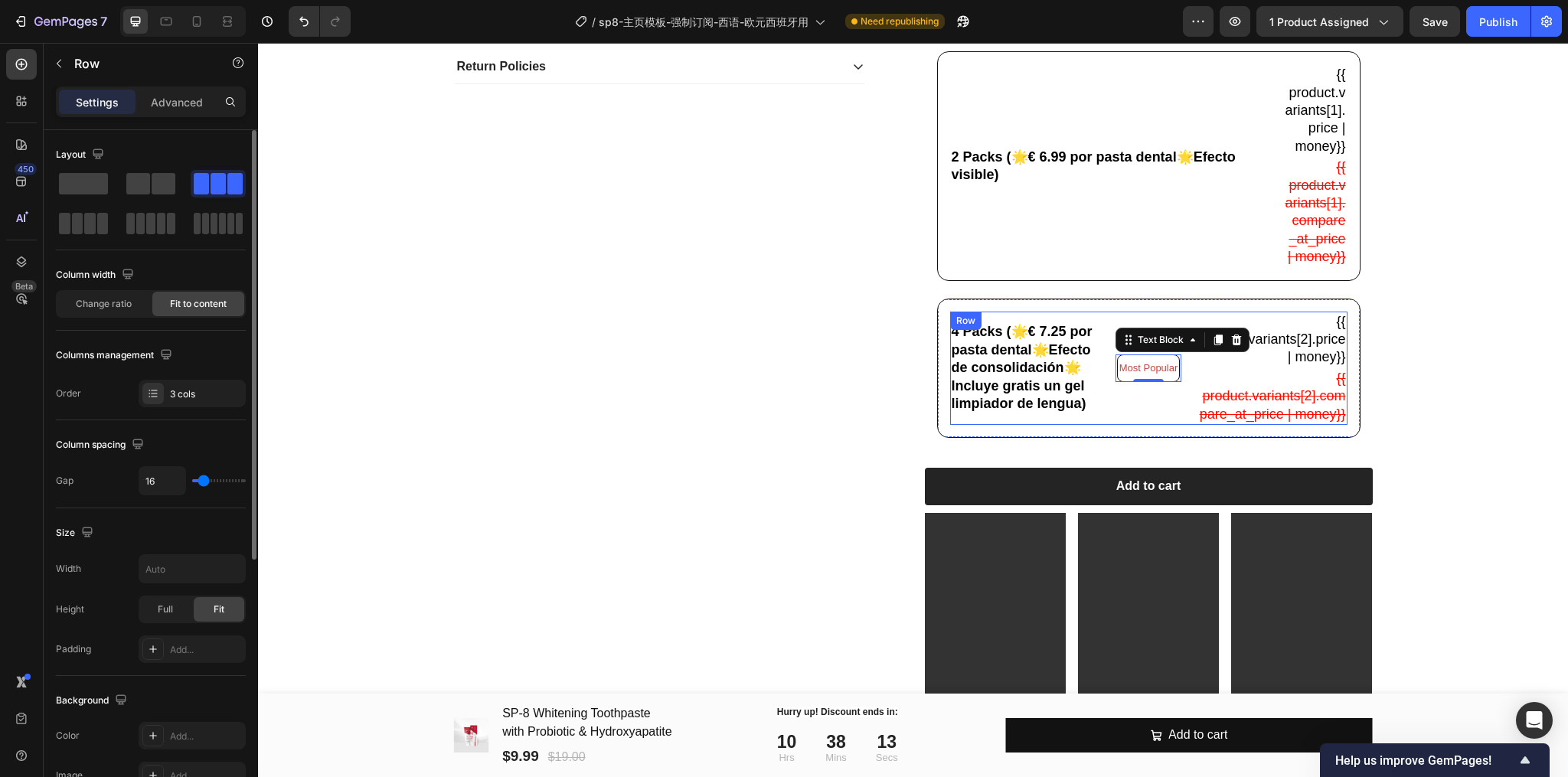
click at [1144, 425] on div "Most Popular Text Block 0" at bounding box center [1148, 369] width 66 height 113
drag, startPoint x: 1496, startPoint y: 27, endPoint x: 1149, endPoint y: 53, distance: 348.0
click at [1496, 27] on div "Publish" at bounding box center [1498, 22] width 38 height 16
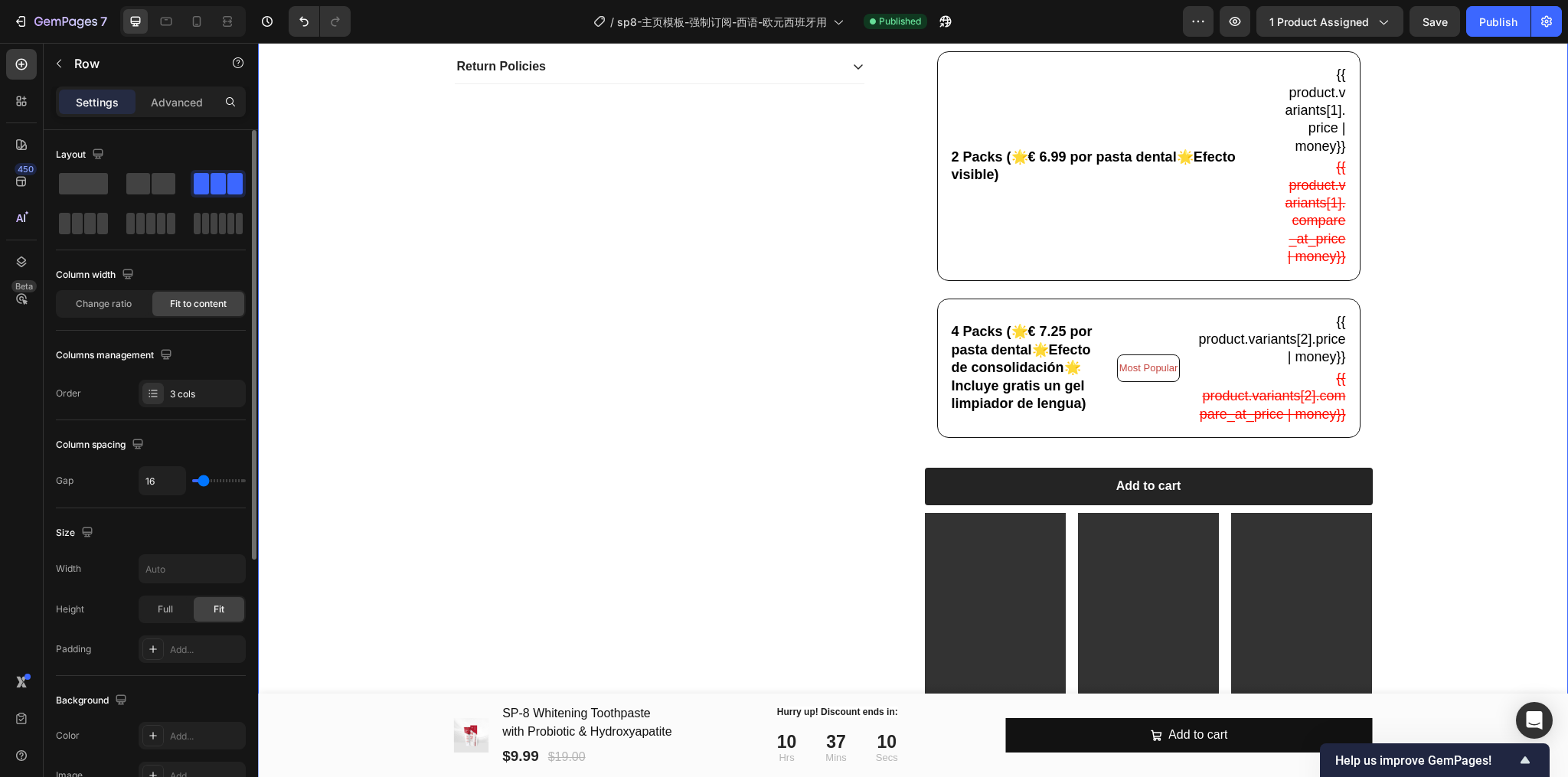
click at [1426, 308] on div "Product Images Shipping Return Policies Accordion Icon Icon Icon Icon Icon Icon…" at bounding box center [913, 93] width 1287 height 1343
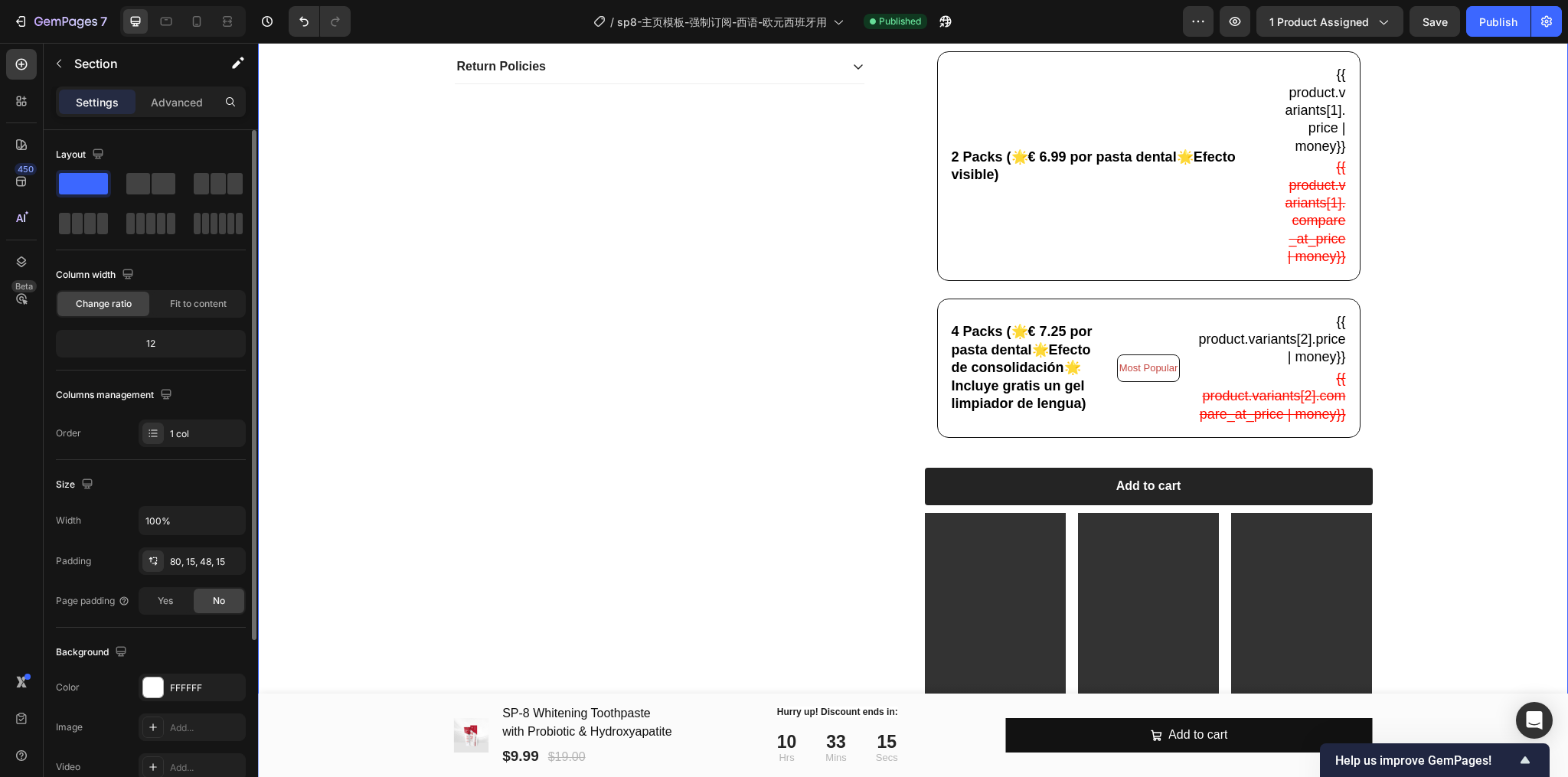
click at [1404, 321] on div "Product Images Shipping Return Policies Accordion Icon Icon Icon Icon Icon Icon…" at bounding box center [913, 93] width 1287 height 1343
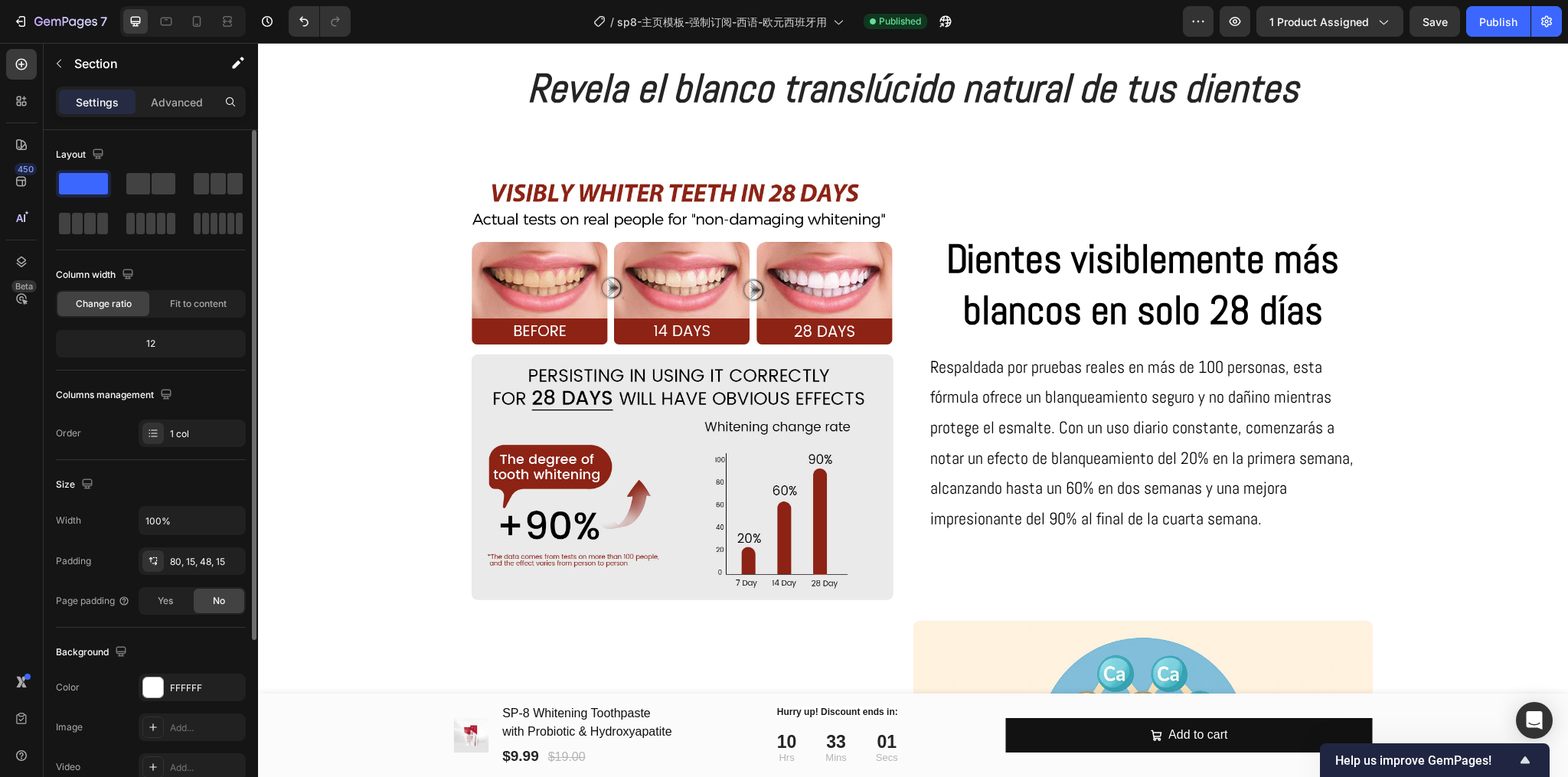
scroll to position [1633, 0]
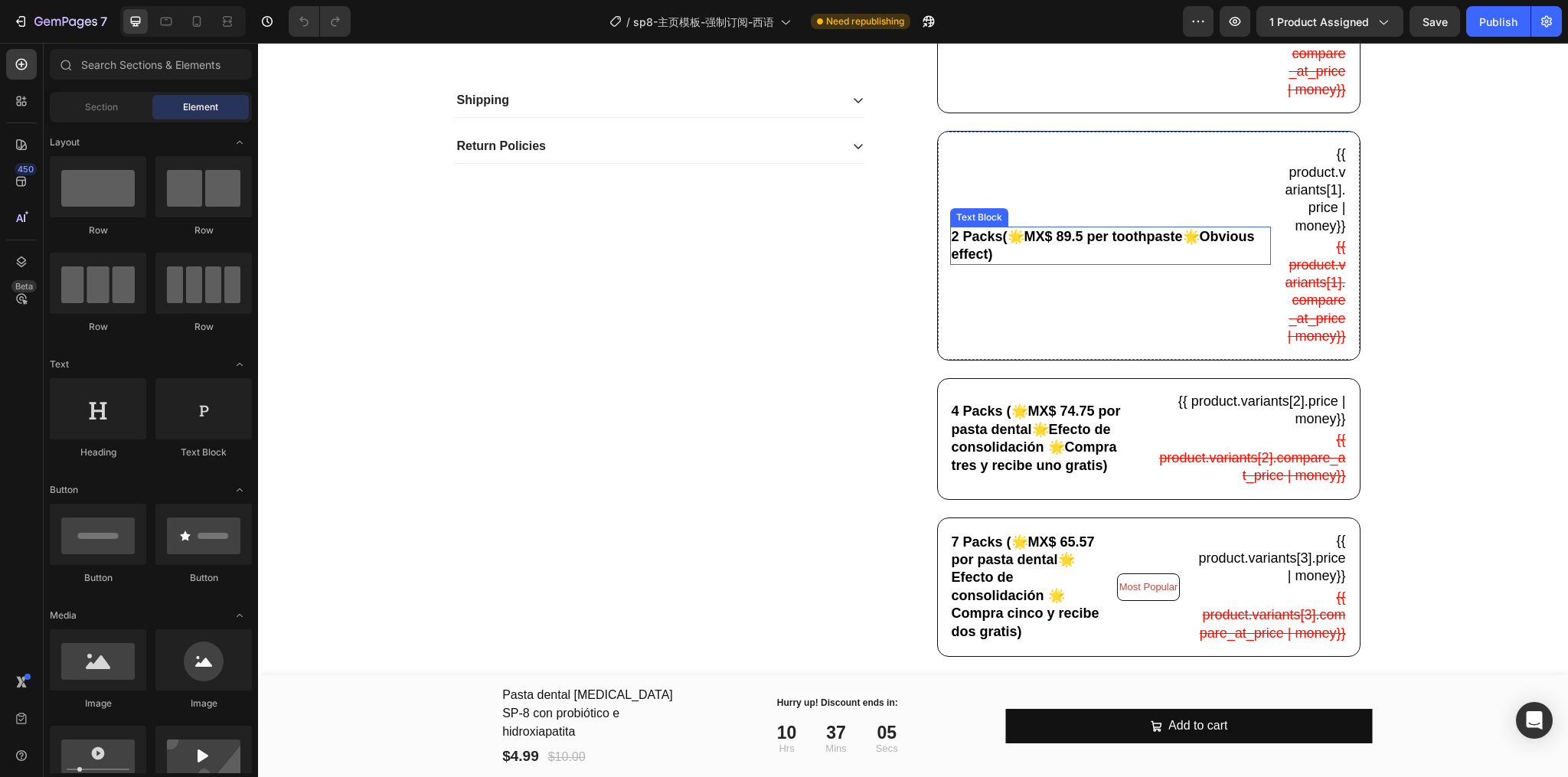
scroll to position [816, 0]
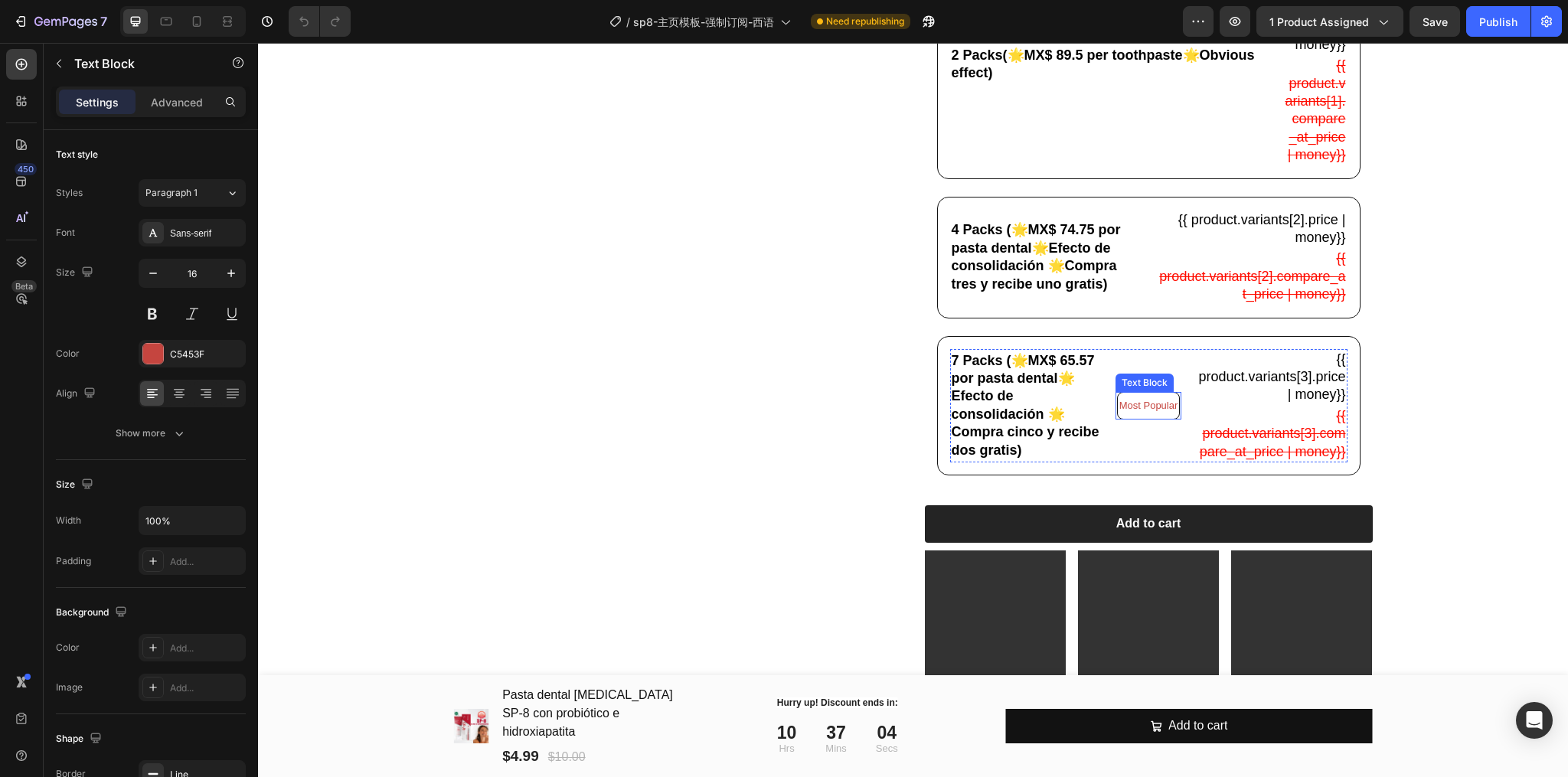
click at [1119, 411] on span "Most Popular" at bounding box center [1148, 406] width 59 height 11
click at [1426, 436] on div "Product Images Shipping Return Policies Accordion Icon Icon Icon Icon Icon Icon…" at bounding box center [913, 60] width 1287 height 1482
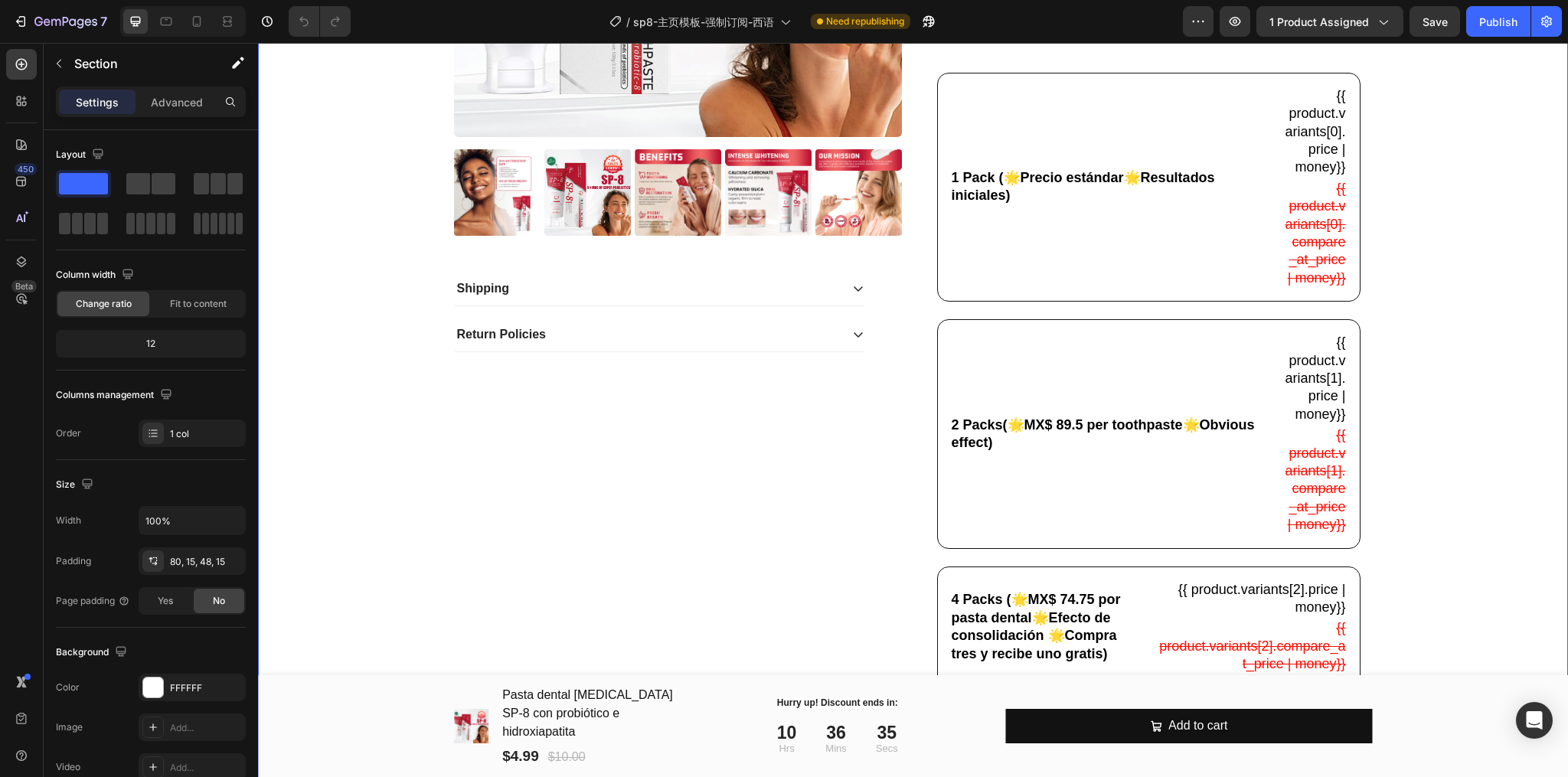
scroll to position [408, 0]
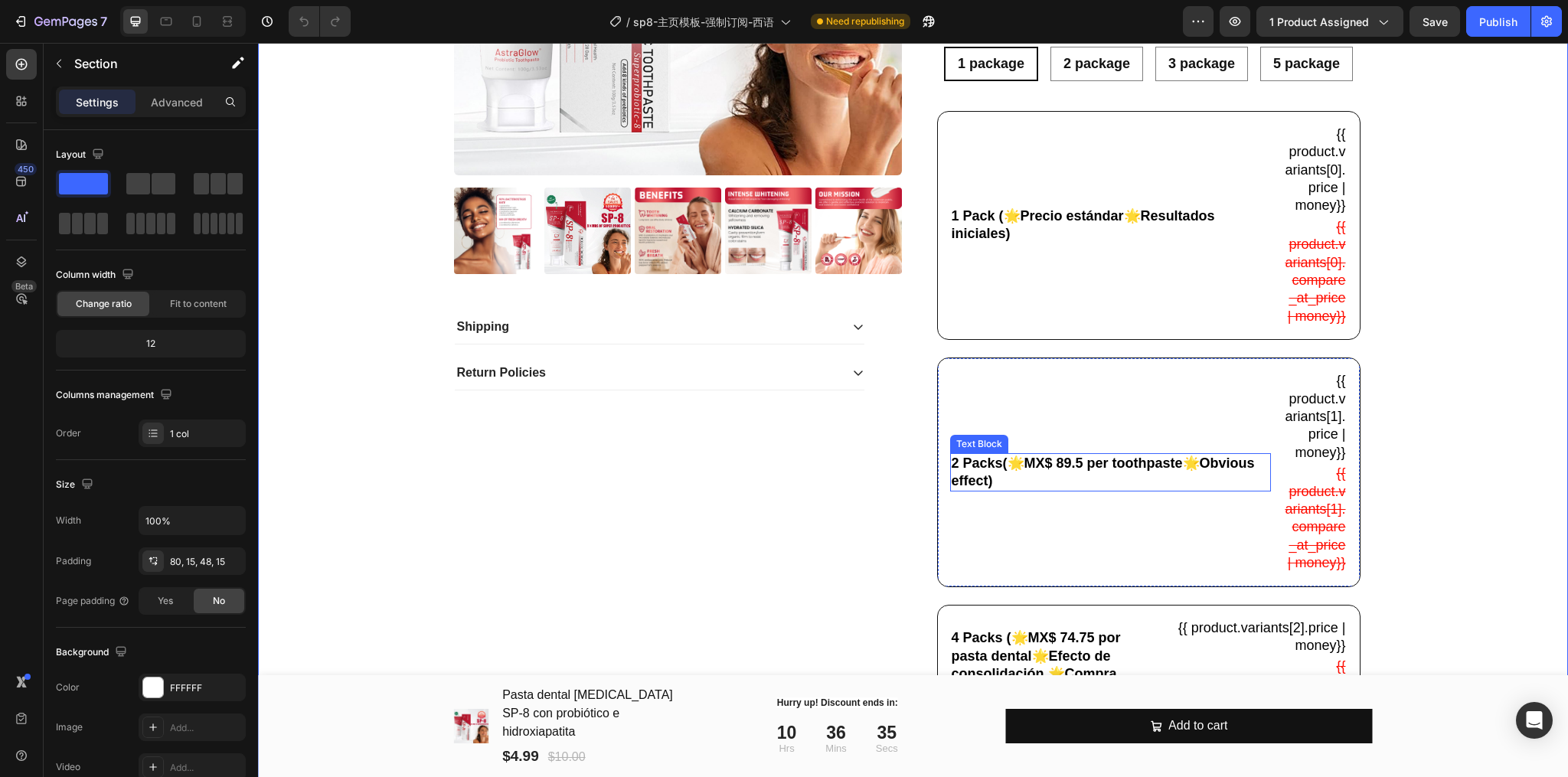
click at [1025, 490] on p "2 Packs(🌟MX$ 89.5 per toothpaste🌟Obvious effect)" at bounding box center [1111, 473] width 318 height 36
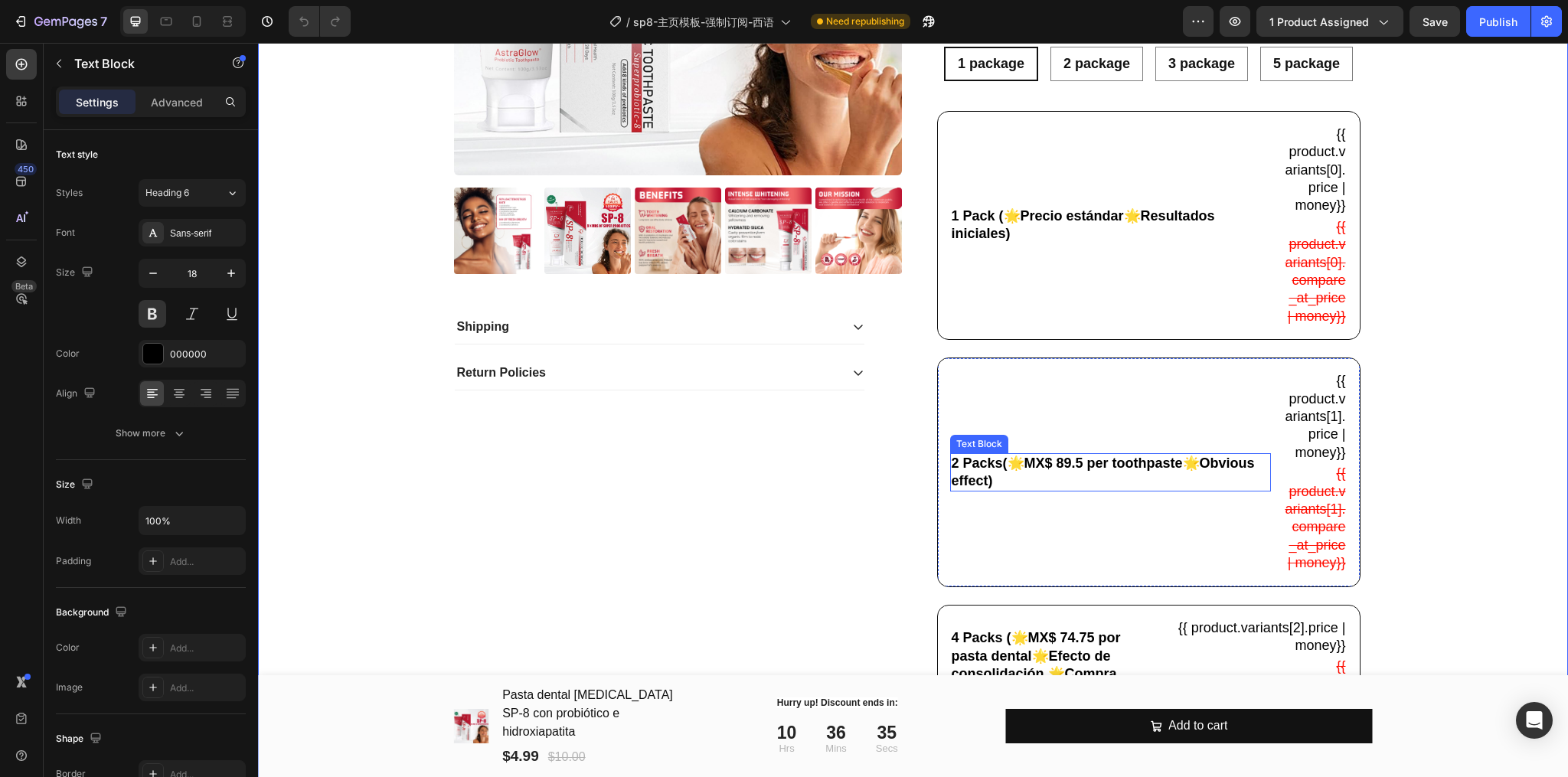
click at [1025, 490] on p "2 Packs(🌟MX$ 89.5 per toothpaste🌟Obvious effect)" at bounding box center [1111, 473] width 318 height 36
click at [1113, 538] on div "2 Packs (🌟MX$ 89.5 por pasta dental🌟Efecto visible) Text Block 0" at bounding box center [1110, 472] width 320 height 203
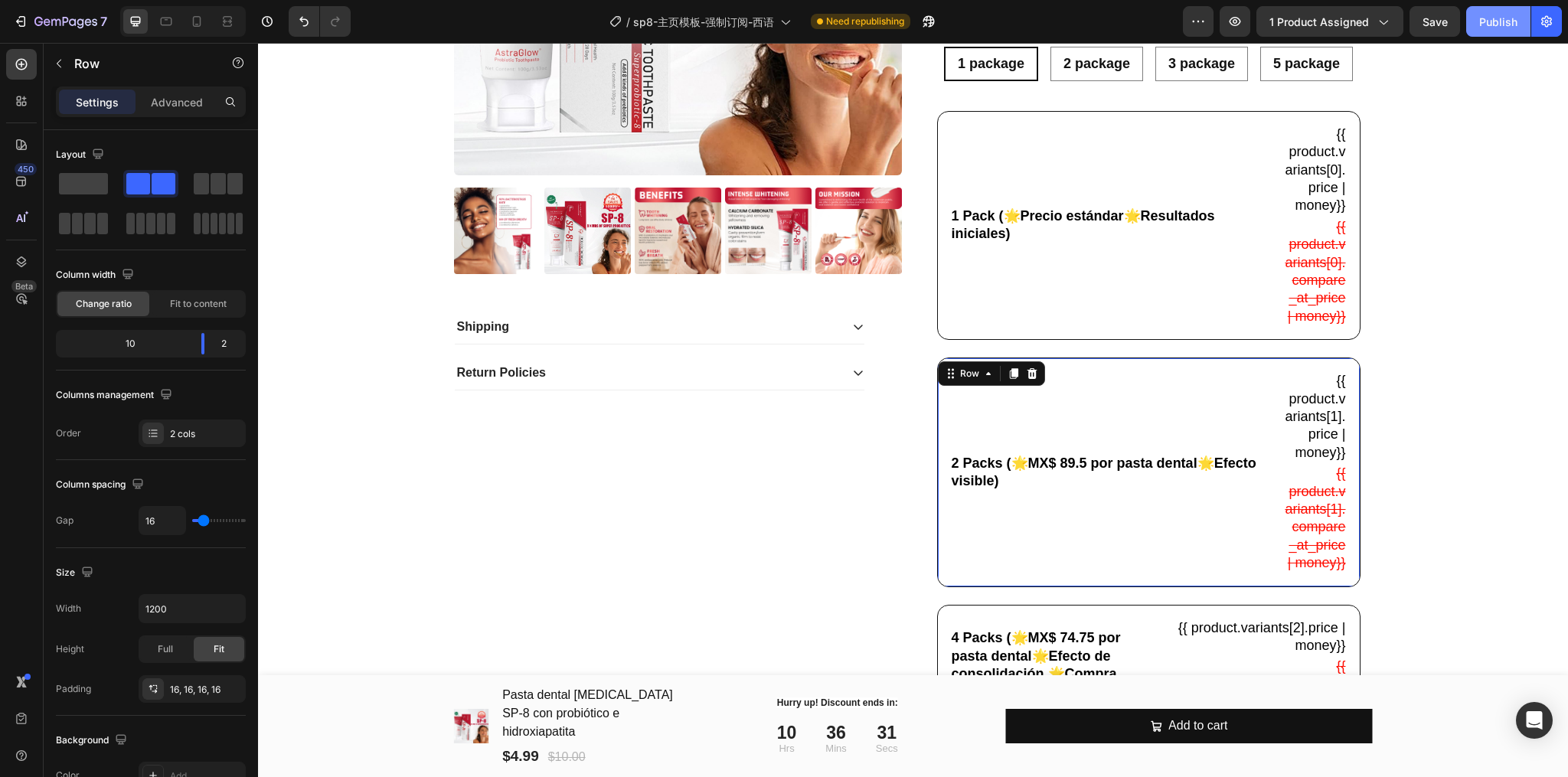
click at [1483, 25] on div "Publish" at bounding box center [1498, 22] width 38 height 16
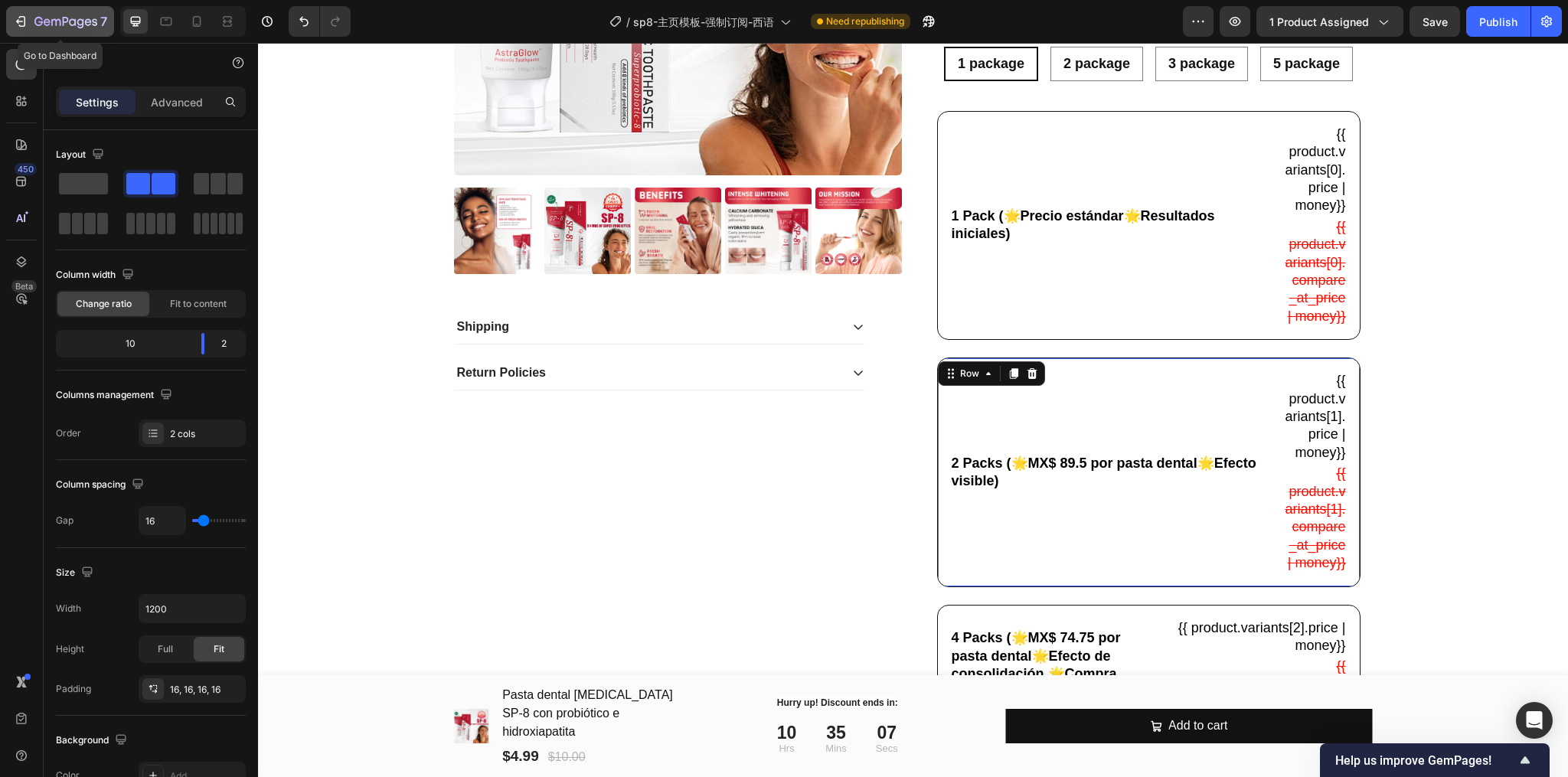
click at [55, 17] on icon "button" at bounding box center [65, 23] width 62 height 13
